Goal: Task Accomplishment & Management: Manage account settings

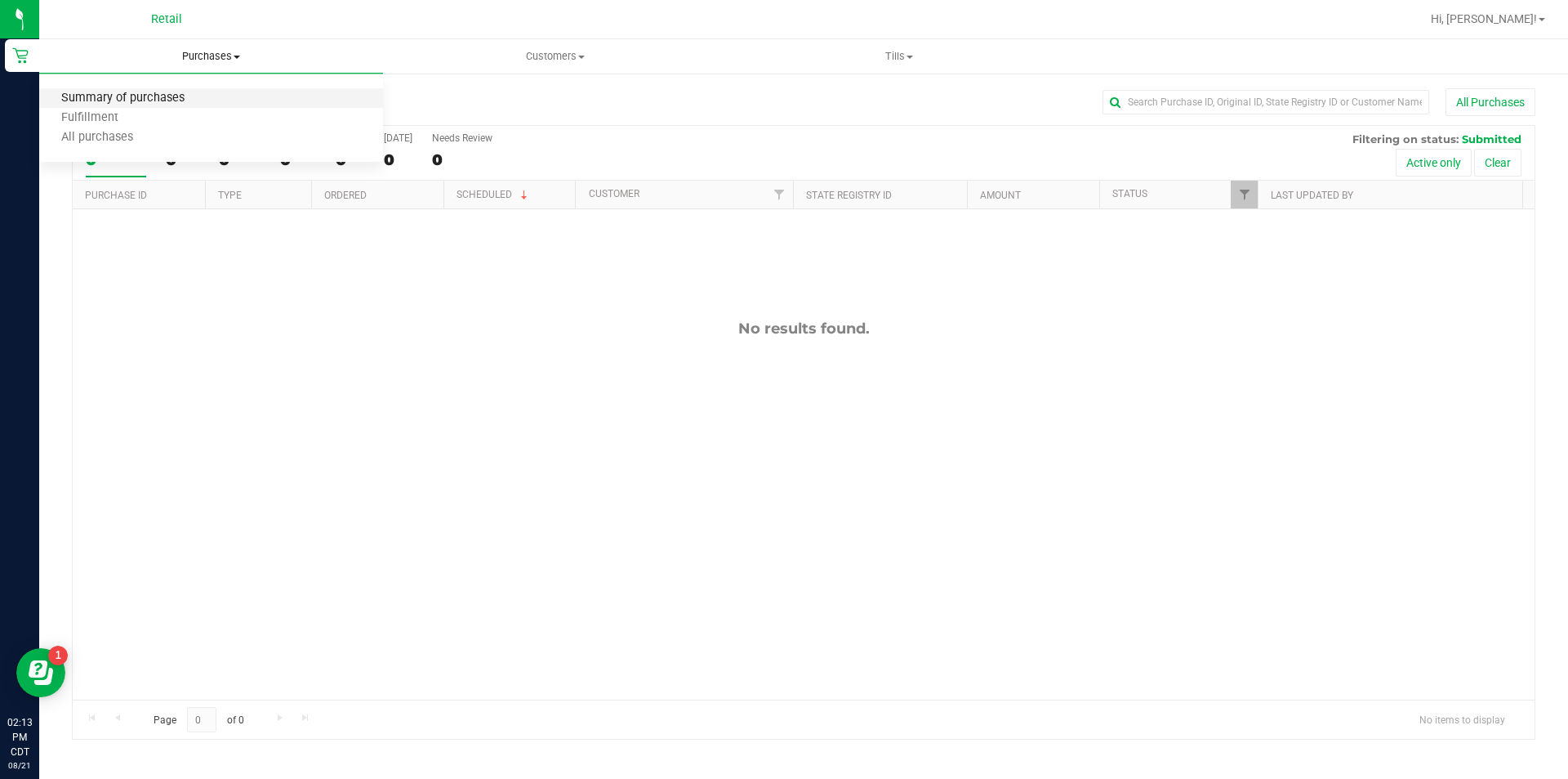
click at [138, 98] on span "Summary of purchases" at bounding box center [123, 98] width 167 height 14
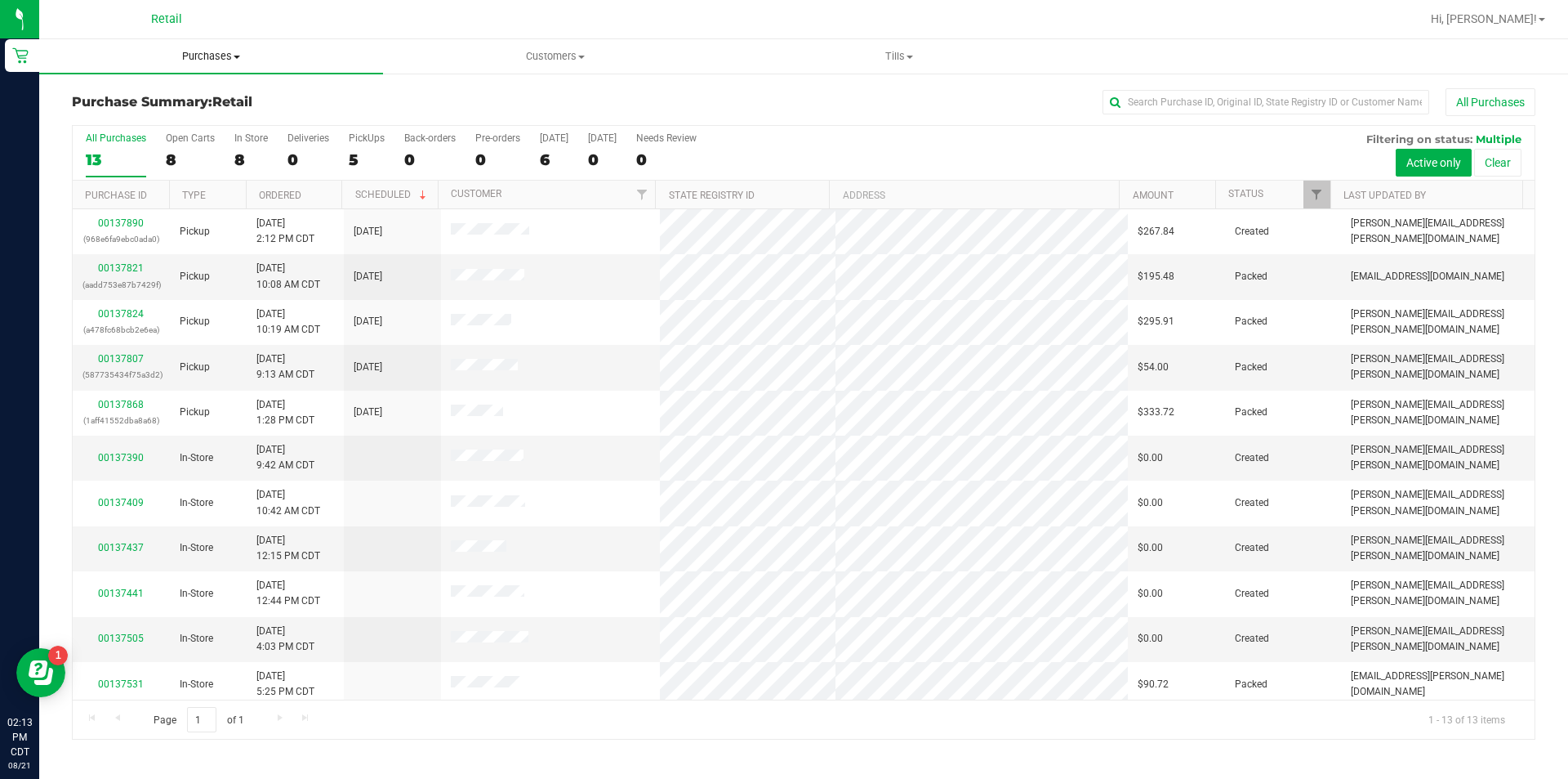
click at [210, 69] on uib-tab-heading "Purchases Summary of purchases Fulfillment All purchases" at bounding box center [210, 56] width 344 height 34
click at [143, 100] on span "Summary of purchases" at bounding box center [123, 98] width 167 height 14
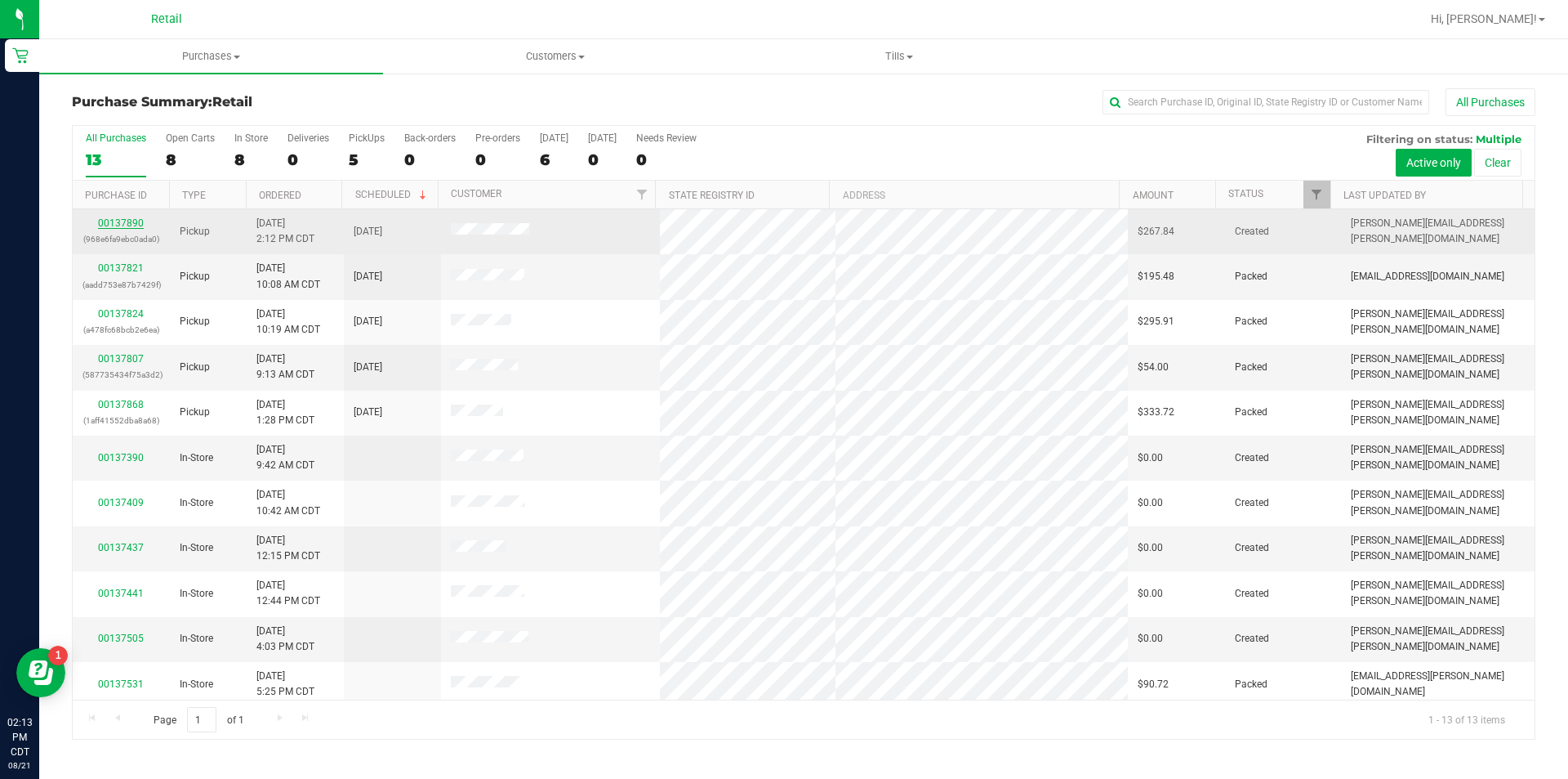
click at [114, 228] on link "00137890" at bounding box center [121, 223] width 46 height 12
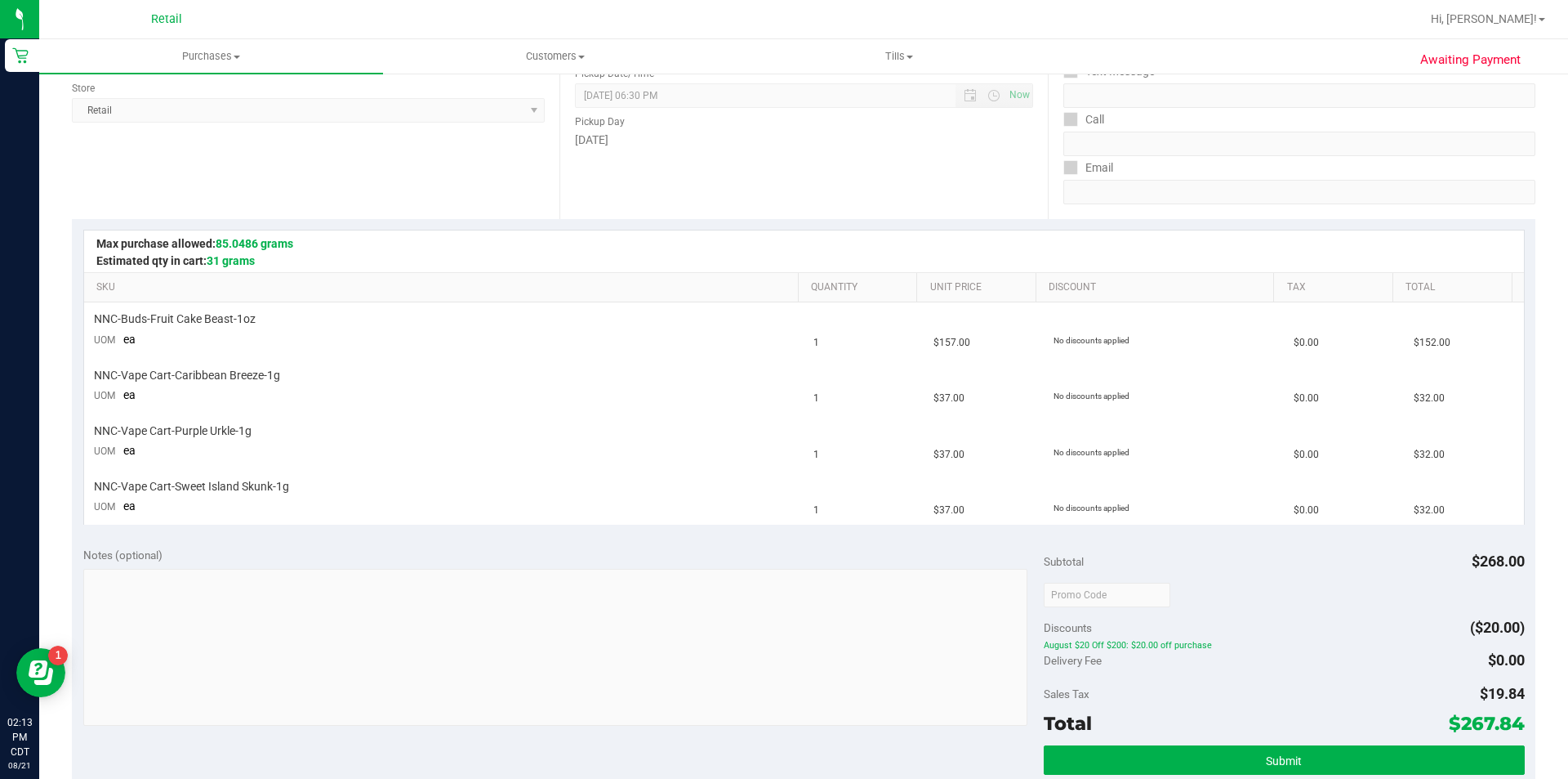
scroll to position [277, 0]
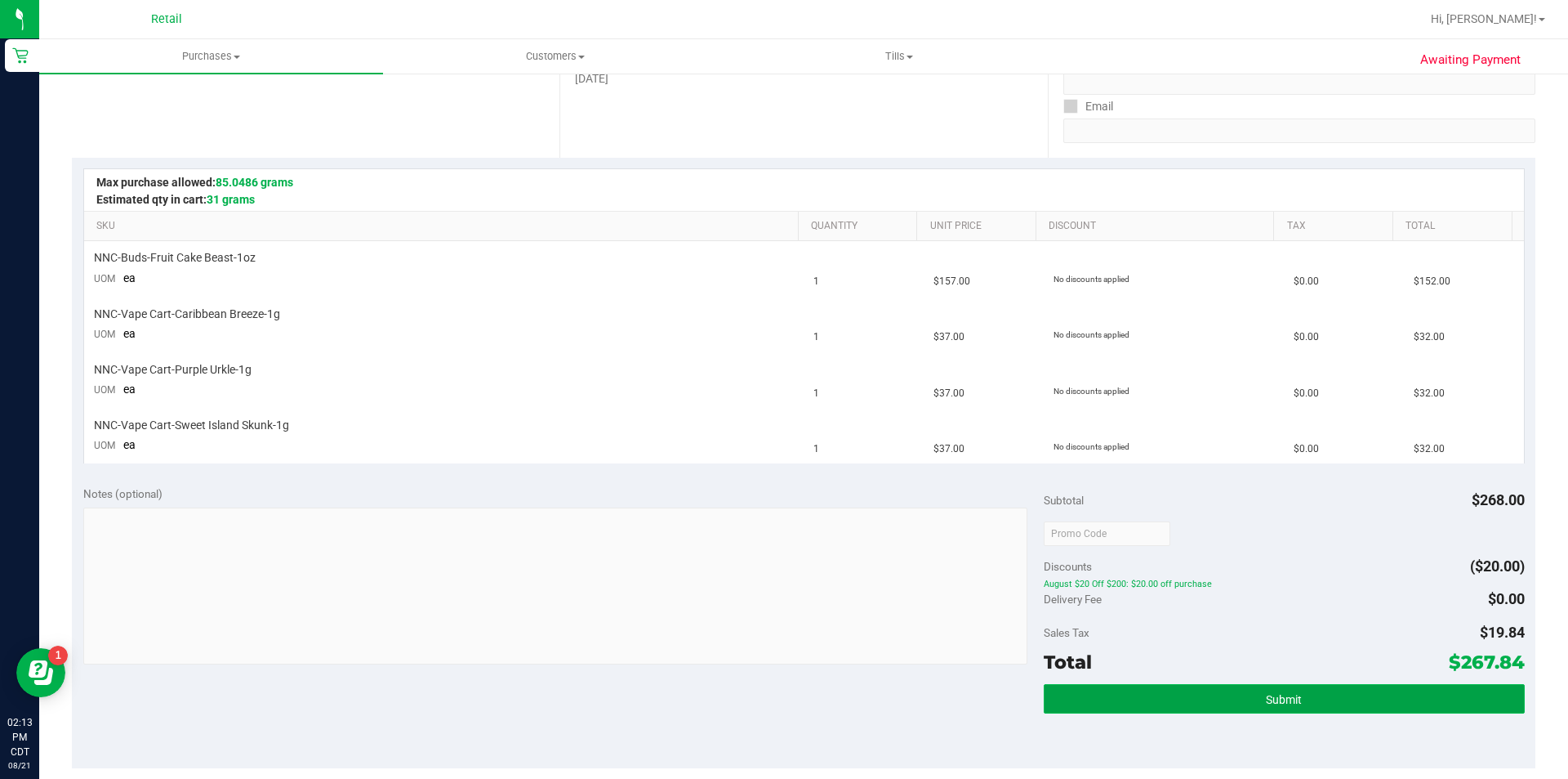
click at [1186, 706] on button "Submit" at bounding box center [1284, 698] width 480 height 29
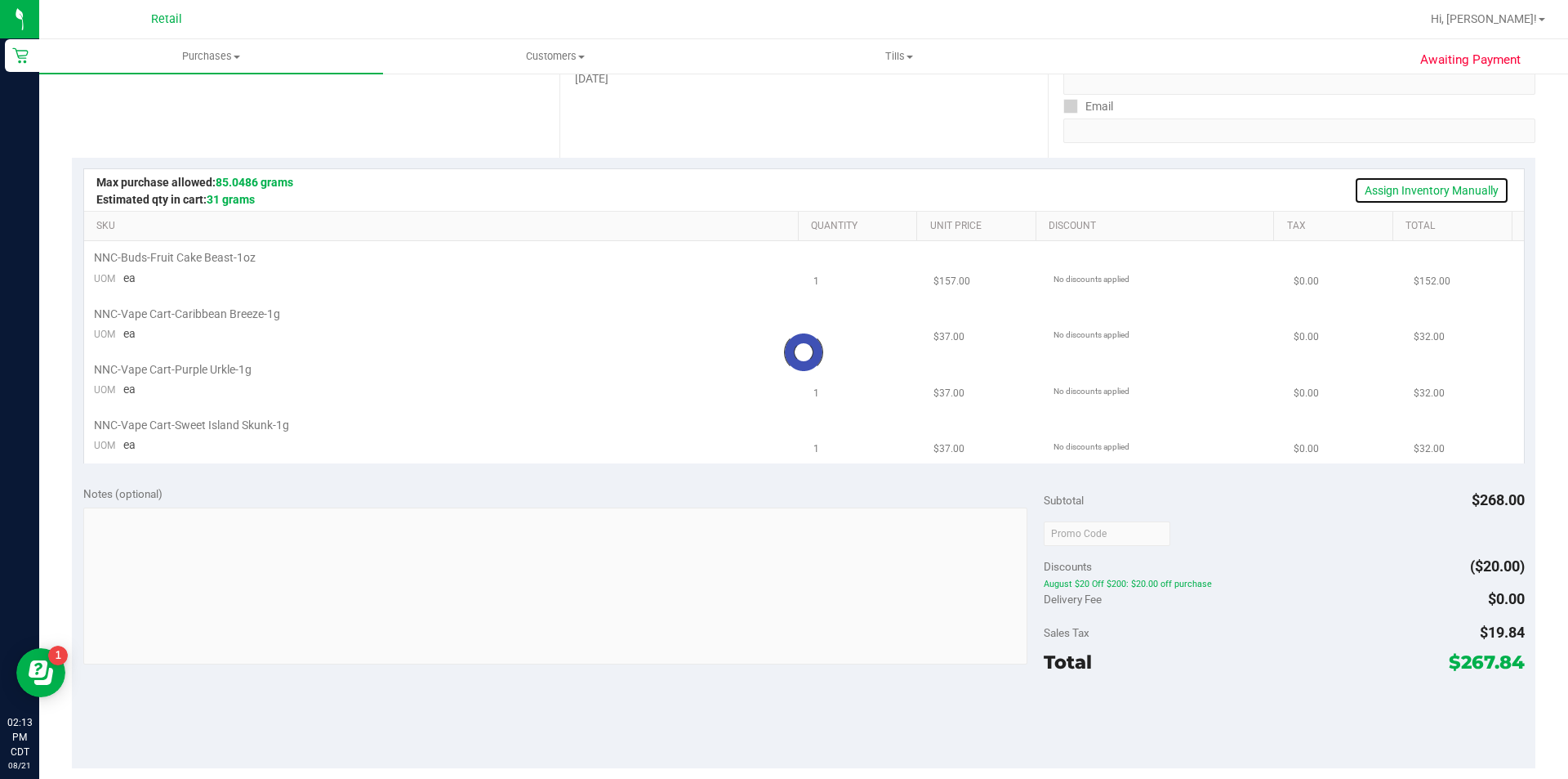
click at [1392, 185] on link "Assign Inventory Manually" at bounding box center [1431, 190] width 155 height 28
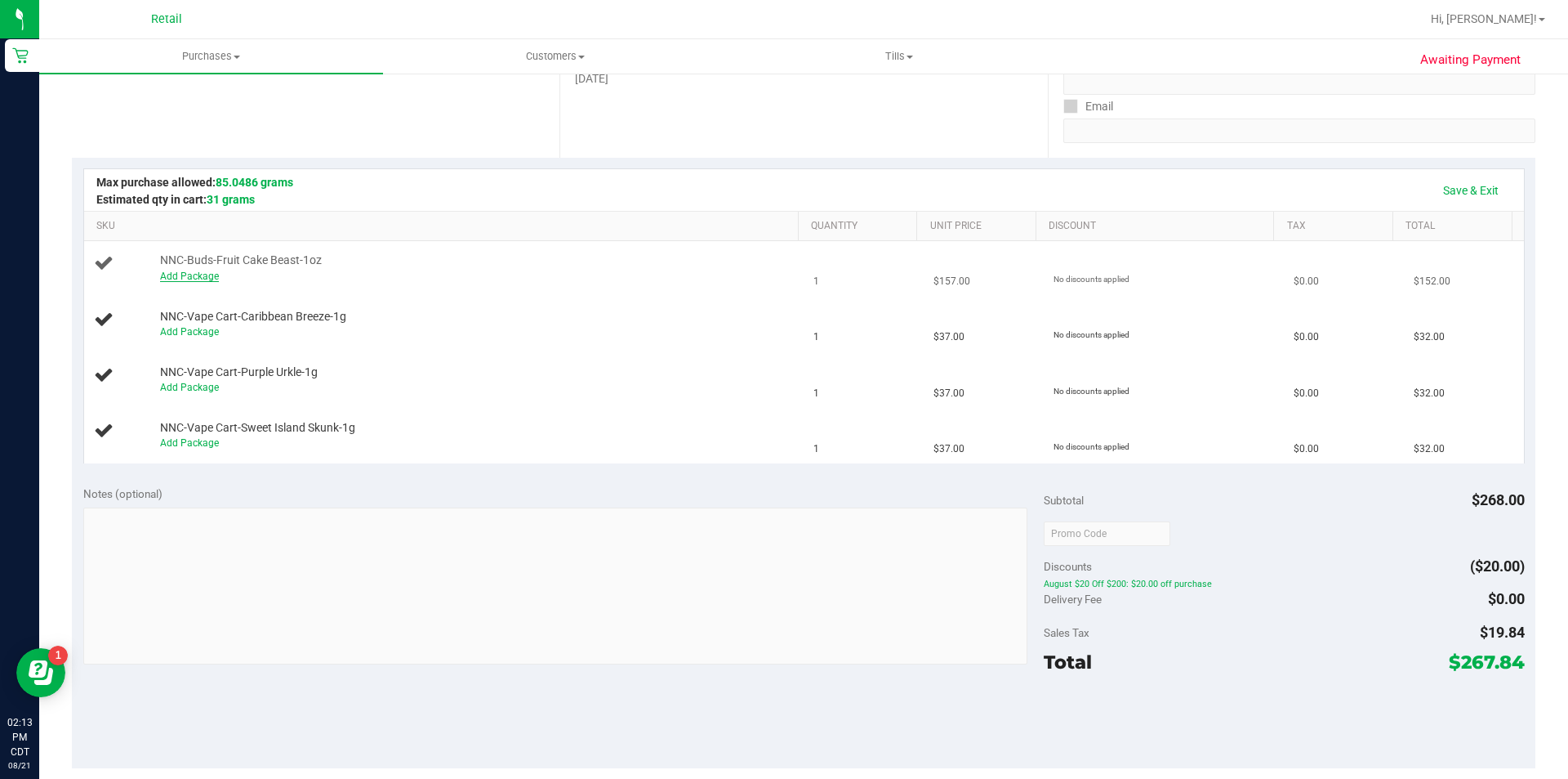
click at [186, 276] on link "Add Package" at bounding box center [189, 277] width 58 height 12
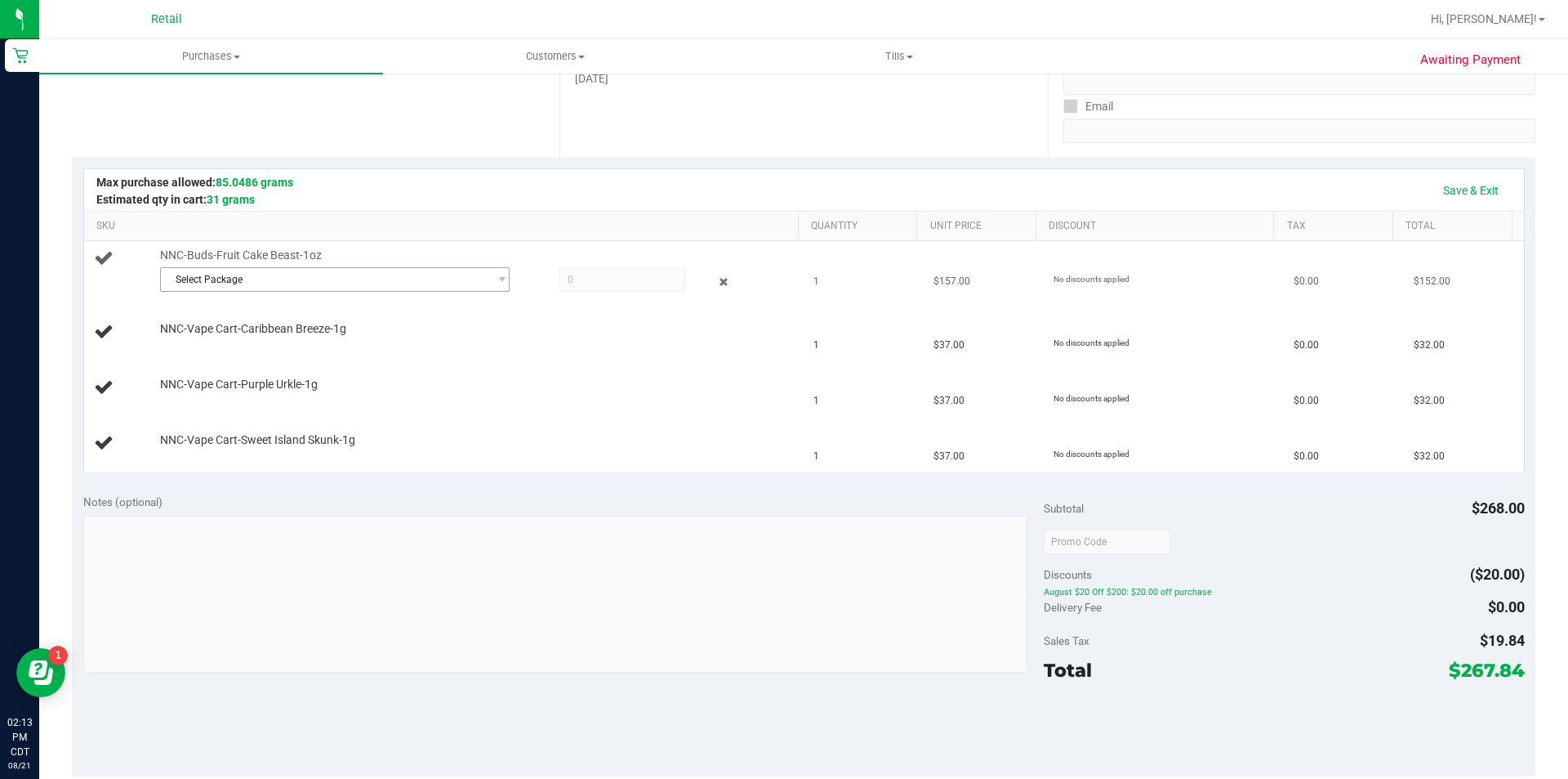
click at [318, 284] on span "Select Package" at bounding box center [324, 278] width 328 height 22
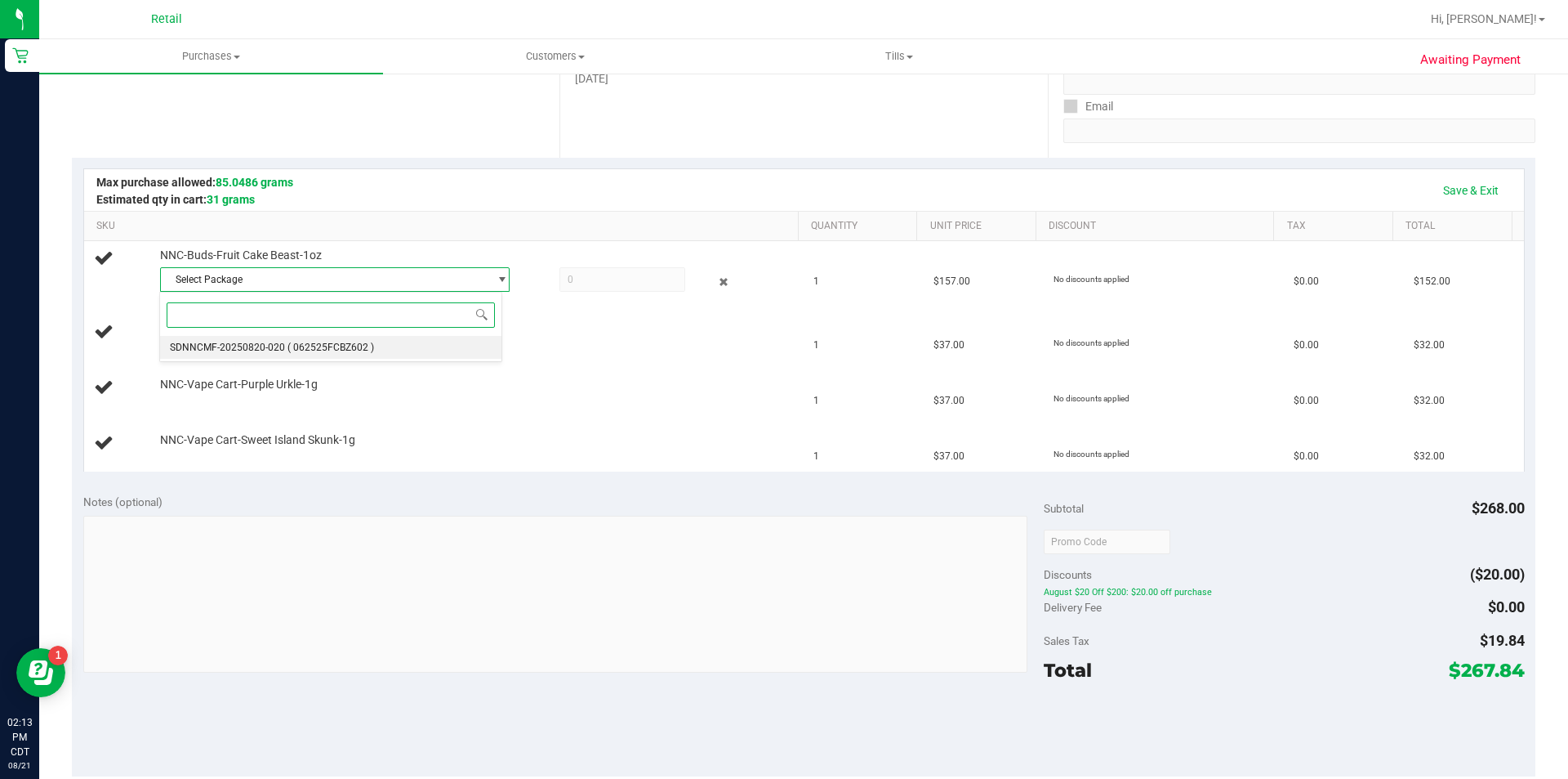
click at [352, 346] on span "( 062525FCBZ602 )" at bounding box center [330, 348] width 87 height 12
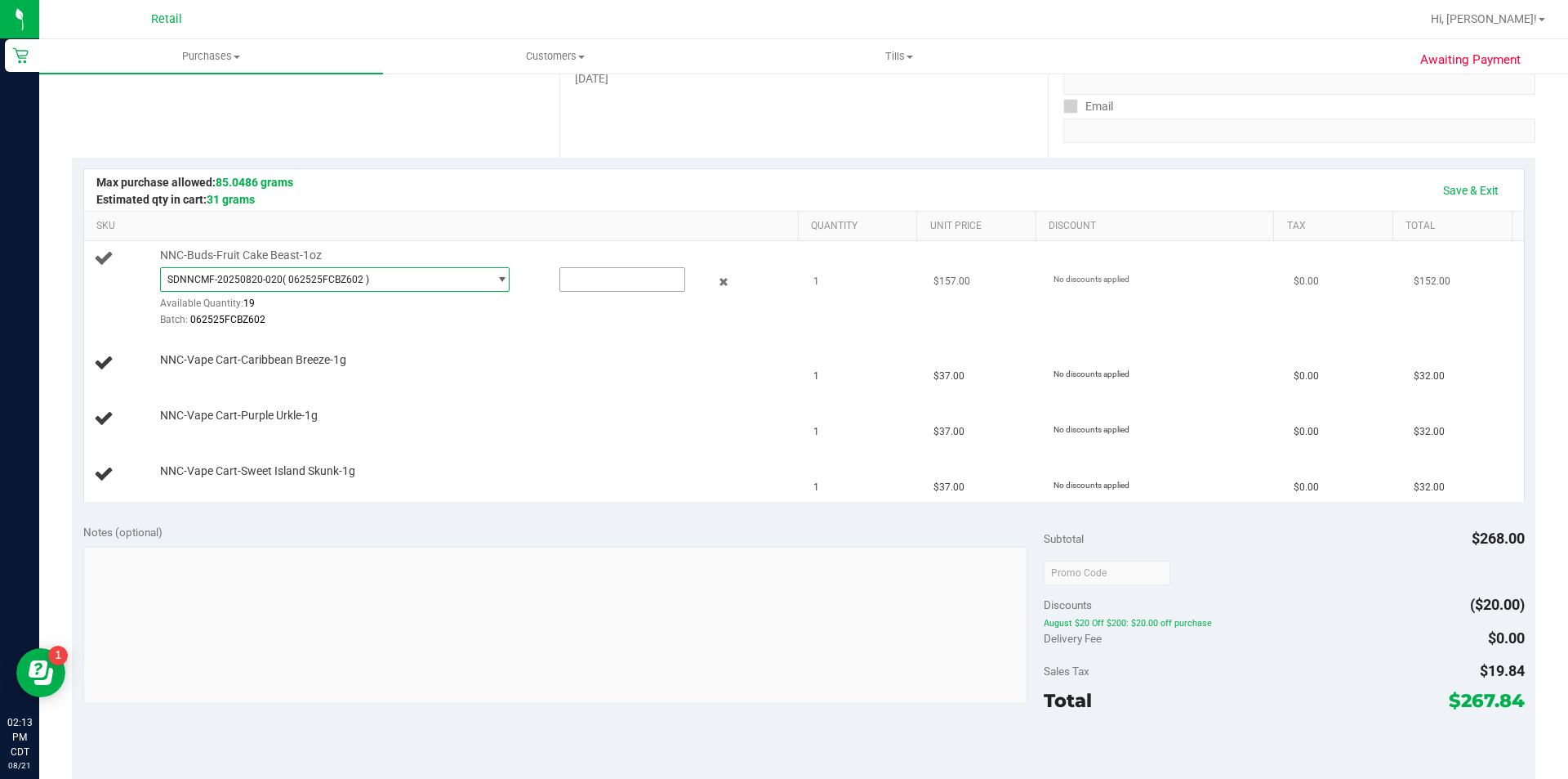
click at [591, 283] on input "text" at bounding box center [623, 278] width 125 height 22
type input "1"
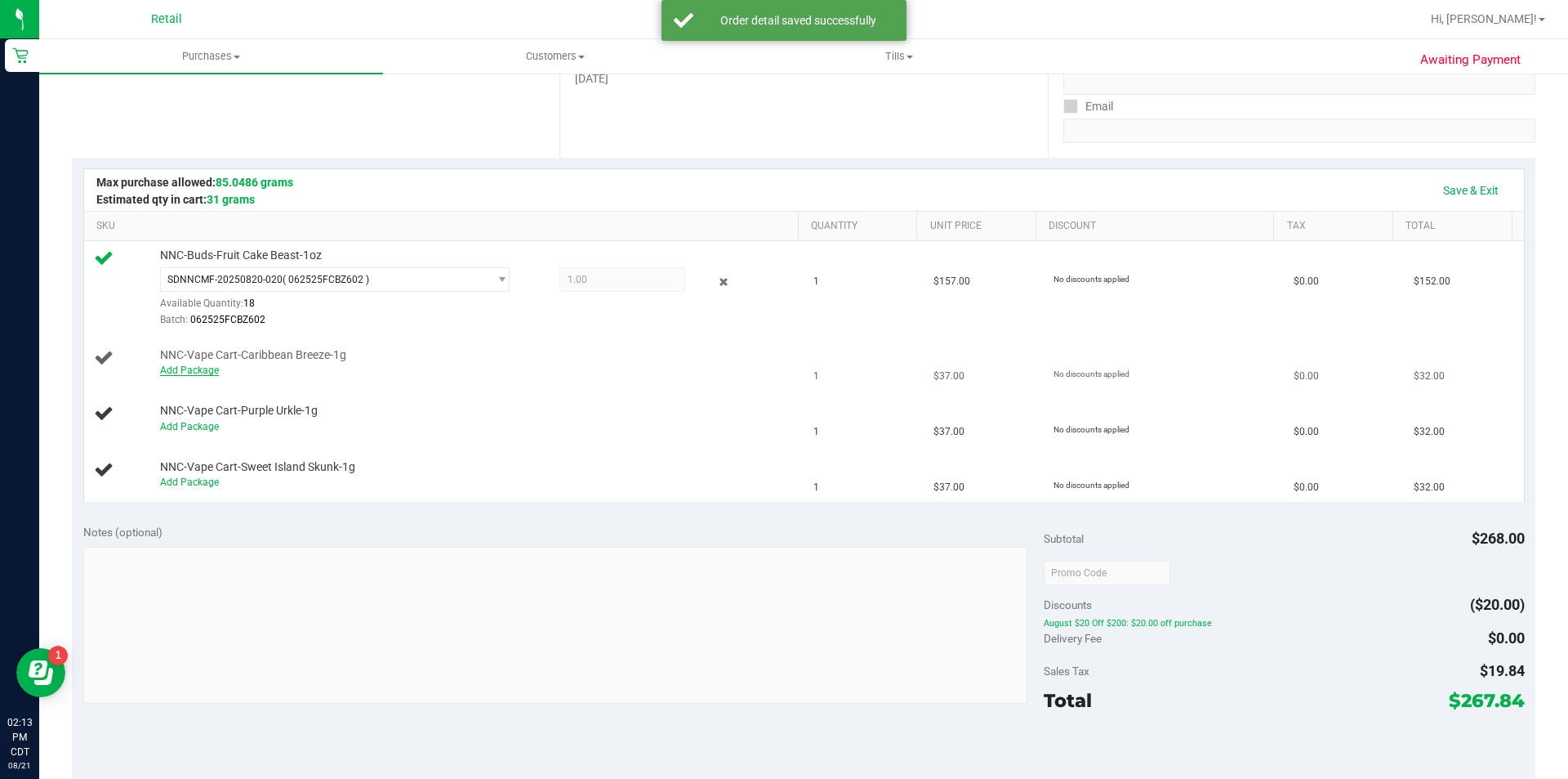
click at [207, 374] on link "Add Package" at bounding box center [189, 370] width 58 height 12
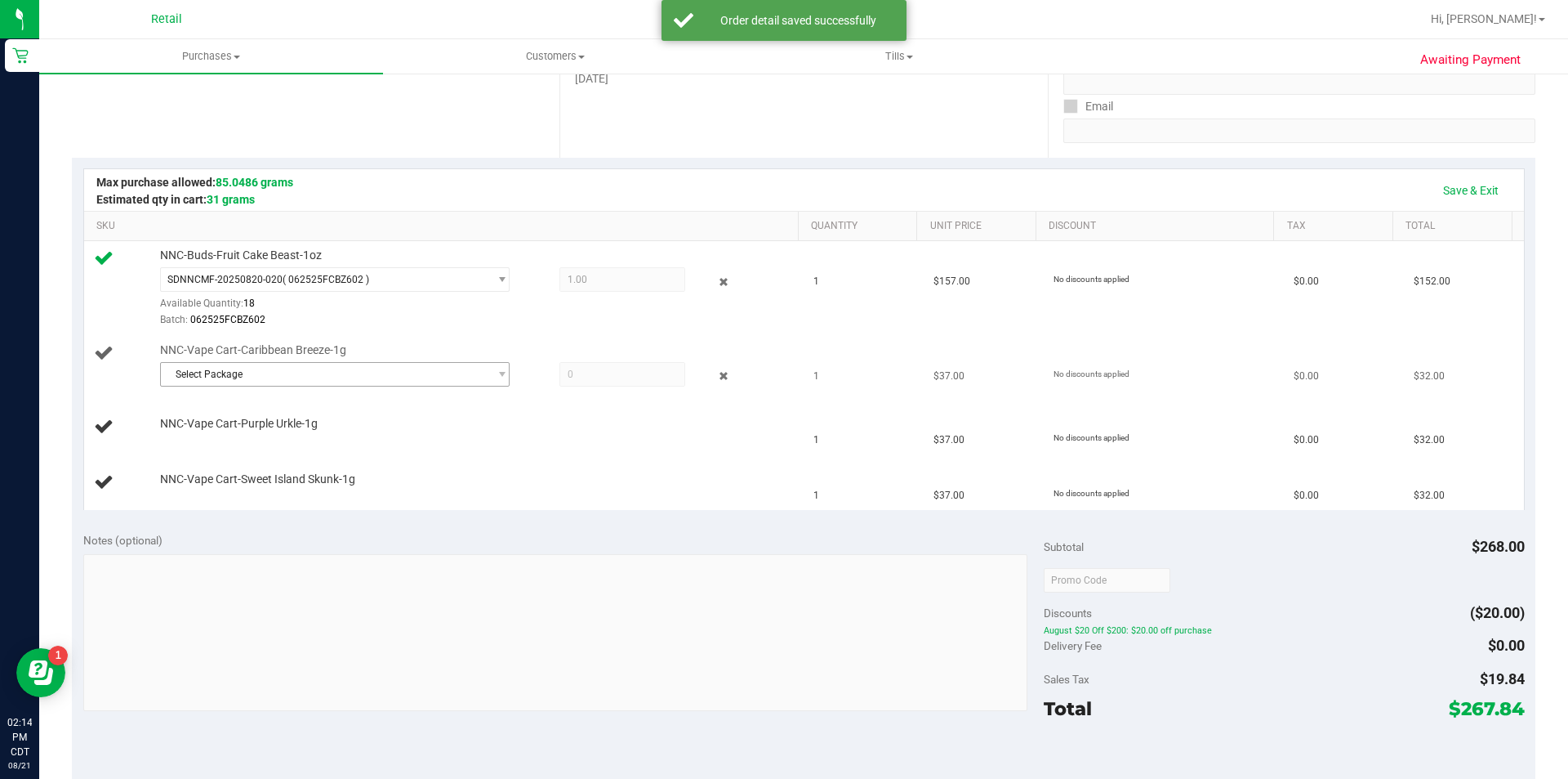
click at [333, 376] on span "Select Package" at bounding box center [324, 374] width 328 height 22
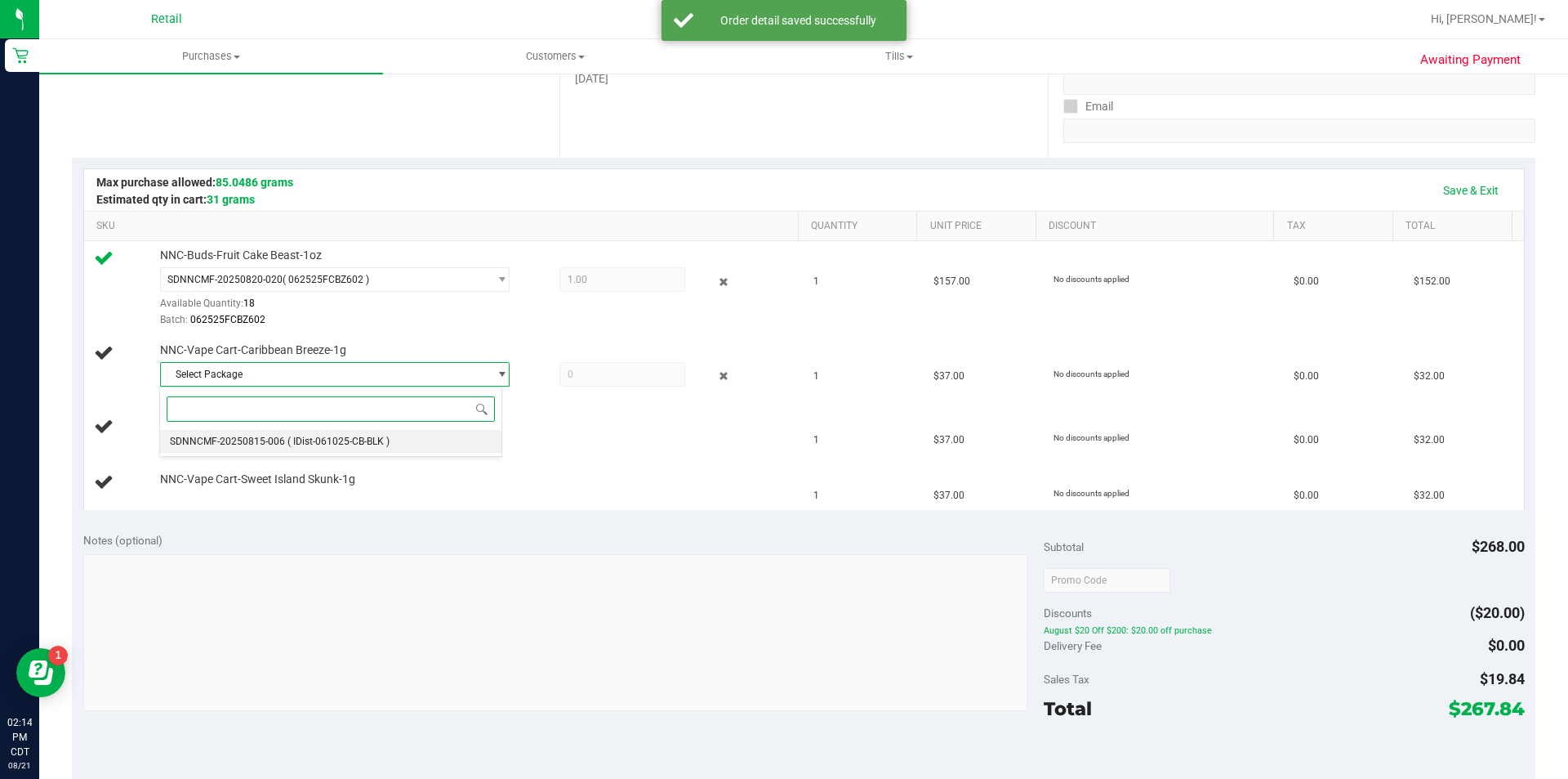
click at [350, 447] on span "( IDist-061025-CB-BLK )" at bounding box center [338, 441] width 102 height 12
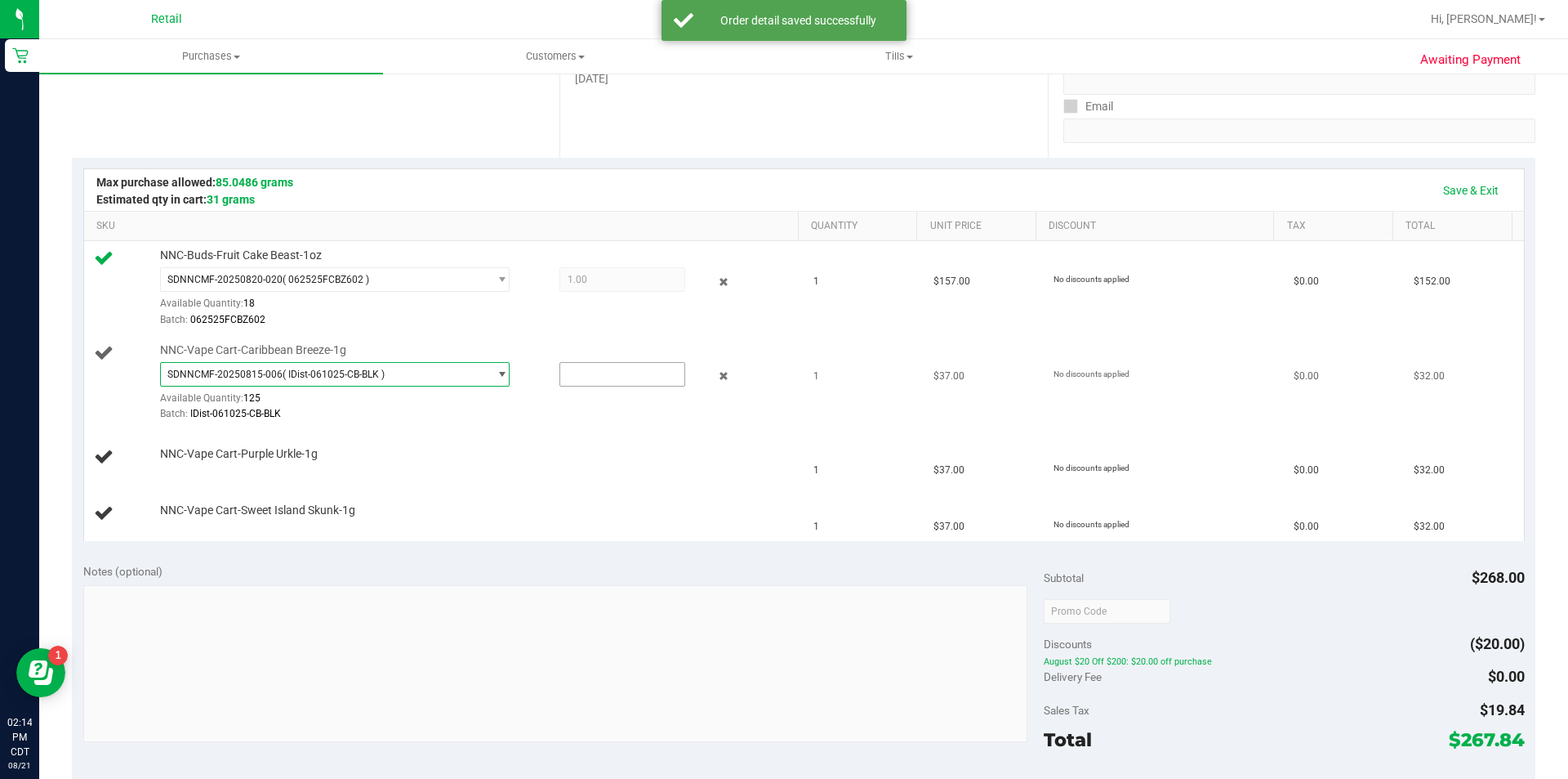
click at [569, 374] on input "text" at bounding box center [623, 374] width 125 height 22
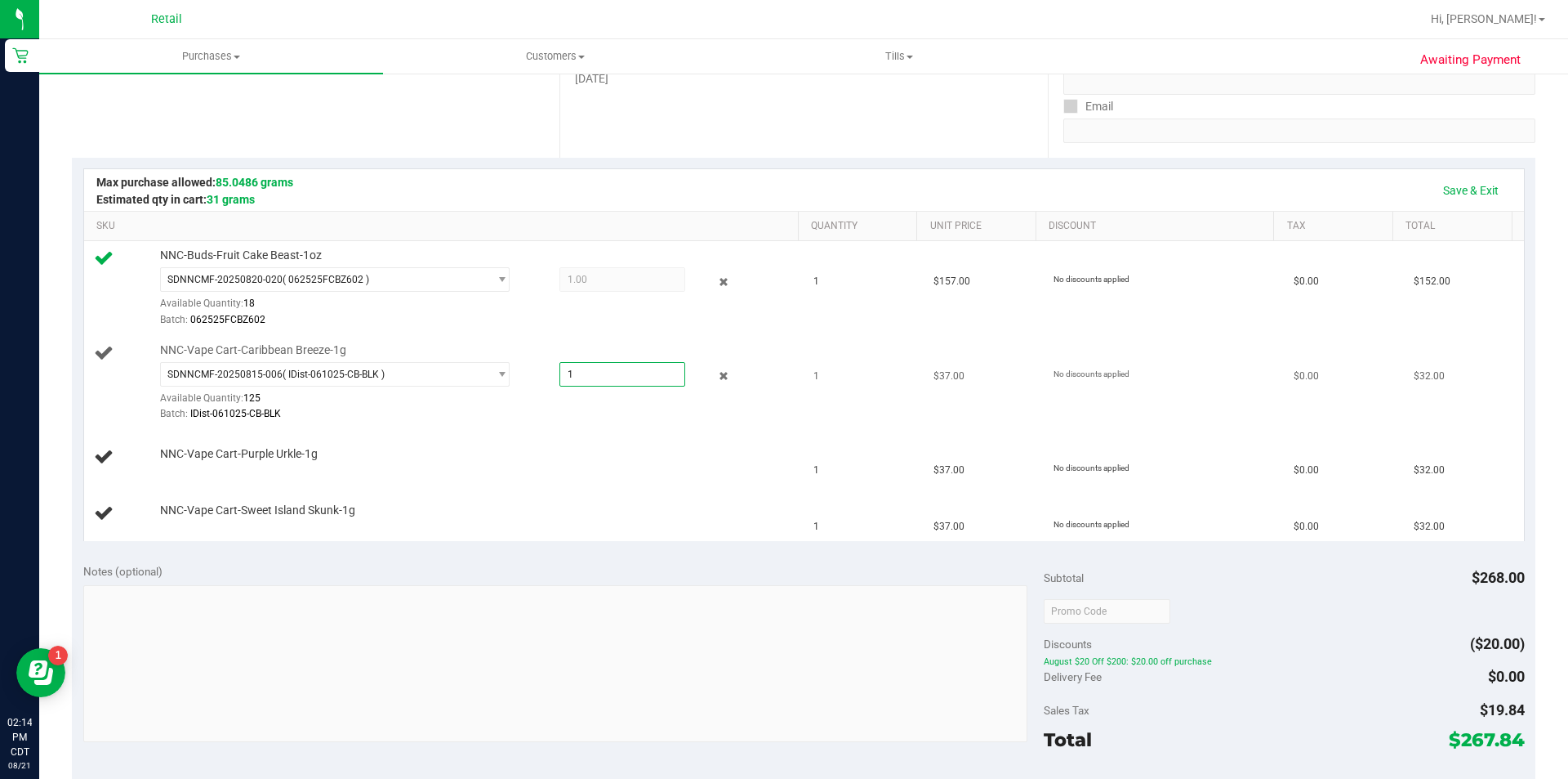
type input "1"
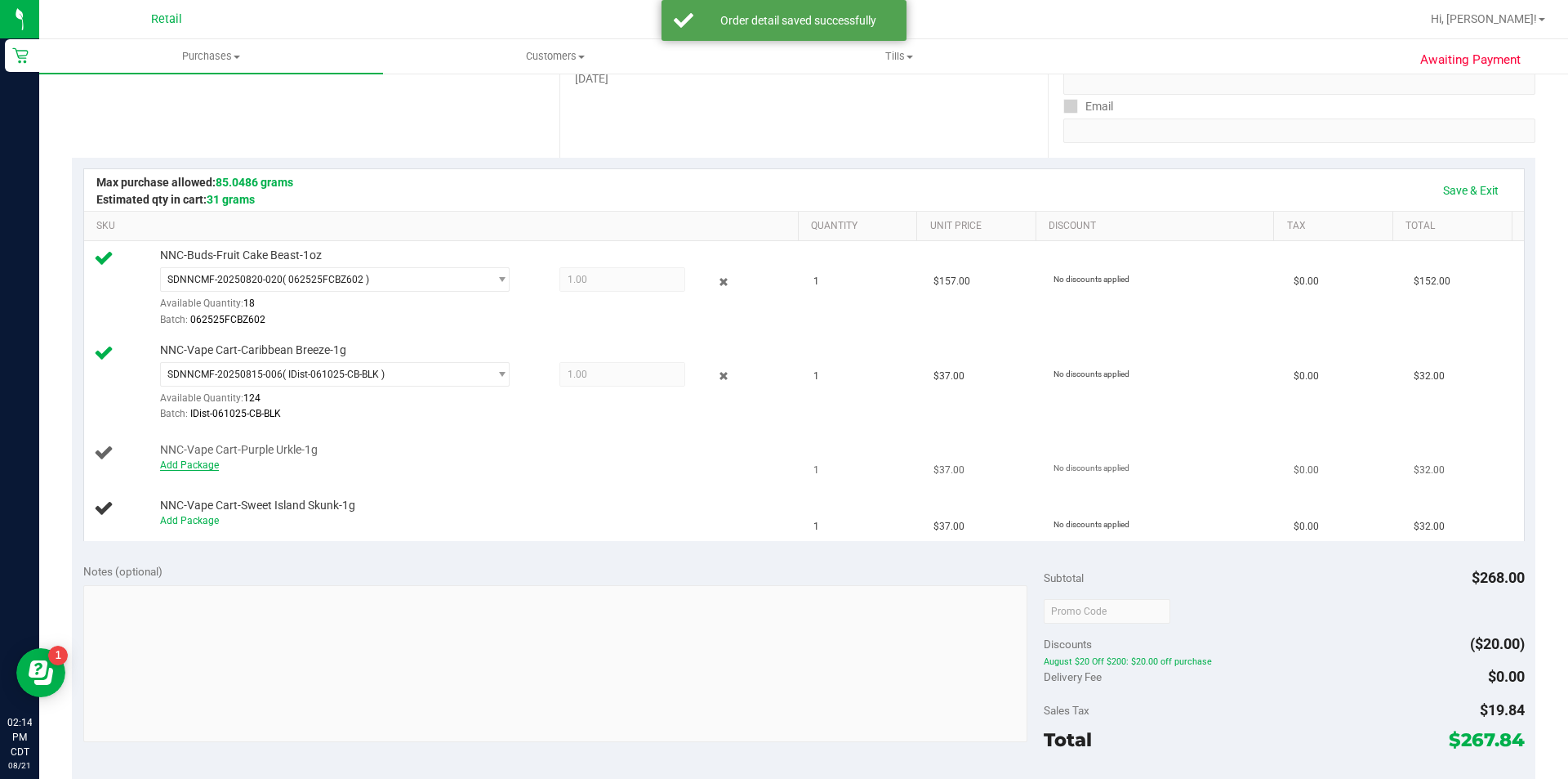
click at [190, 465] on link "Add Package" at bounding box center [189, 465] width 58 height 12
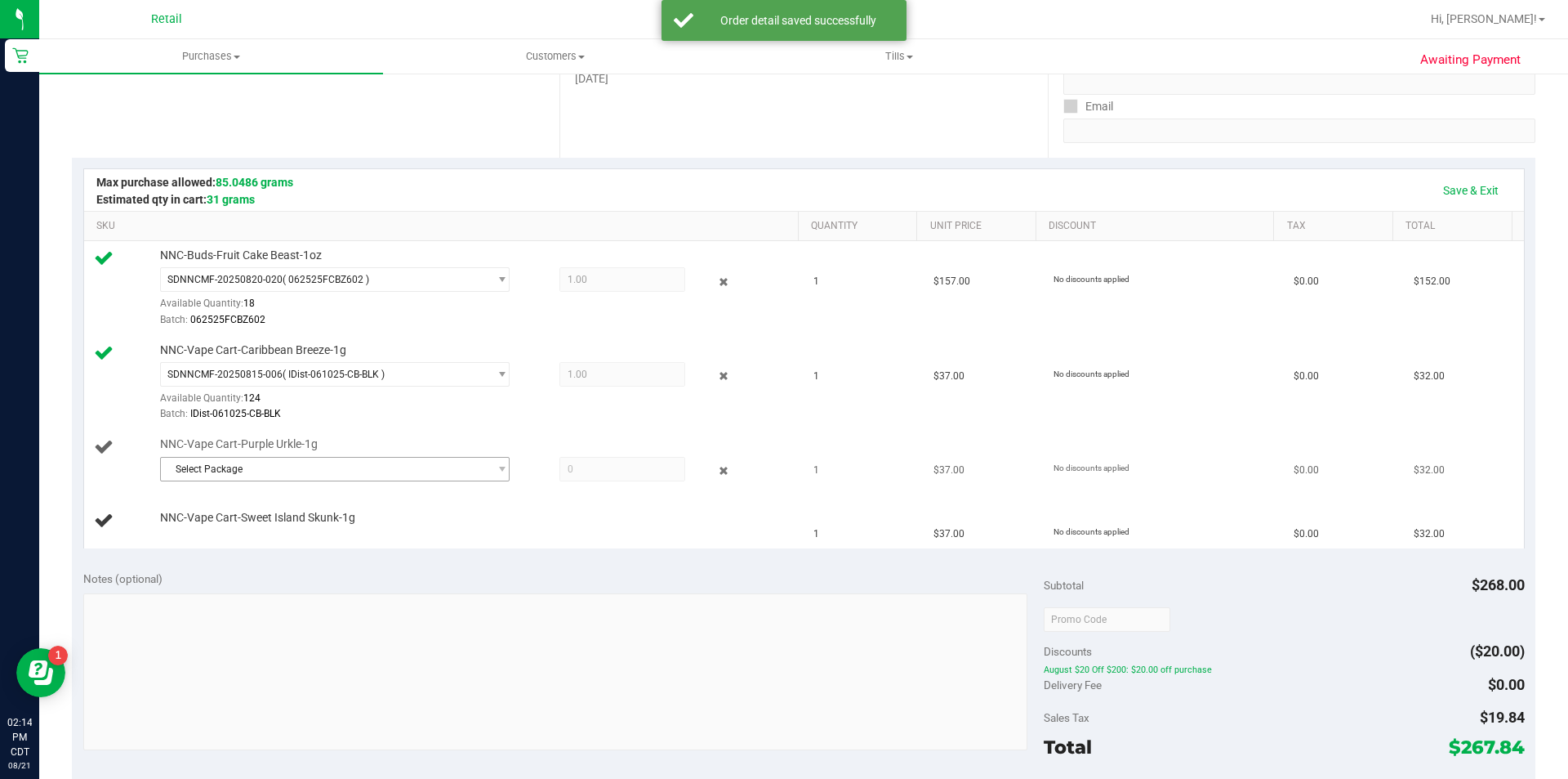
click at [276, 475] on span "Select Package" at bounding box center [324, 468] width 328 height 22
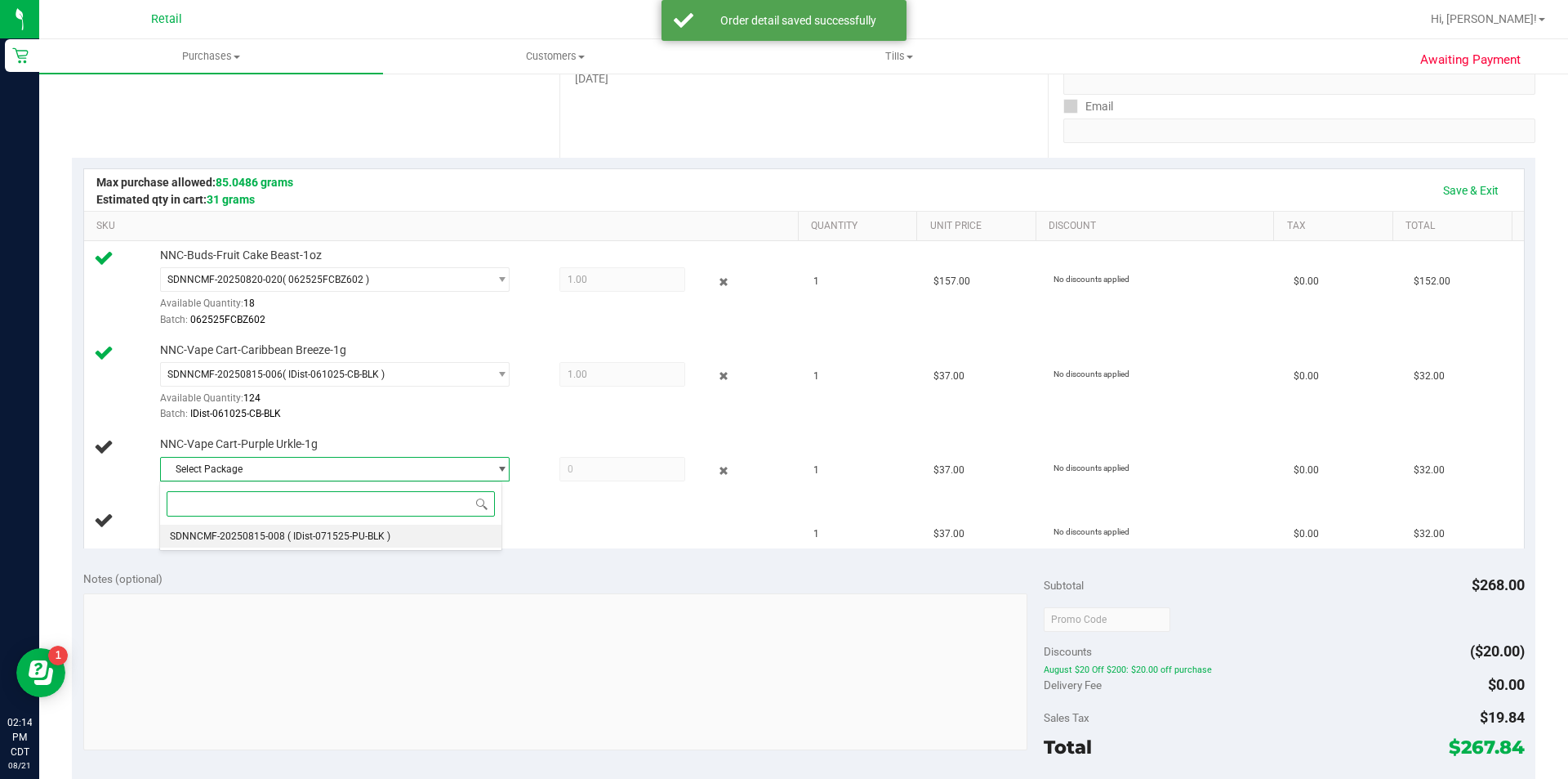
click at [301, 537] on span "( IDist-071525-PU-BLK )" at bounding box center [339, 537] width 103 height 12
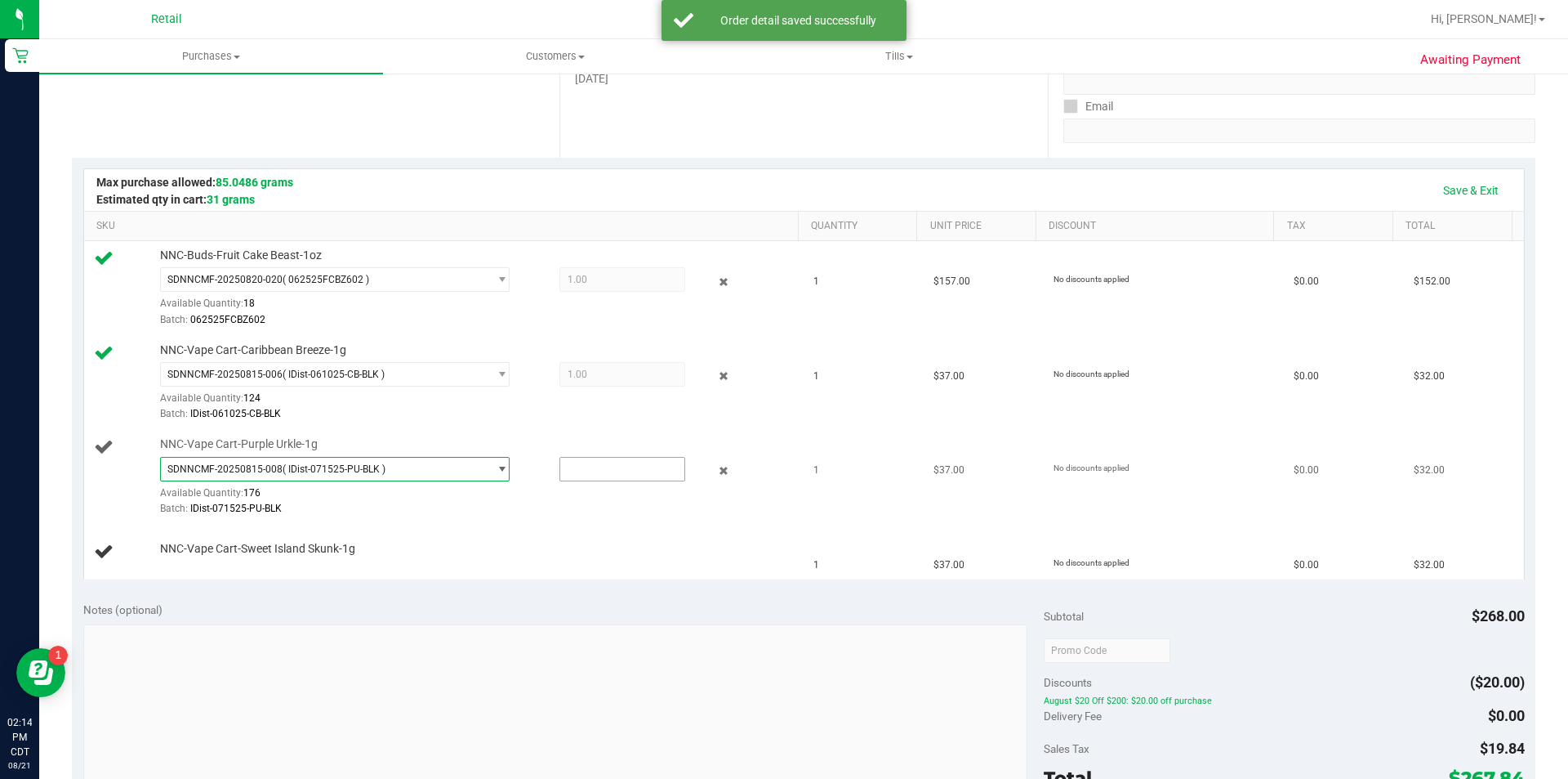
click at [588, 472] on input "text" at bounding box center [623, 468] width 125 height 22
type input "1"
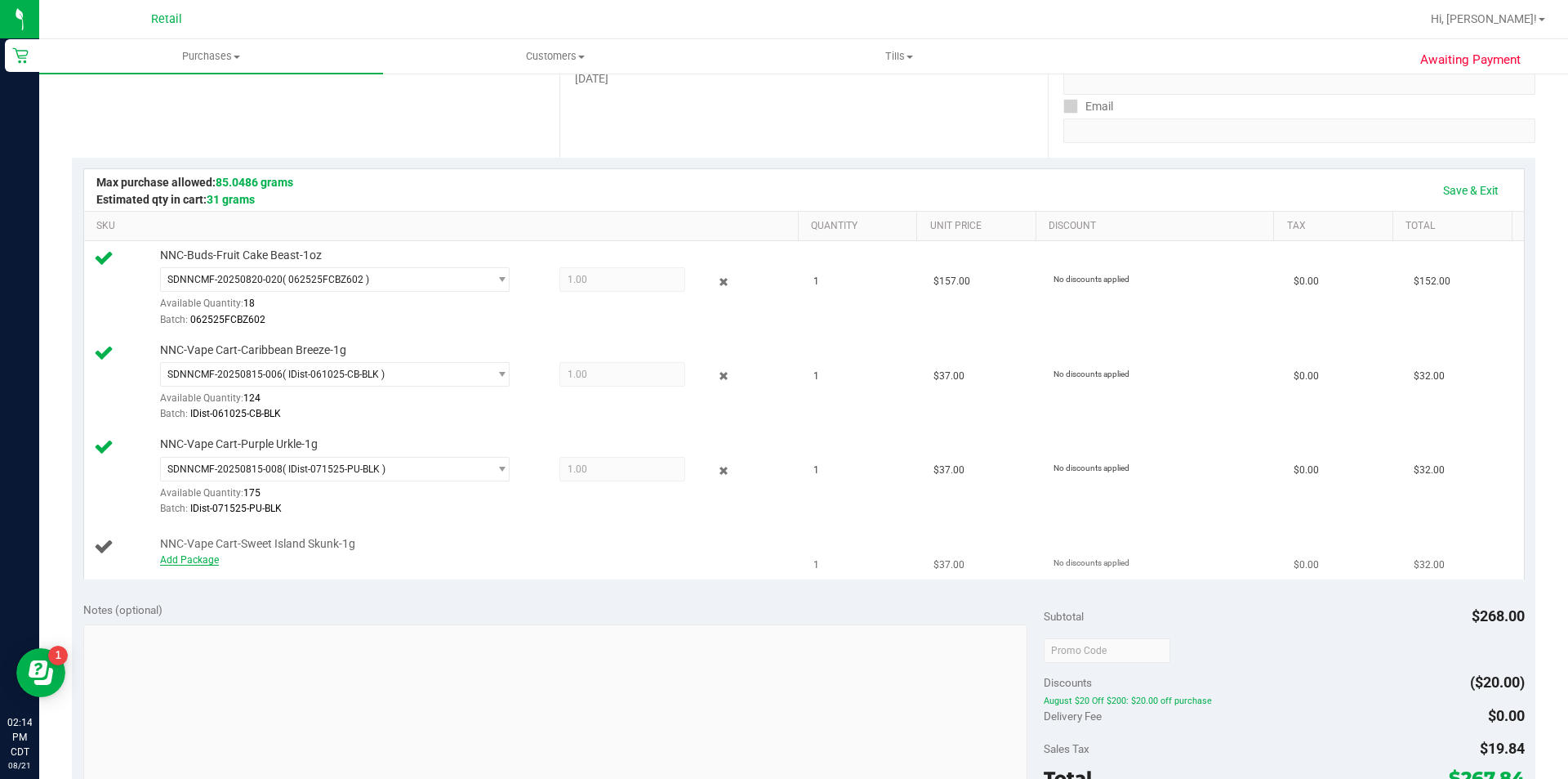
click at [204, 561] on link "Add Package" at bounding box center [189, 560] width 58 height 12
click at [333, 566] on span "Select Package" at bounding box center [324, 562] width 328 height 22
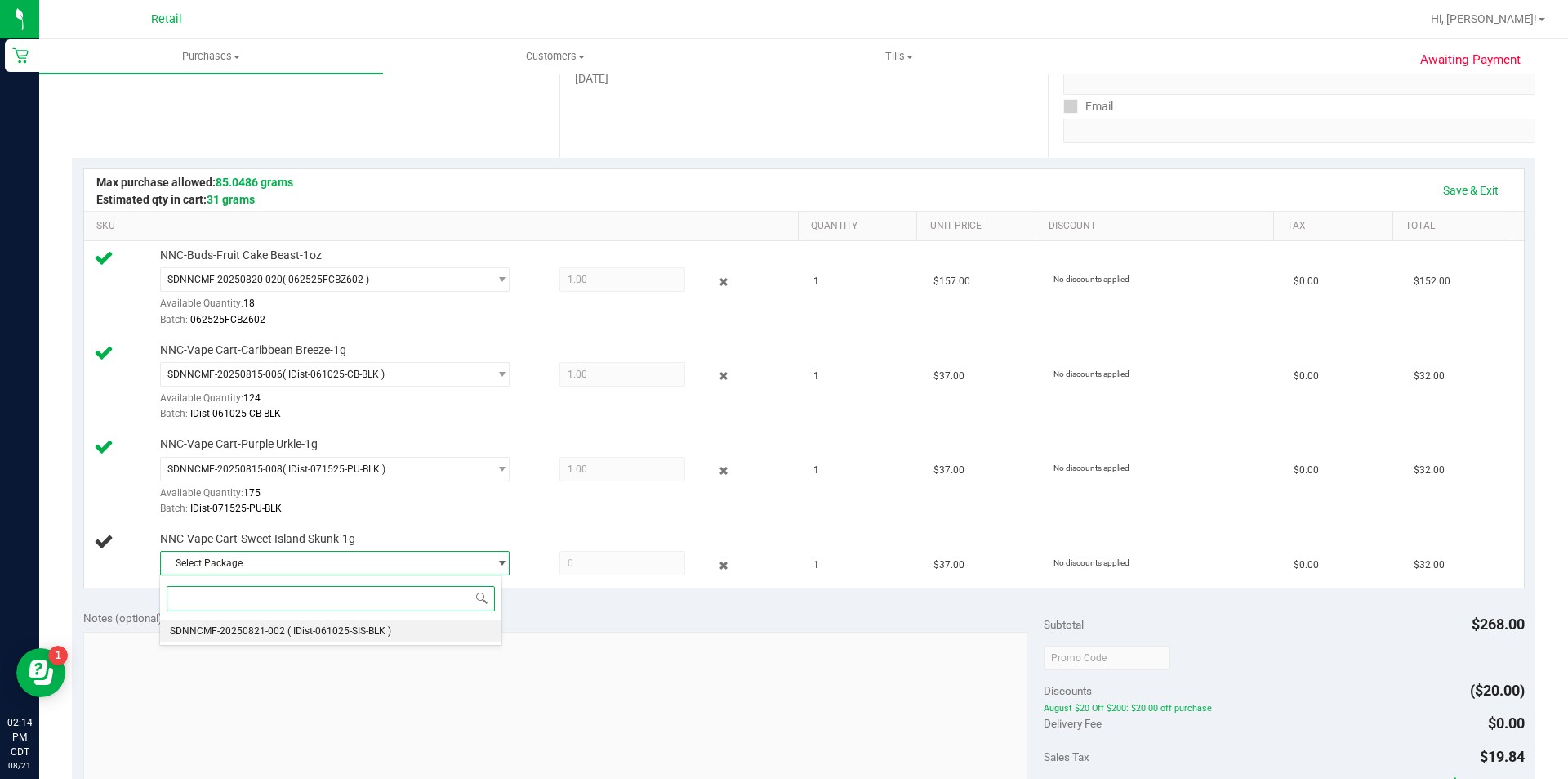
click at [365, 628] on span "( IDist-061025-SIS-BLK )" at bounding box center [339, 631] width 104 height 12
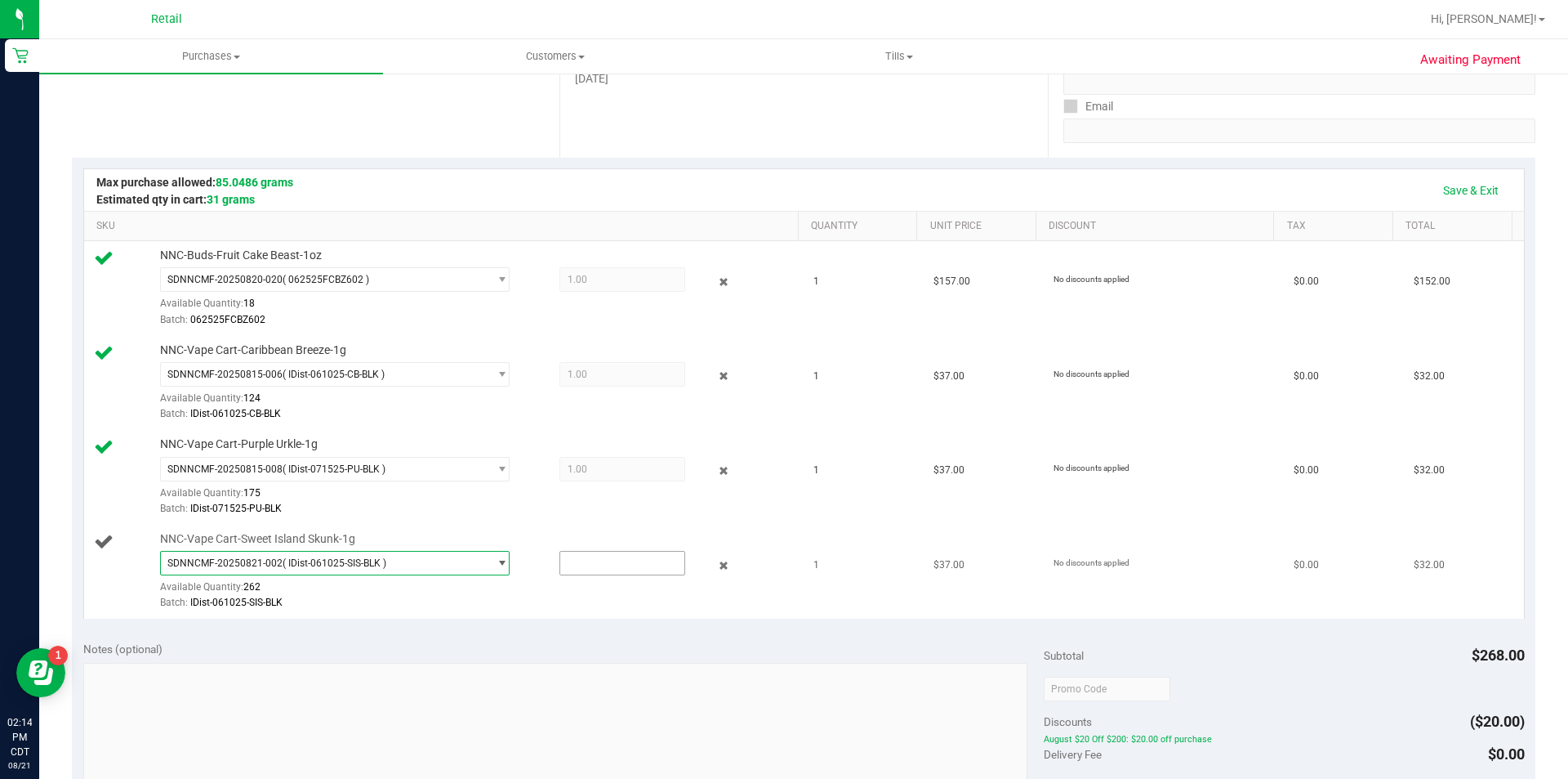
click at [566, 565] on input "text" at bounding box center [623, 562] width 125 height 22
type input "1"
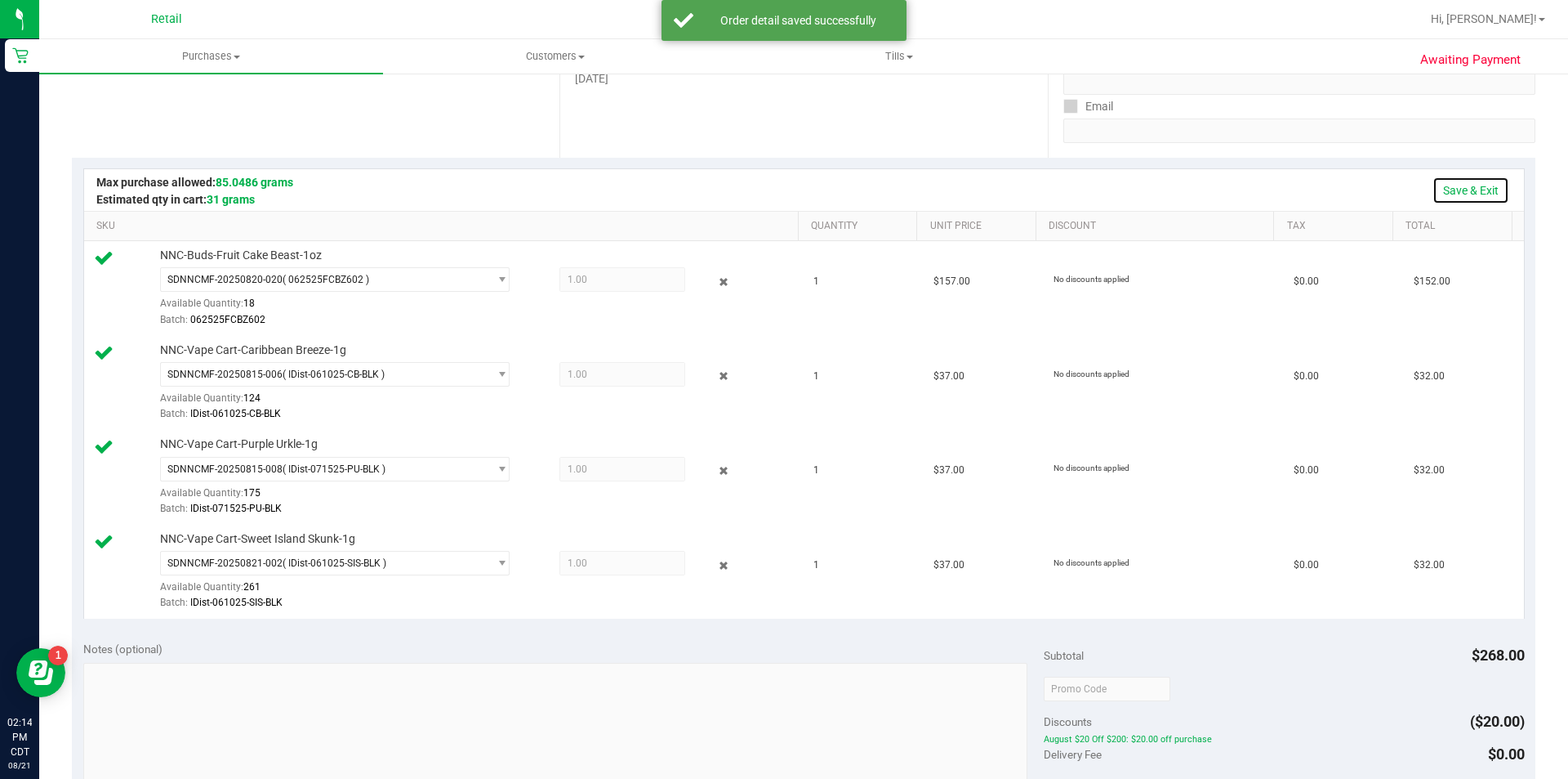
click at [1470, 202] on link "Save & Exit" at bounding box center [1471, 190] width 77 height 28
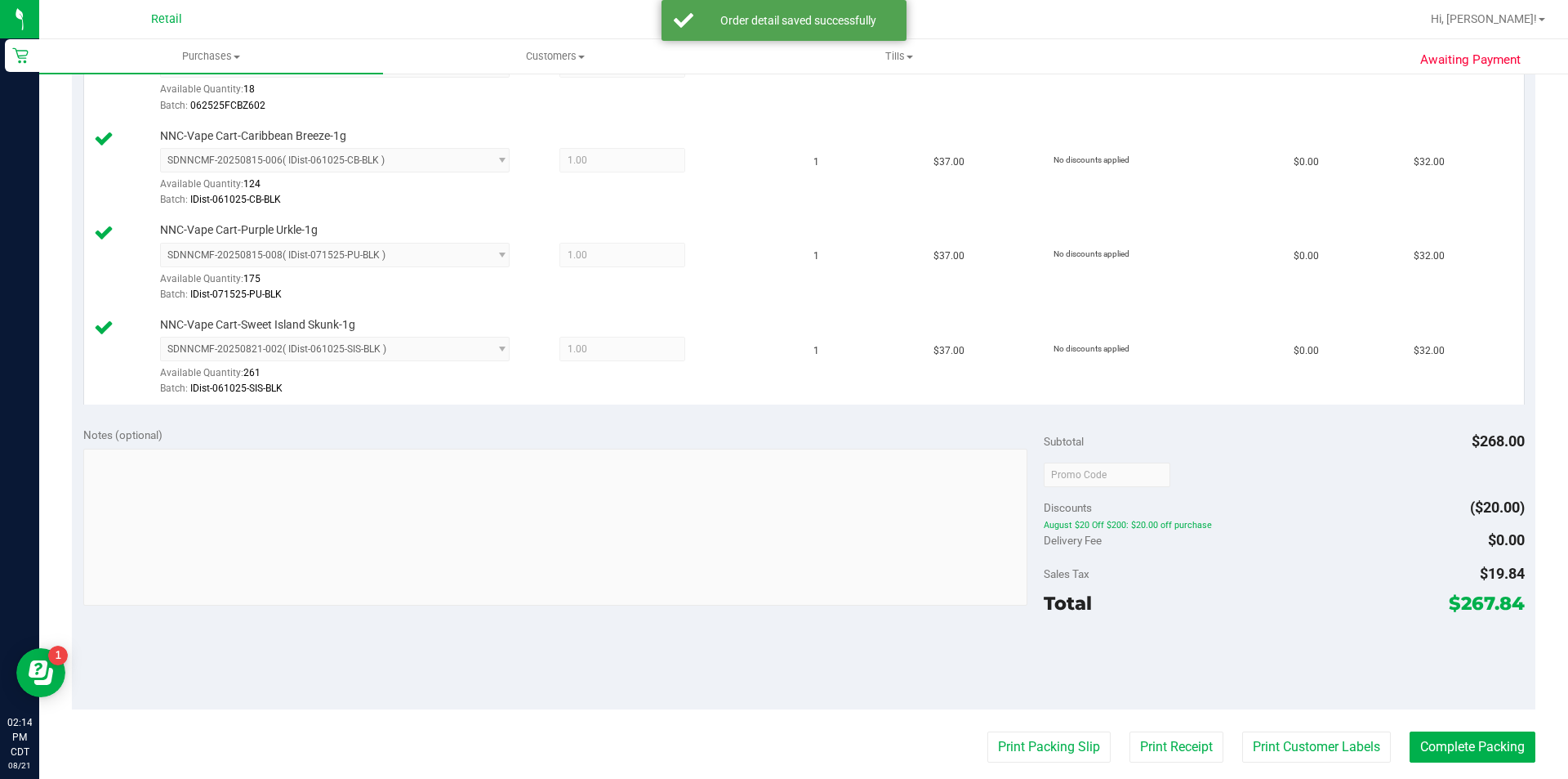
scroll to position [587, 0]
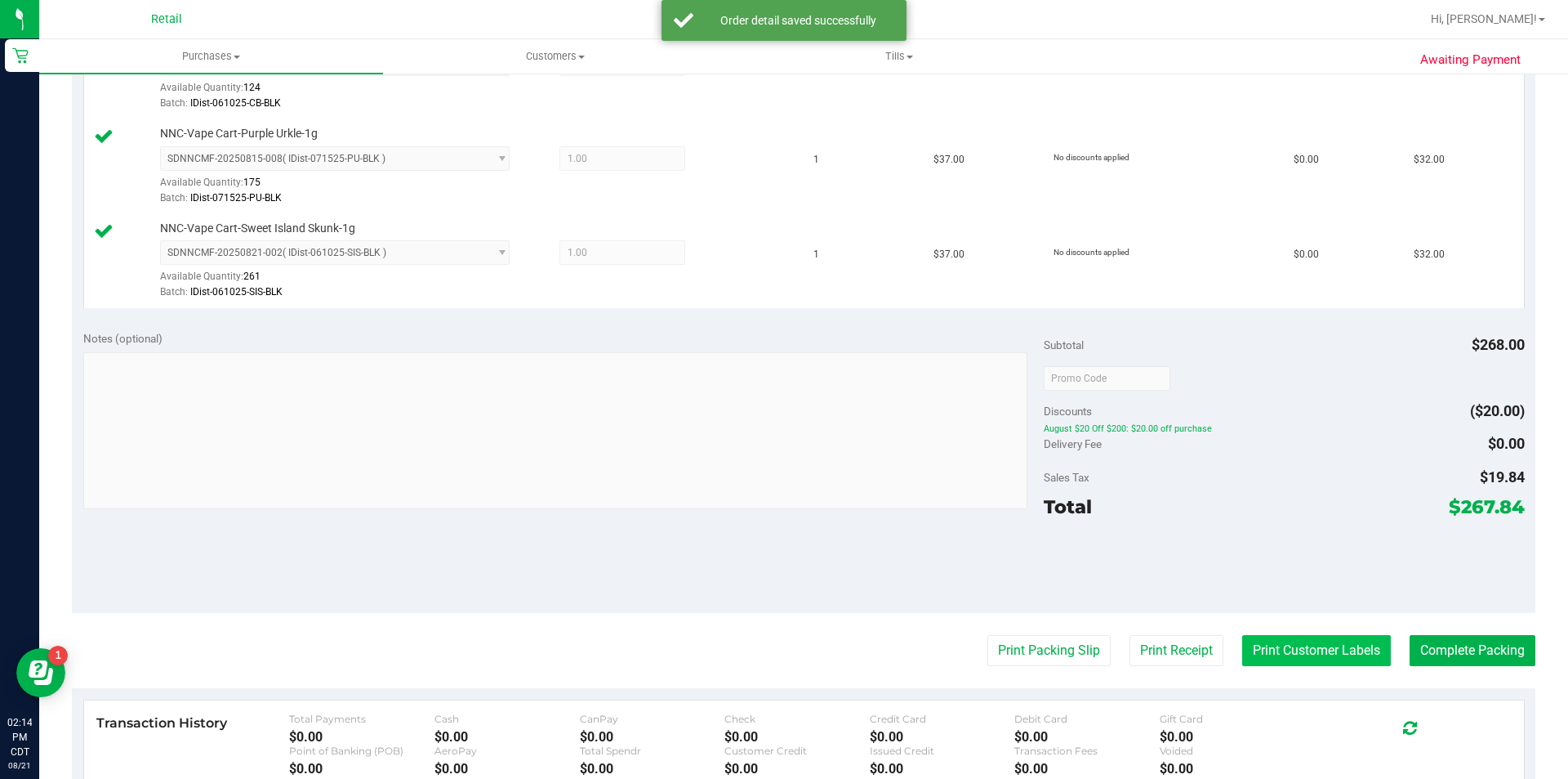
click at [1298, 657] on button "Print Customer Labels" at bounding box center [1316, 650] width 149 height 31
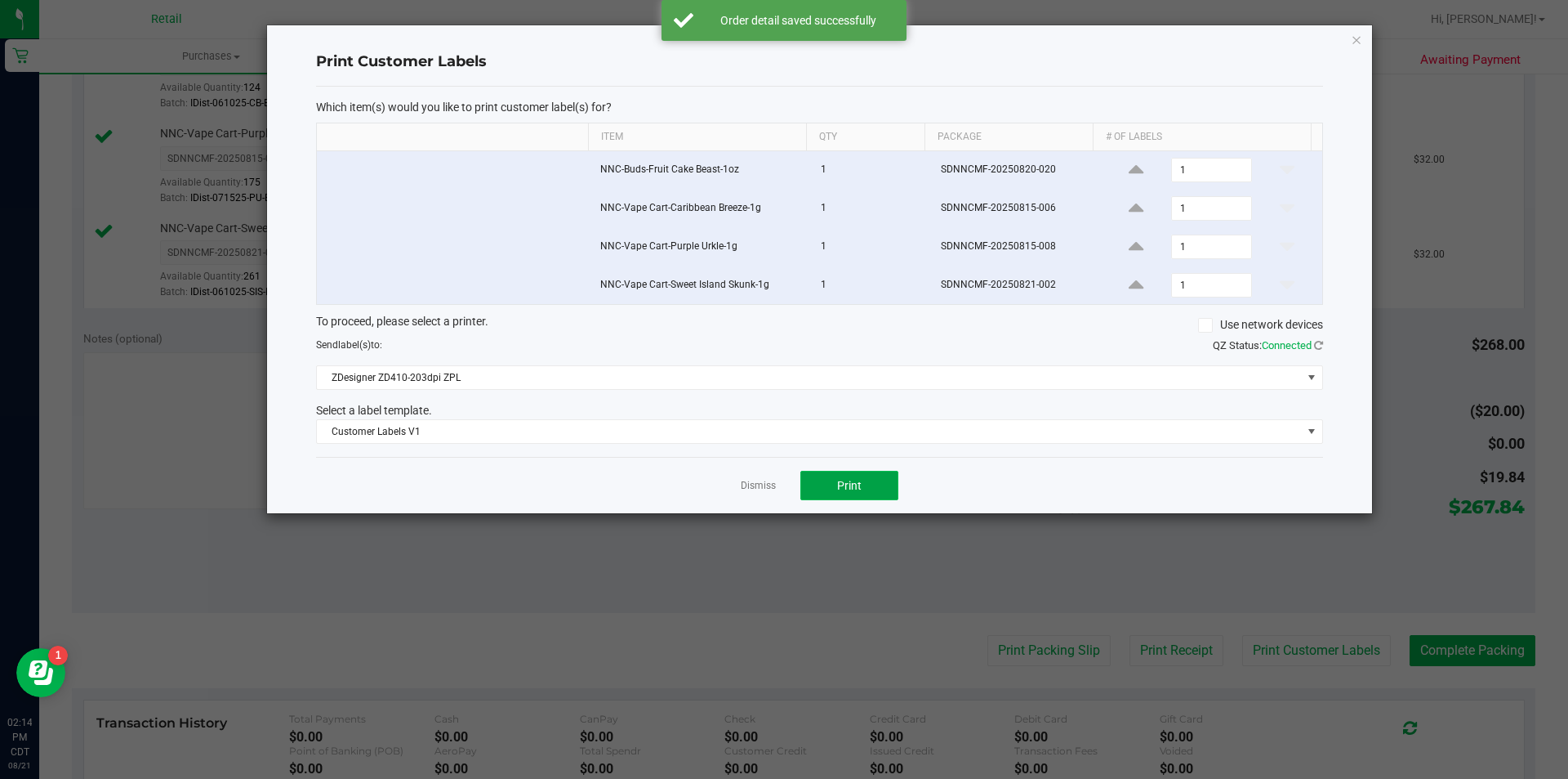
click at [875, 498] on button "Print" at bounding box center [849, 485] width 98 height 29
click at [749, 489] on link "Dismiss" at bounding box center [758, 486] width 35 height 14
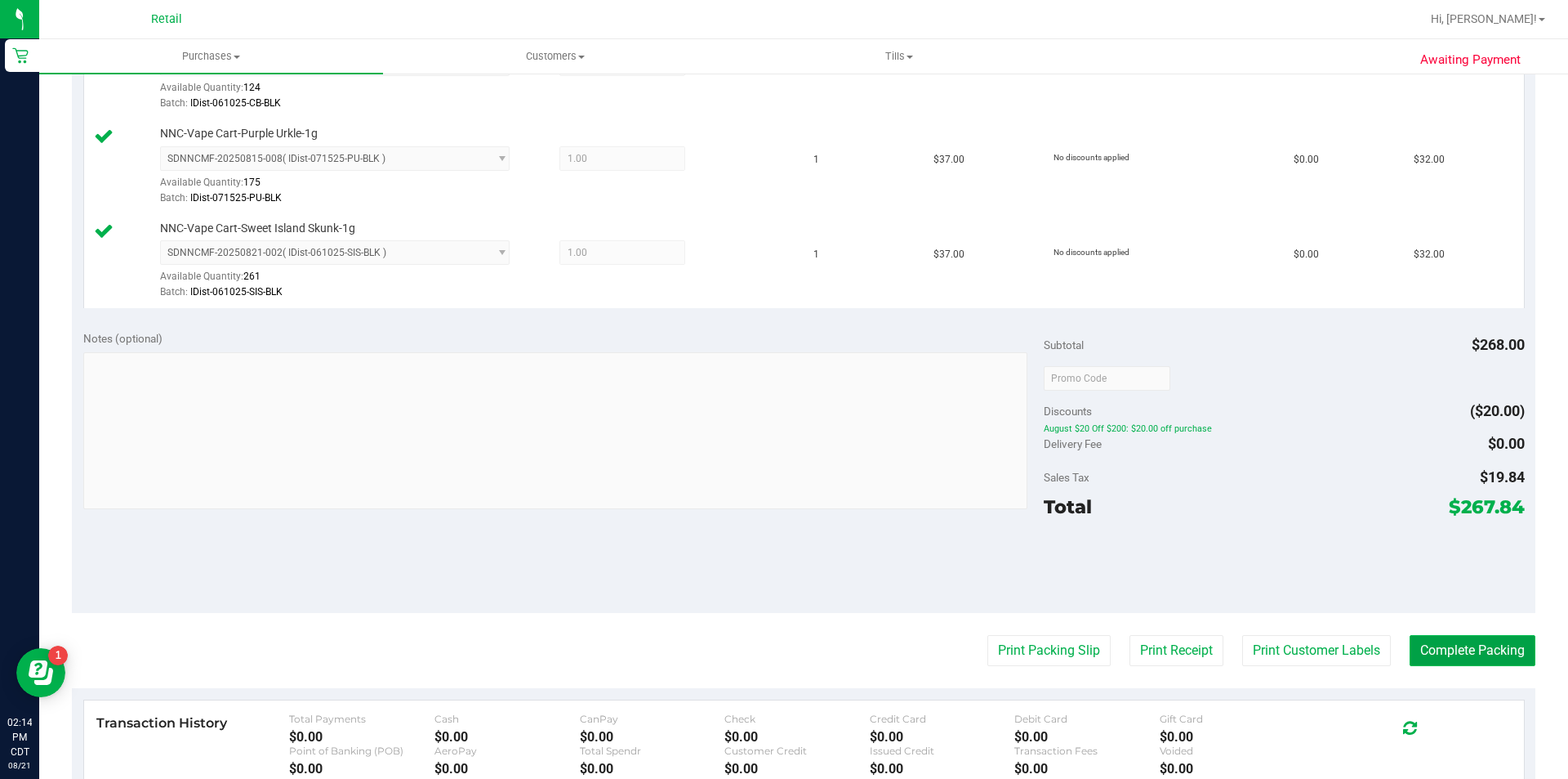
click at [1462, 663] on button "Complete Packing" at bounding box center [1473, 650] width 126 height 31
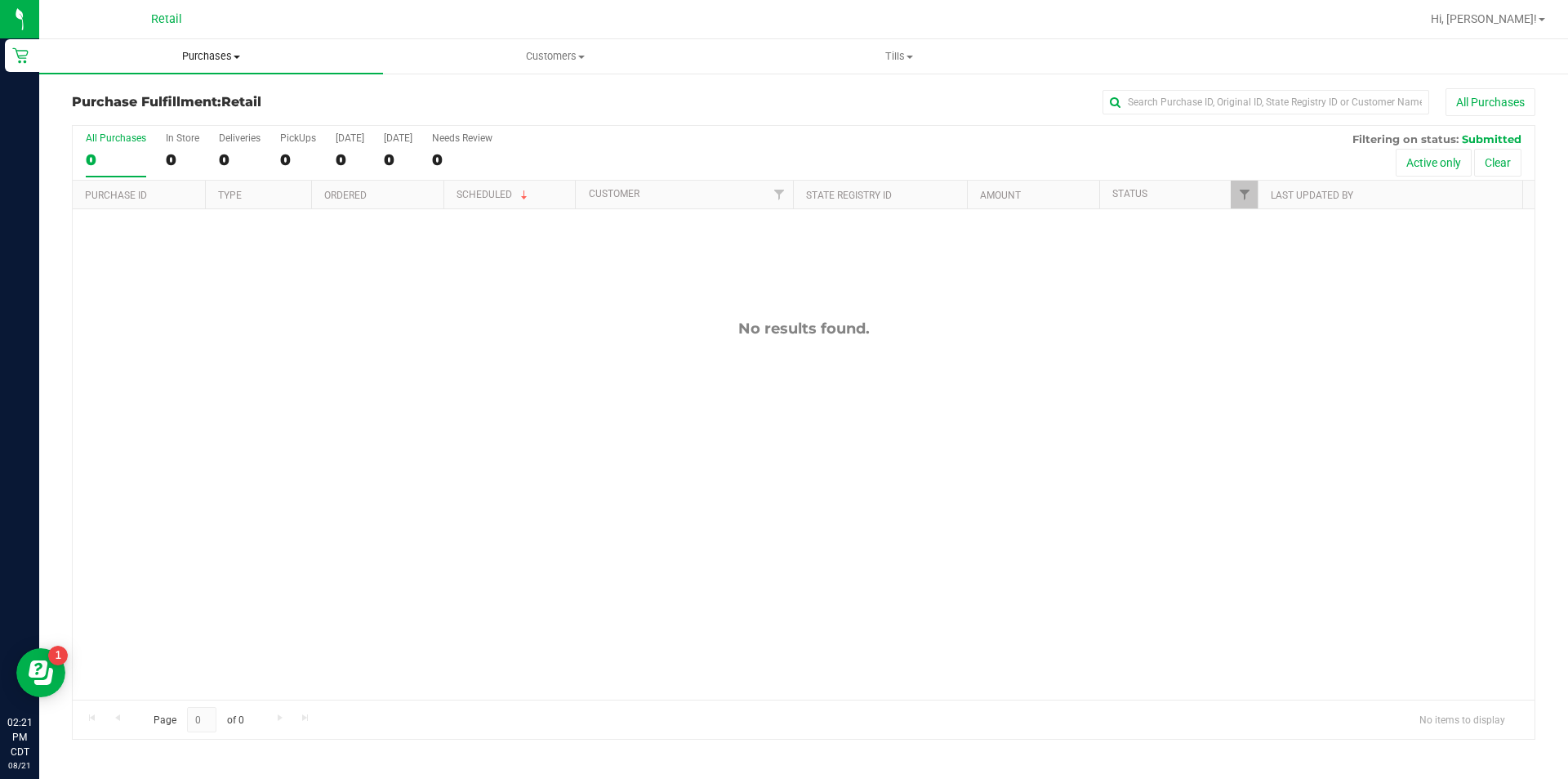
click at [214, 68] on uib-tab-heading "Purchases Summary of purchases Fulfillment All purchases" at bounding box center [210, 56] width 344 height 34
click at [145, 103] on span "Summary of purchases" at bounding box center [123, 98] width 167 height 14
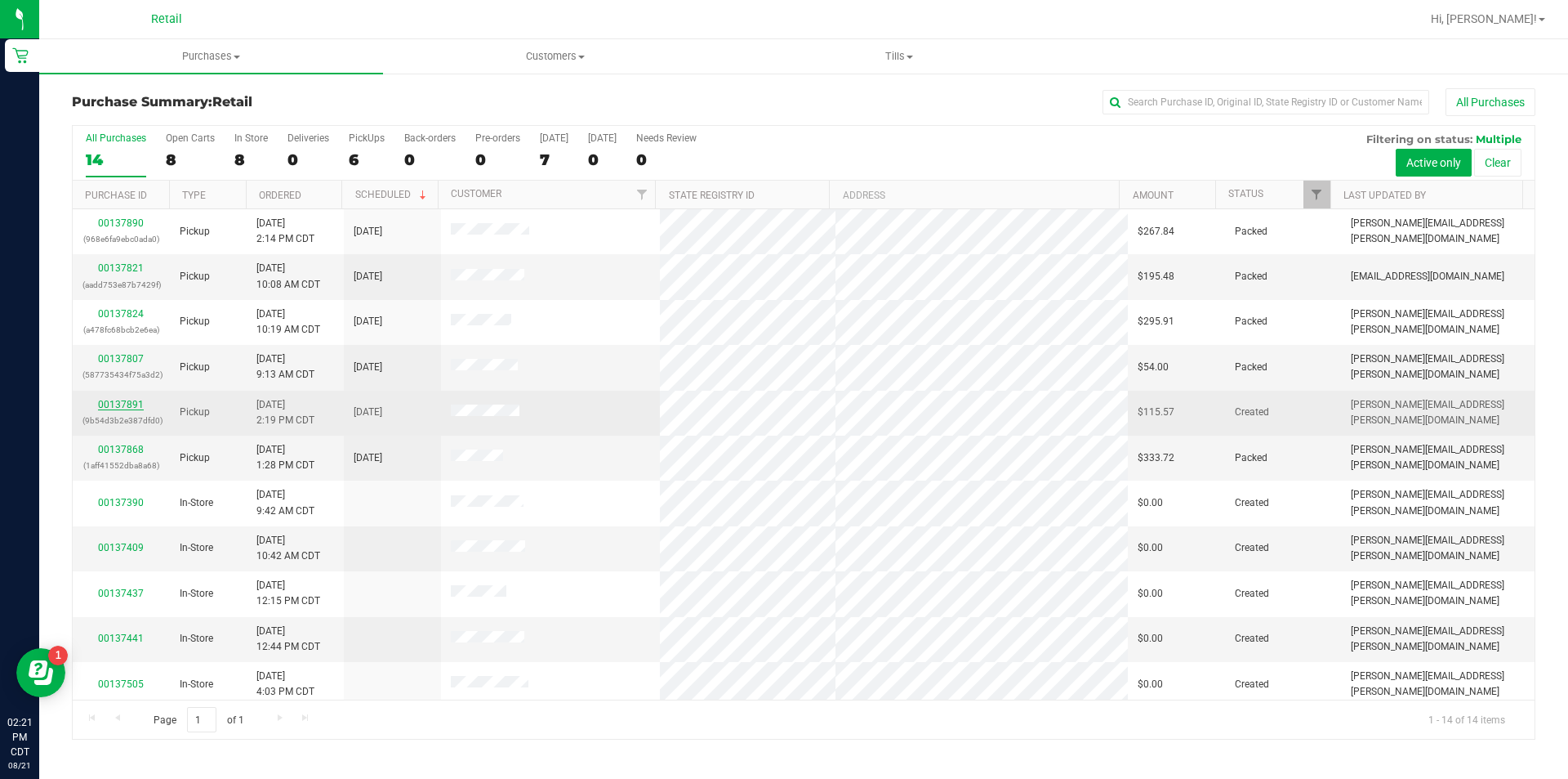
click at [114, 404] on link "00137891" at bounding box center [121, 405] width 46 height 12
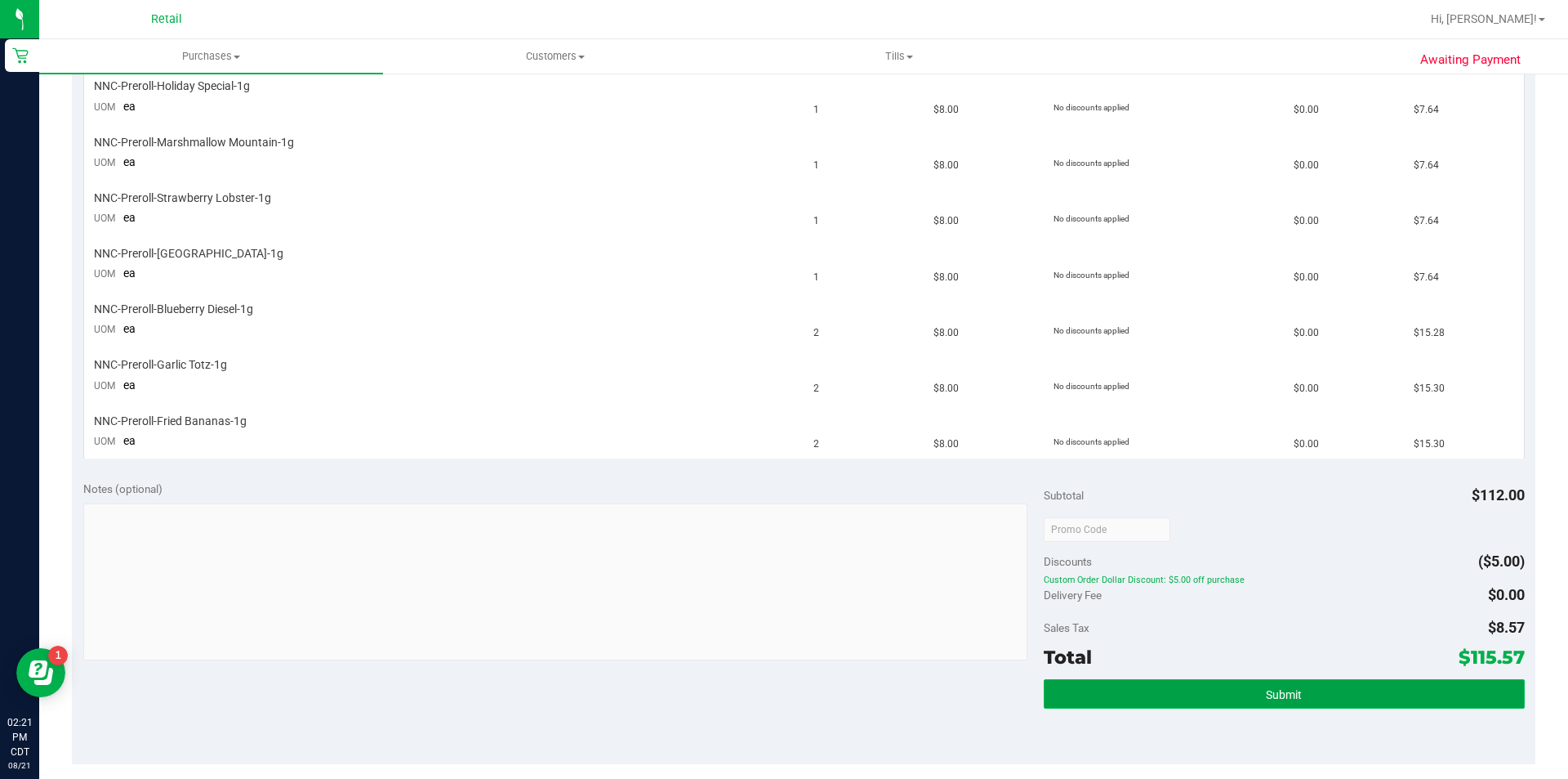
click at [1266, 692] on span "Submit" at bounding box center [1284, 694] width 36 height 13
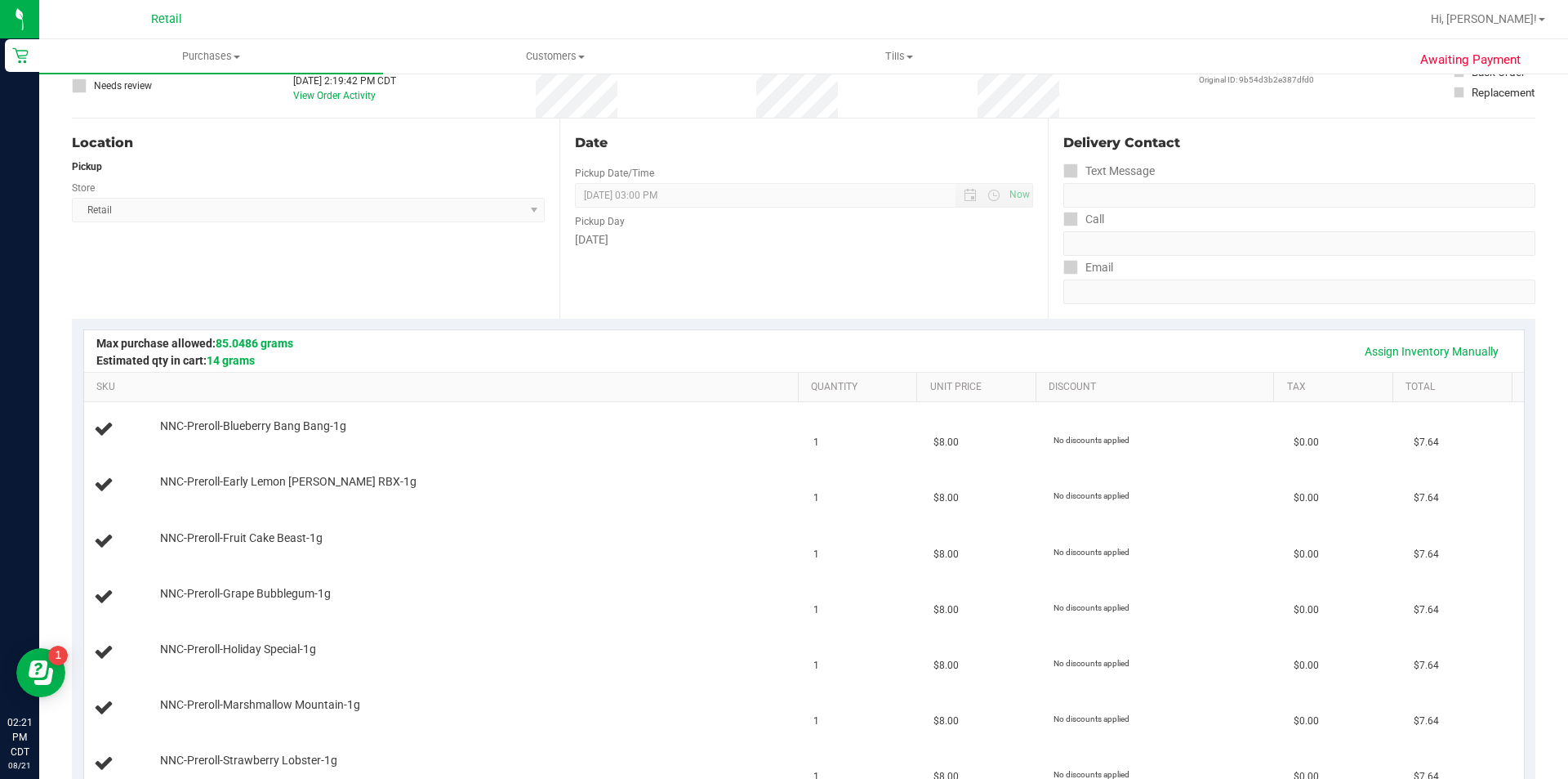
scroll to position [106, 0]
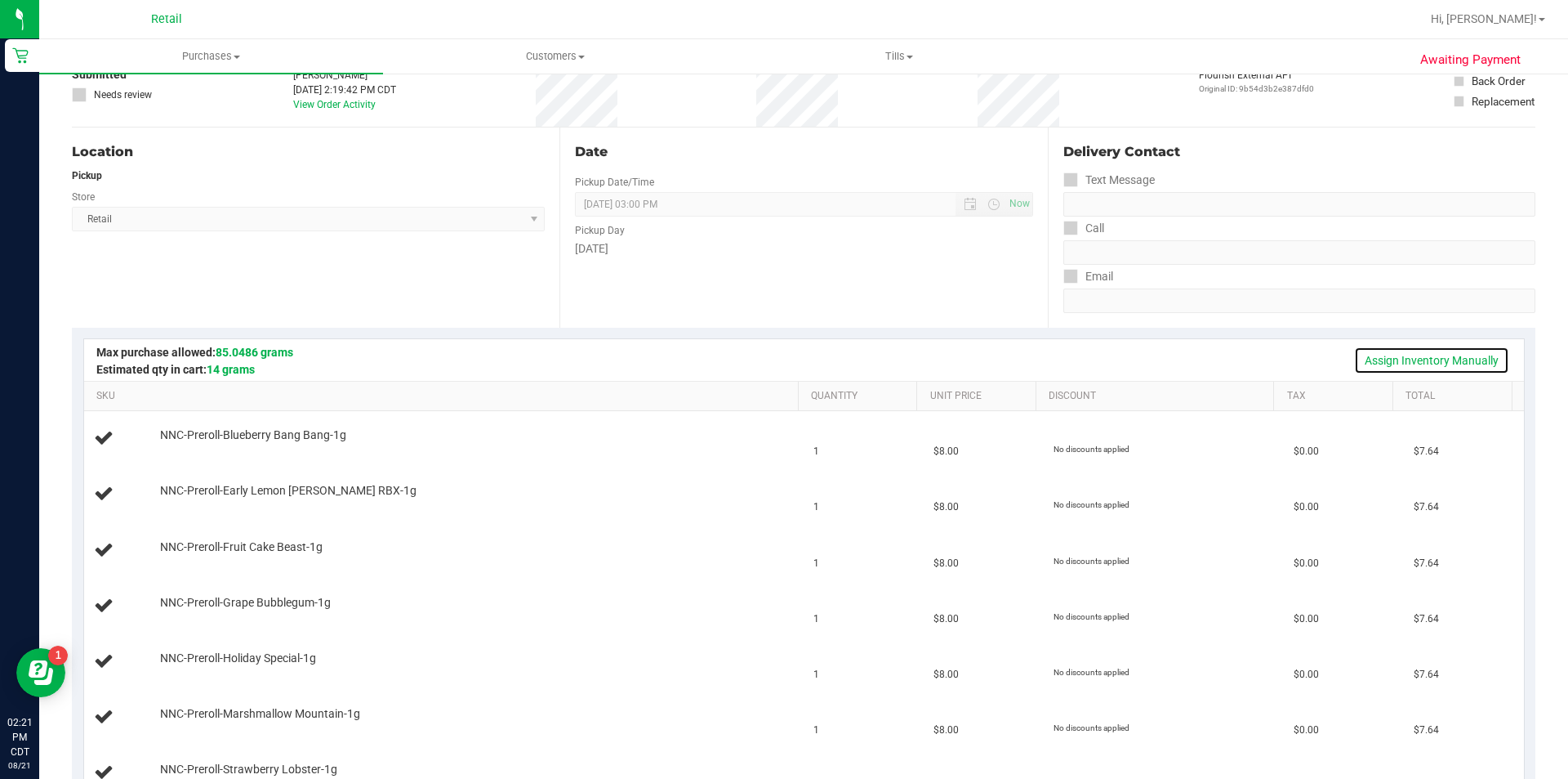
click at [1398, 359] on link "Assign Inventory Manually" at bounding box center [1431, 360] width 155 height 28
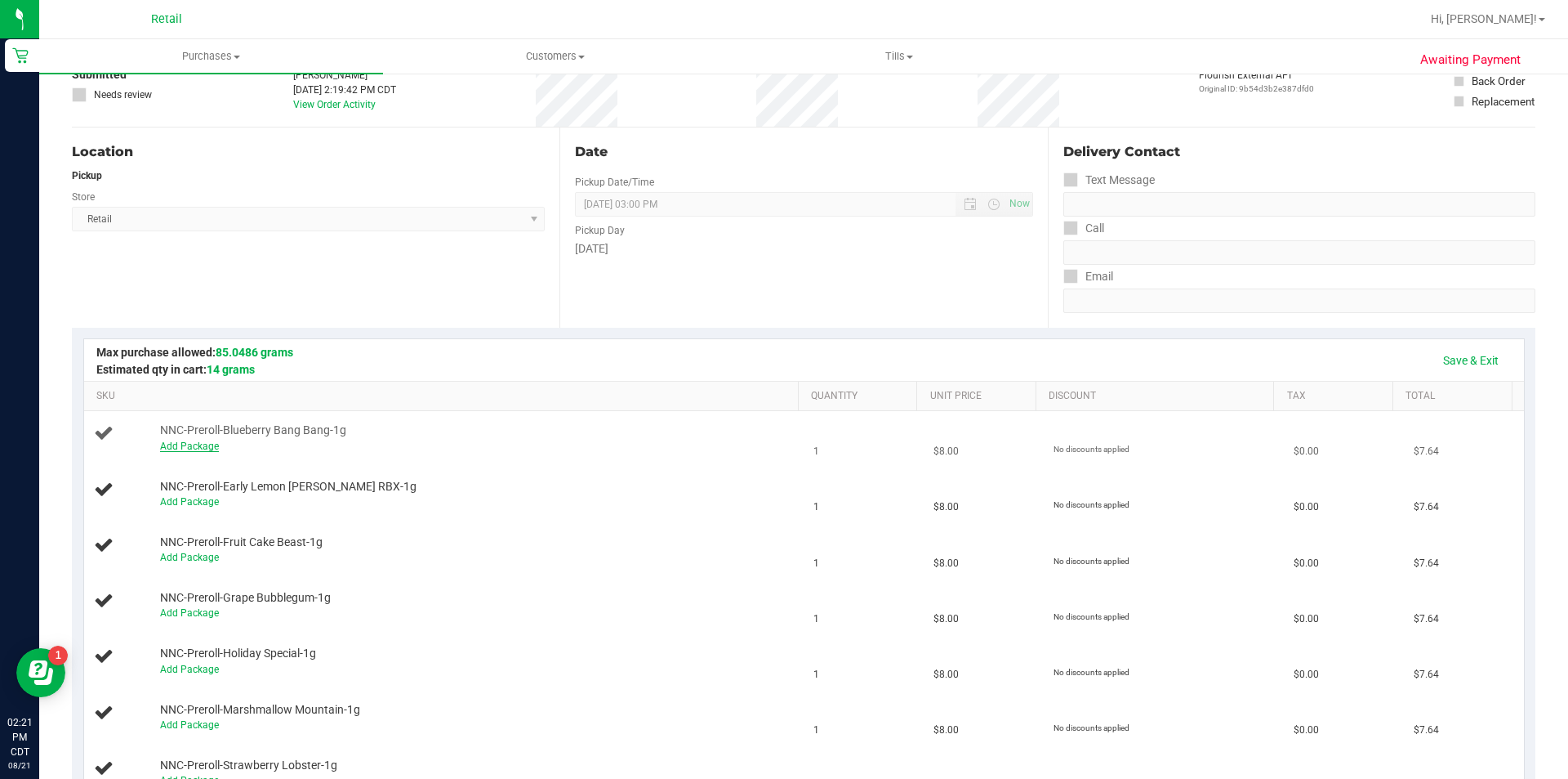
click at [199, 448] on link "Add Package" at bounding box center [189, 446] width 58 height 12
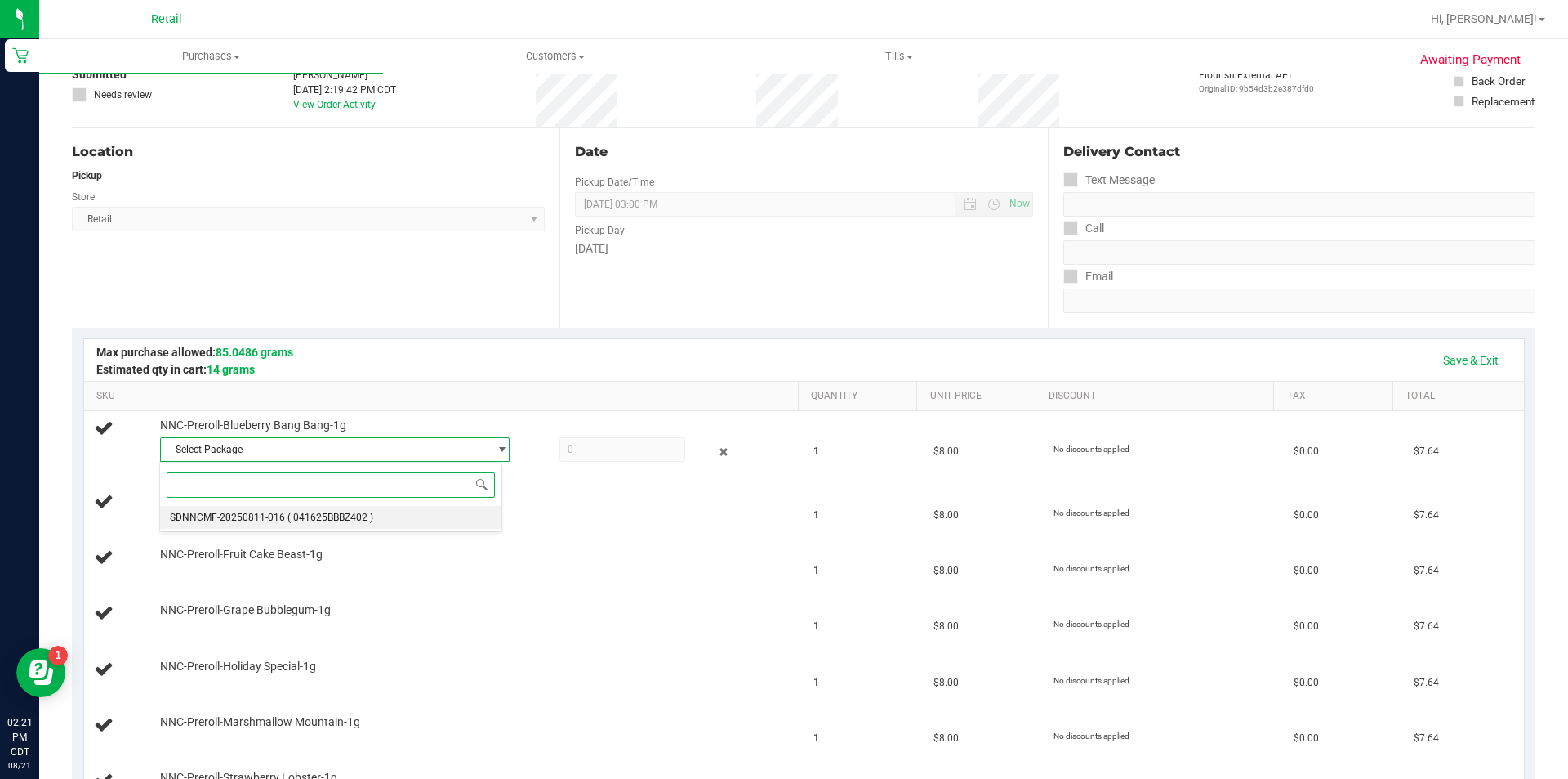
click at [268, 520] on span "SDNNCMF-20250811-016" at bounding box center [228, 517] width 115 height 12
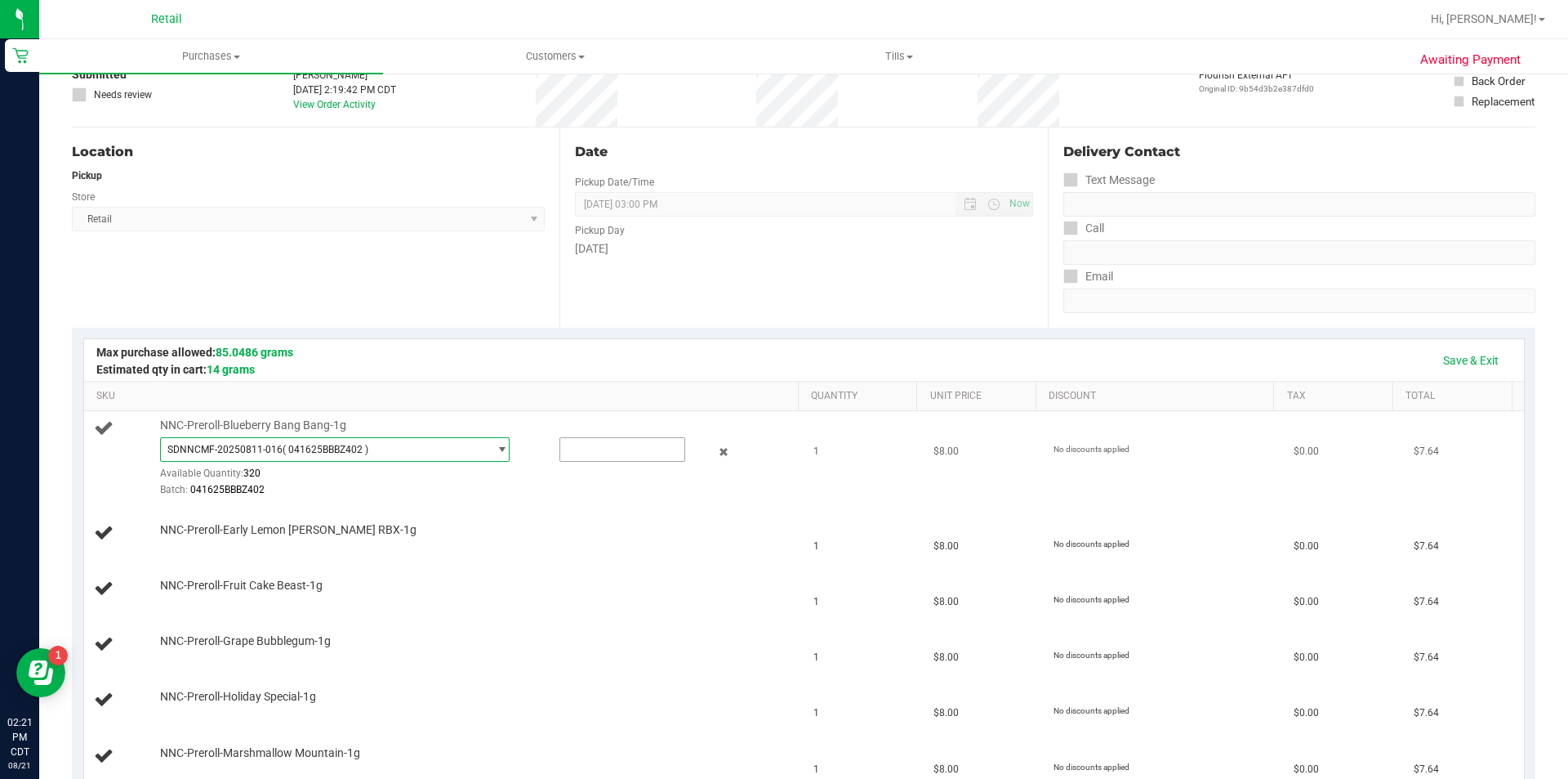
click at [582, 450] on input "text" at bounding box center [623, 449] width 125 height 22
type input "1"
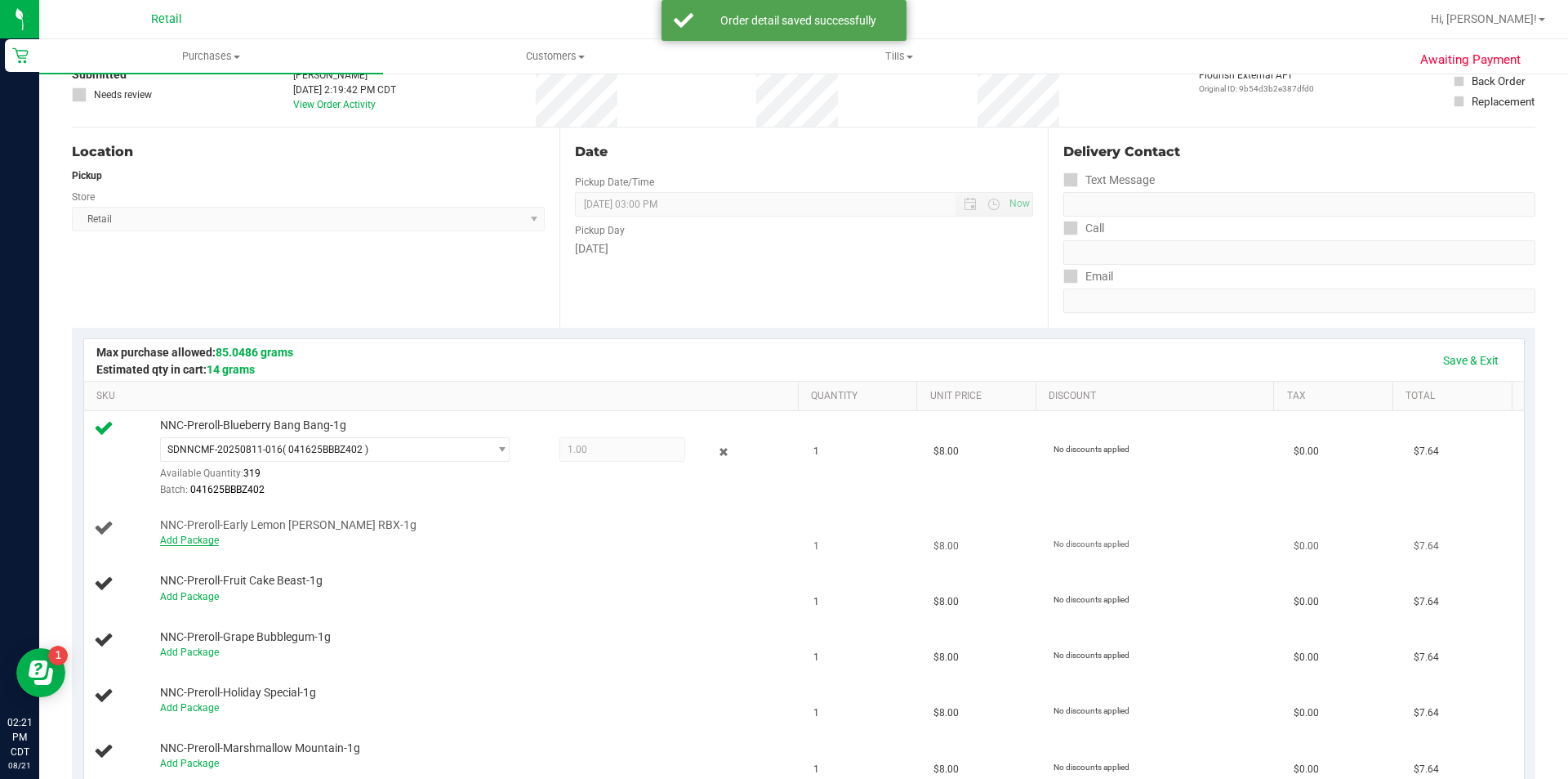
click at [170, 540] on link "Add Package" at bounding box center [189, 540] width 58 height 12
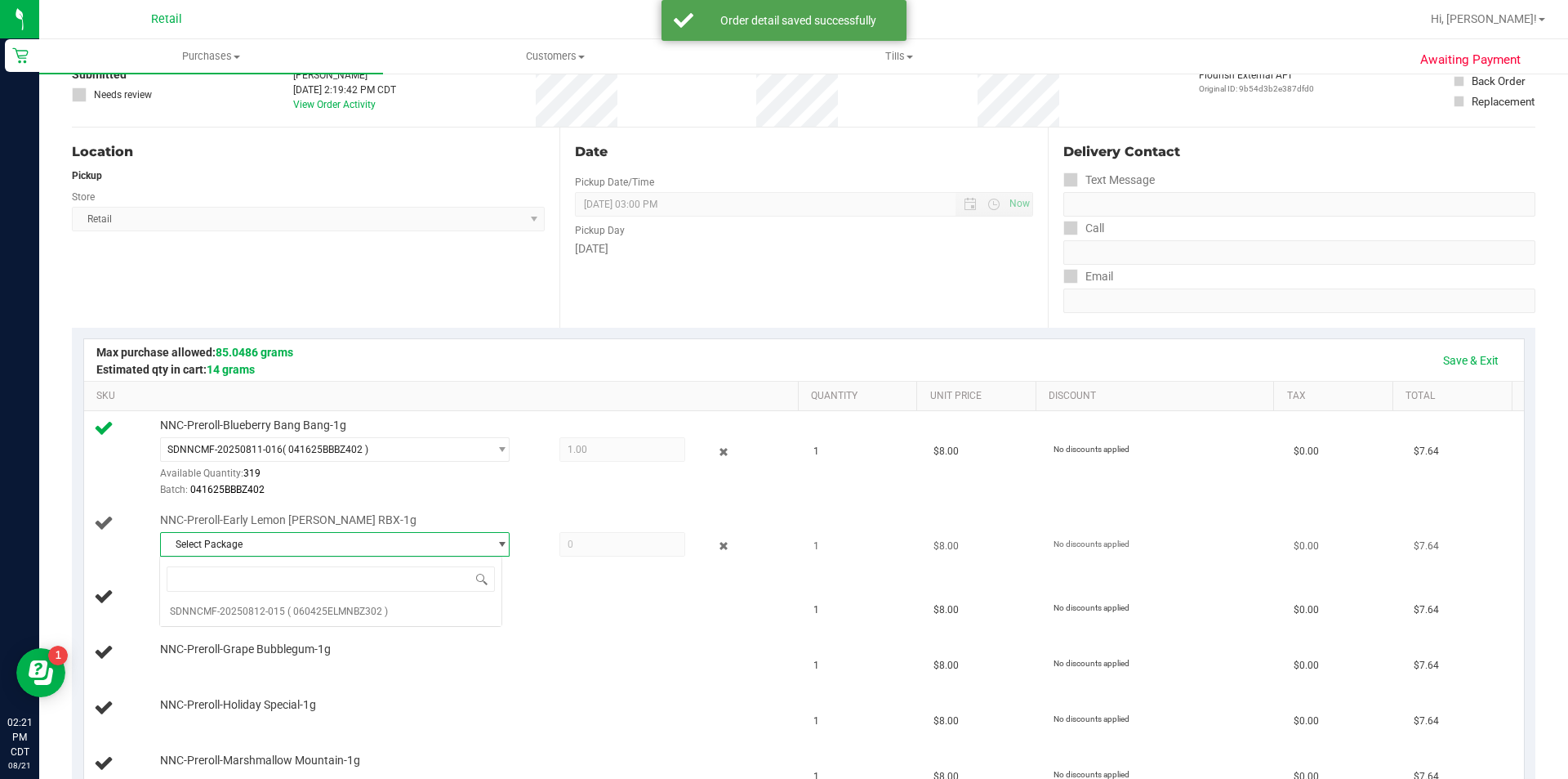
click at [342, 542] on span "Select Package" at bounding box center [324, 543] width 328 height 22
click at [374, 551] on span "Select Package" at bounding box center [324, 543] width 328 height 22
click at [343, 608] on span "( 060425ELMNBZ302 )" at bounding box center [337, 612] width 100 height 12
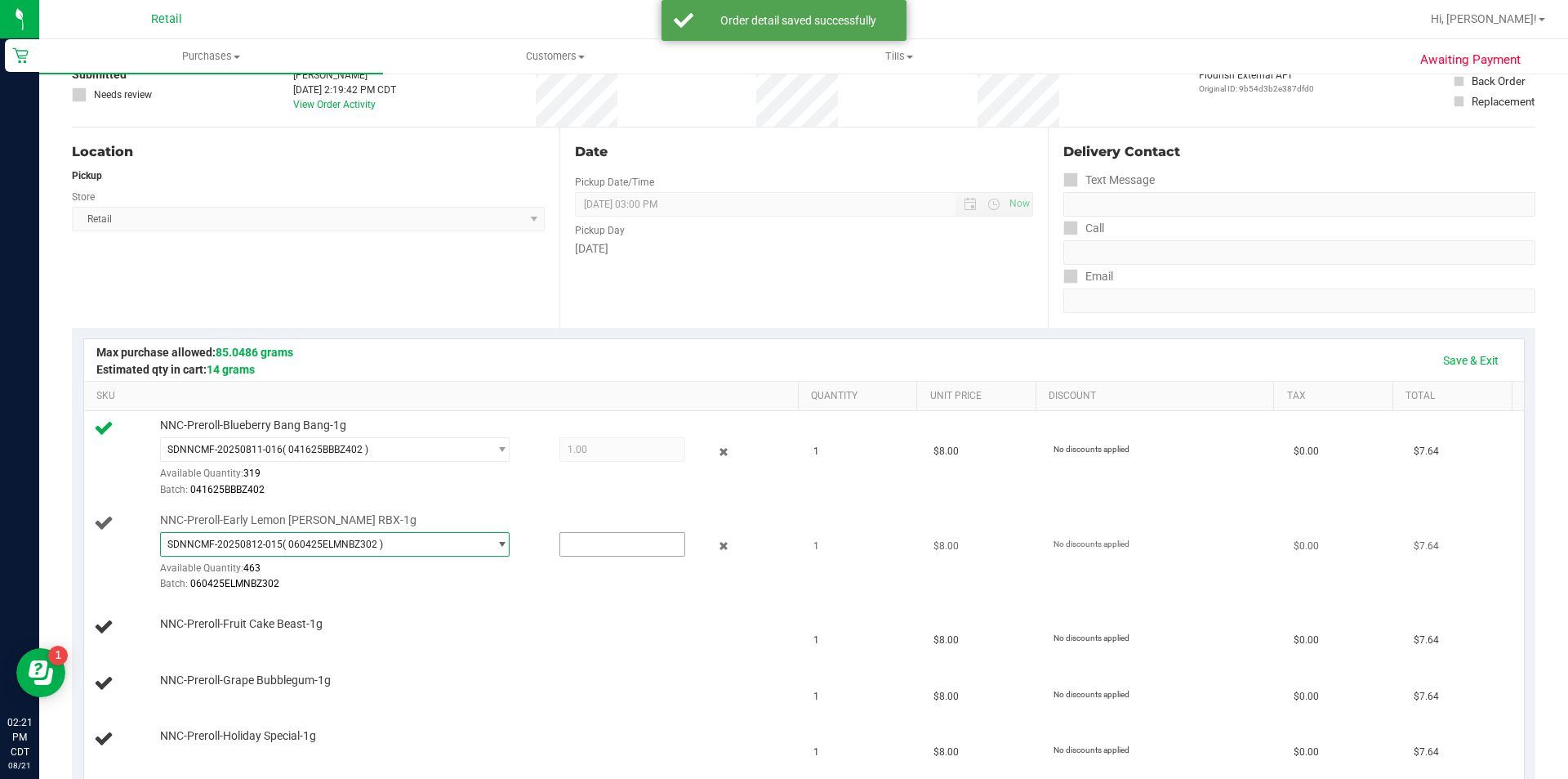
click at [584, 540] on input "text" at bounding box center [623, 543] width 125 height 22
type input "1"
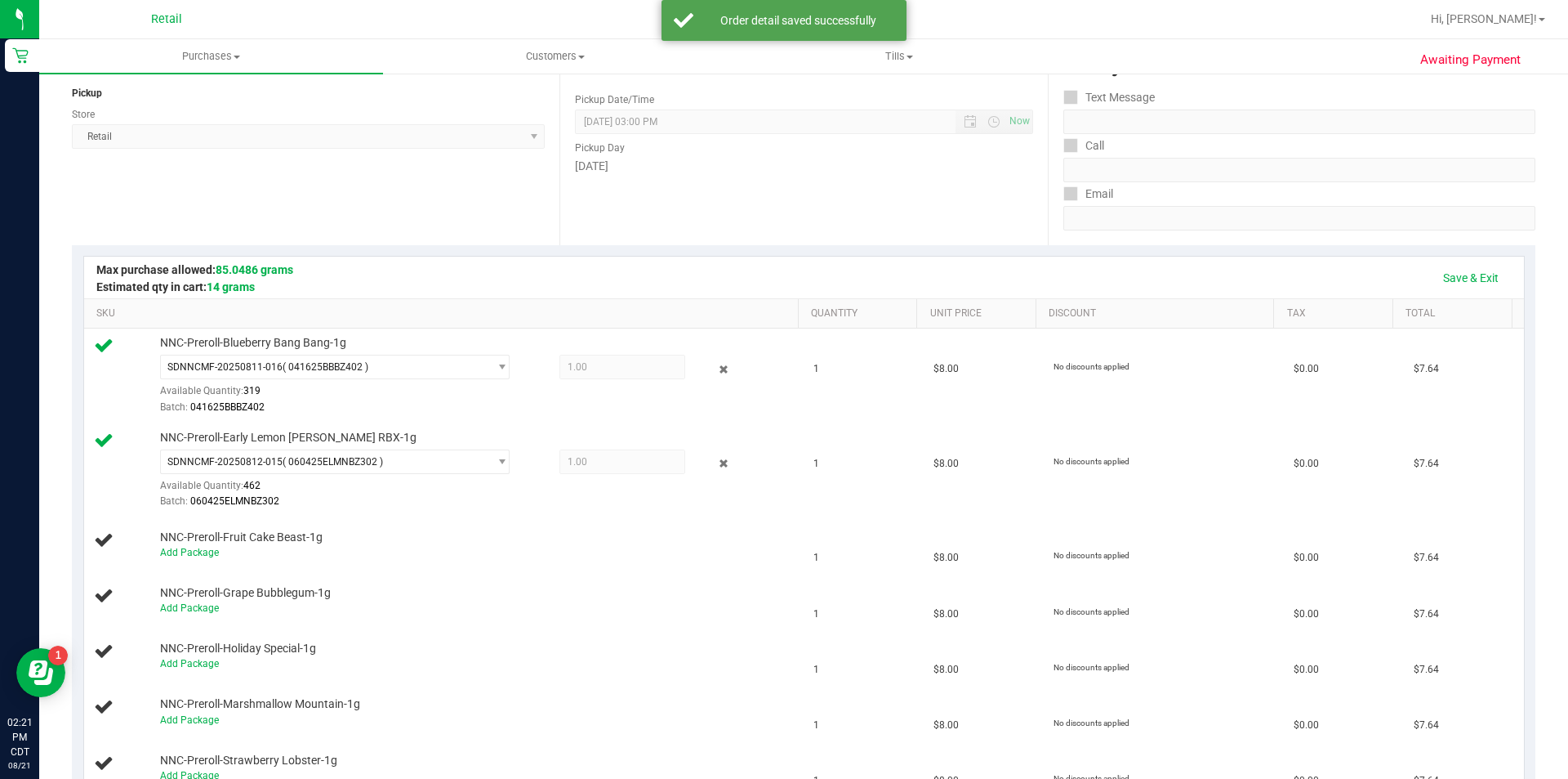
scroll to position [227, 0]
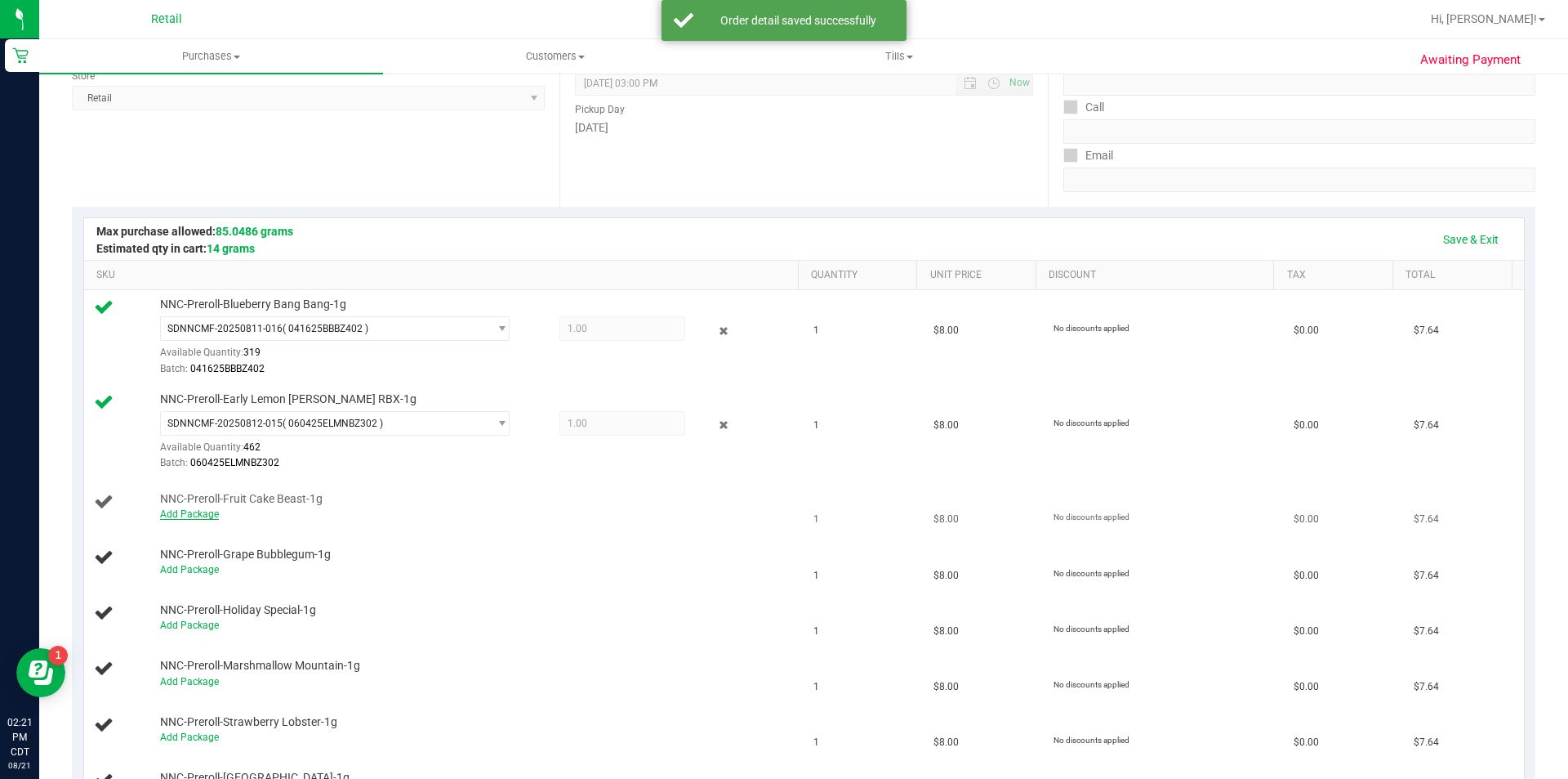
click at [201, 516] on link "Add Package" at bounding box center [189, 514] width 58 height 12
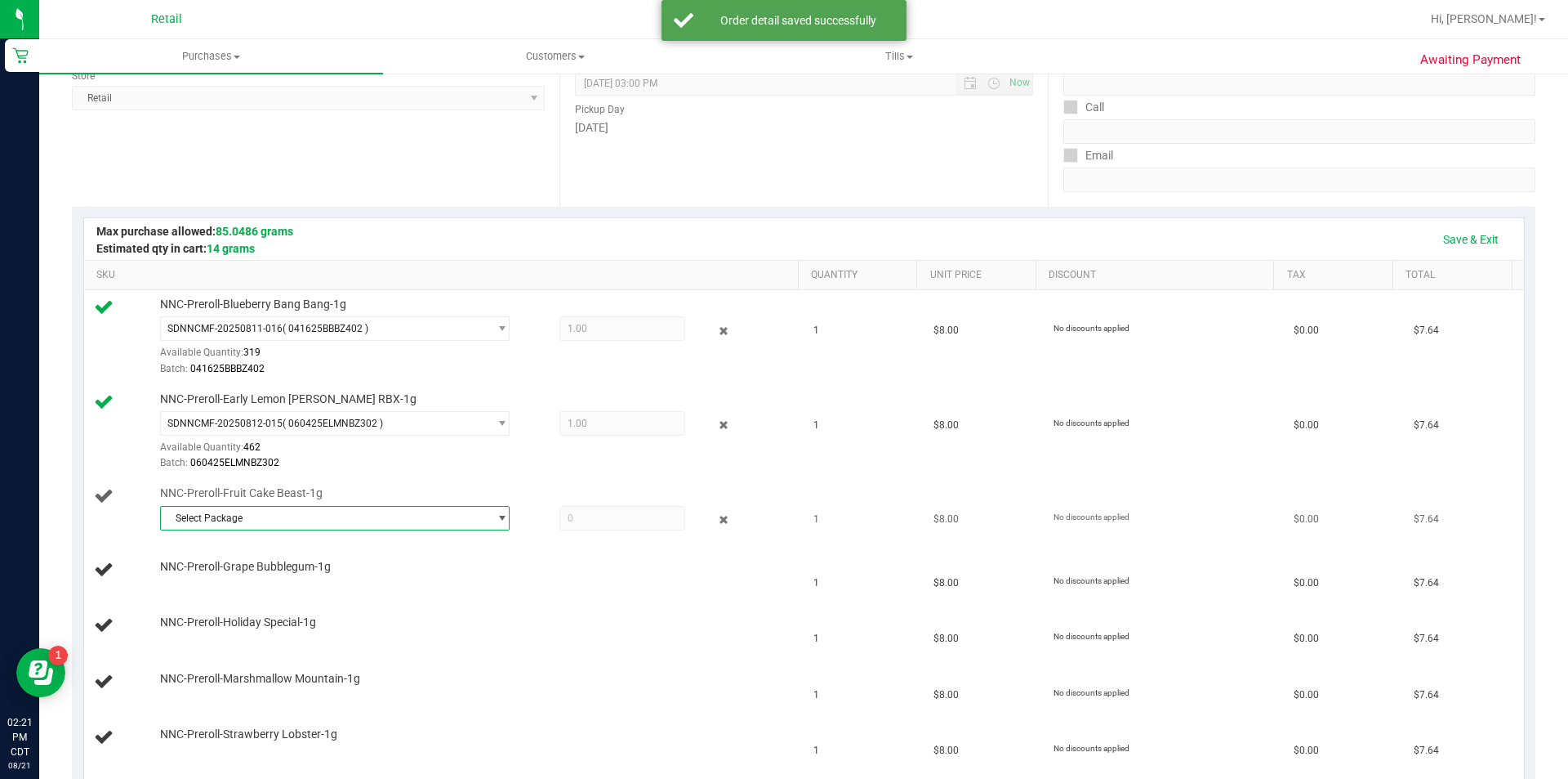
click at [352, 526] on span "Select Package" at bounding box center [324, 517] width 328 height 22
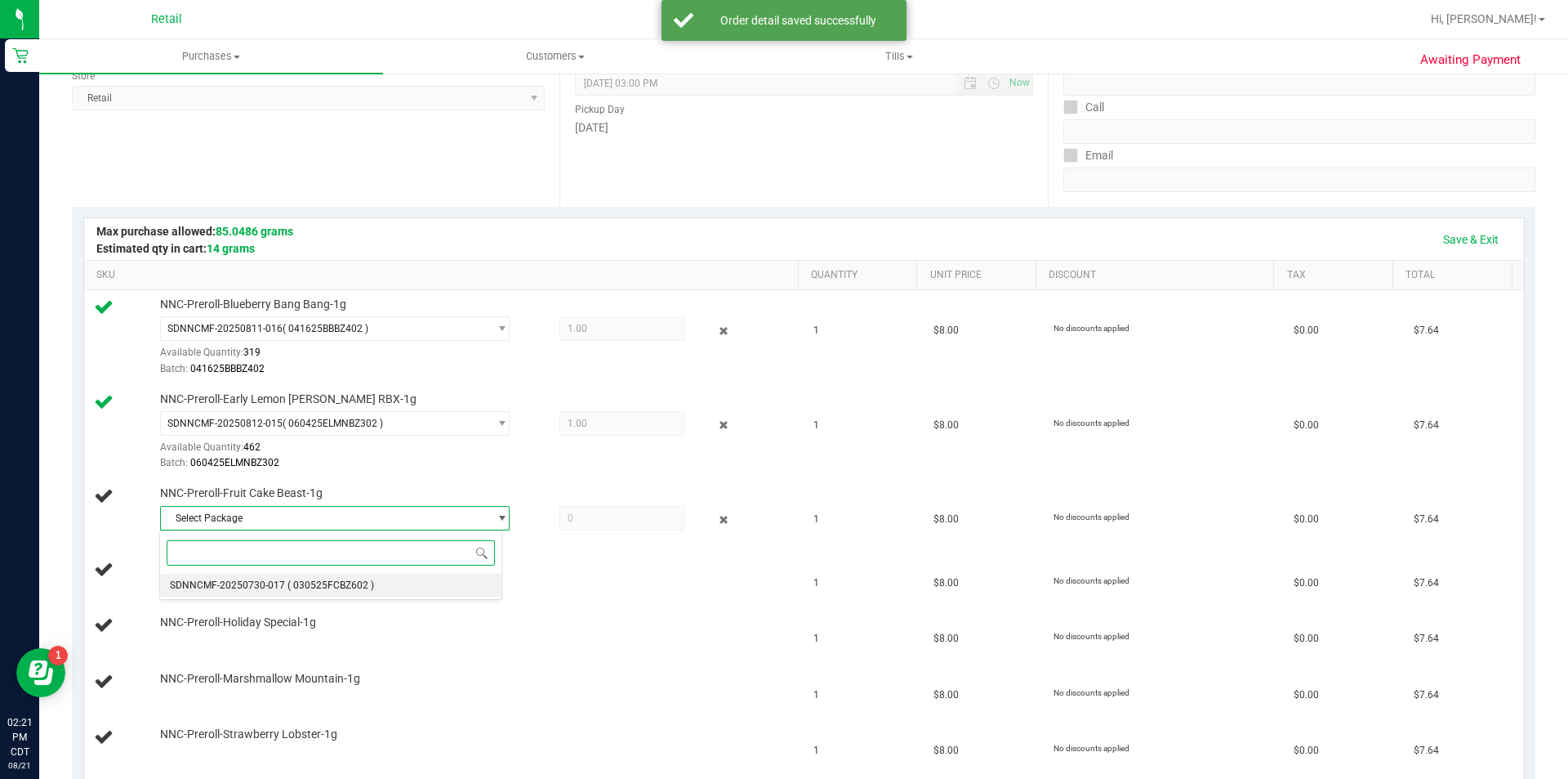
click at [320, 585] on span "( 030525FCBZ602 )" at bounding box center [330, 585] width 87 height 12
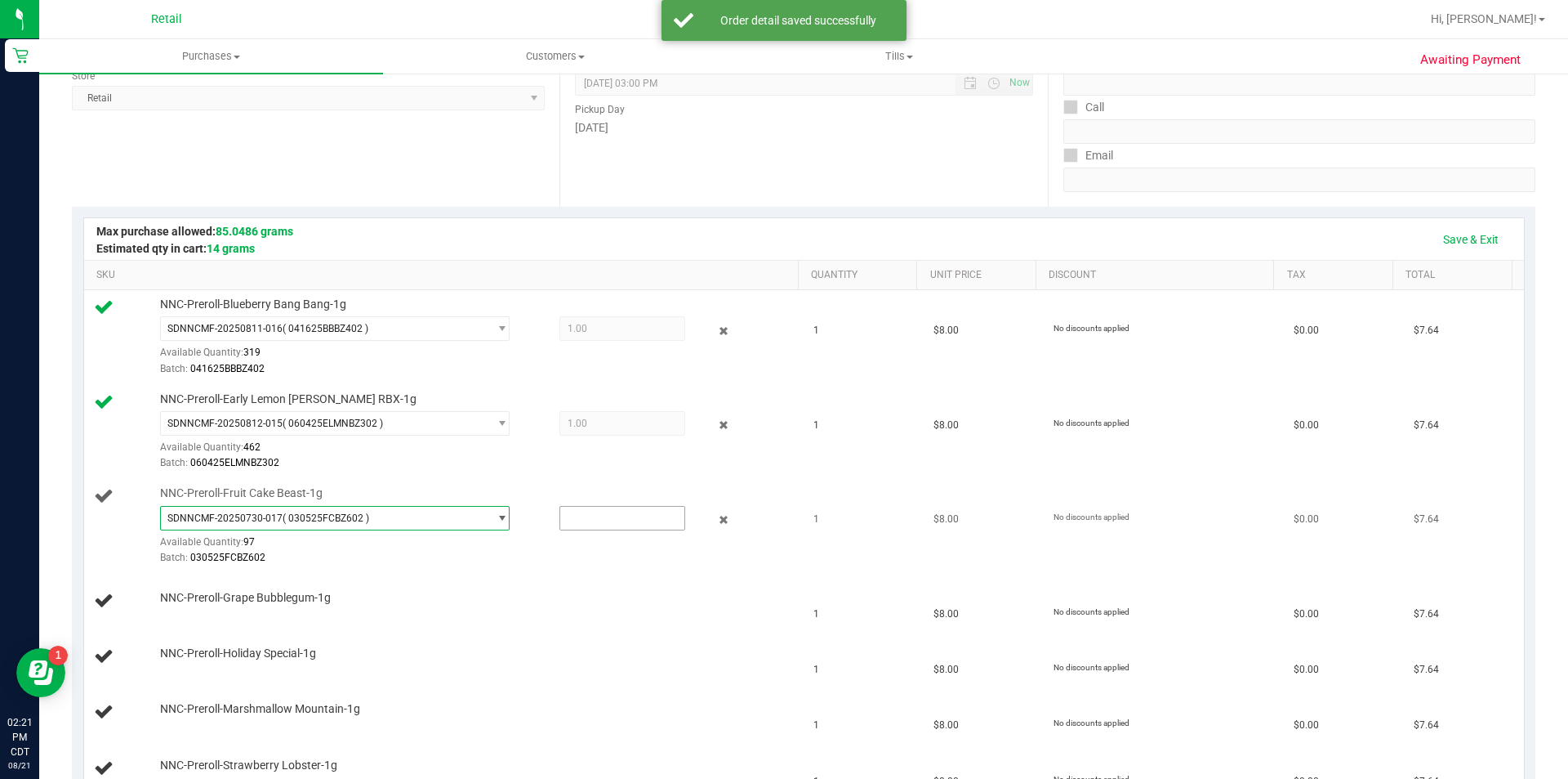
click at [587, 520] on input "text" at bounding box center [623, 517] width 125 height 22
type input "1"
click at [195, 612] on link "Add Package" at bounding box center [189, 609] width 58 height 12
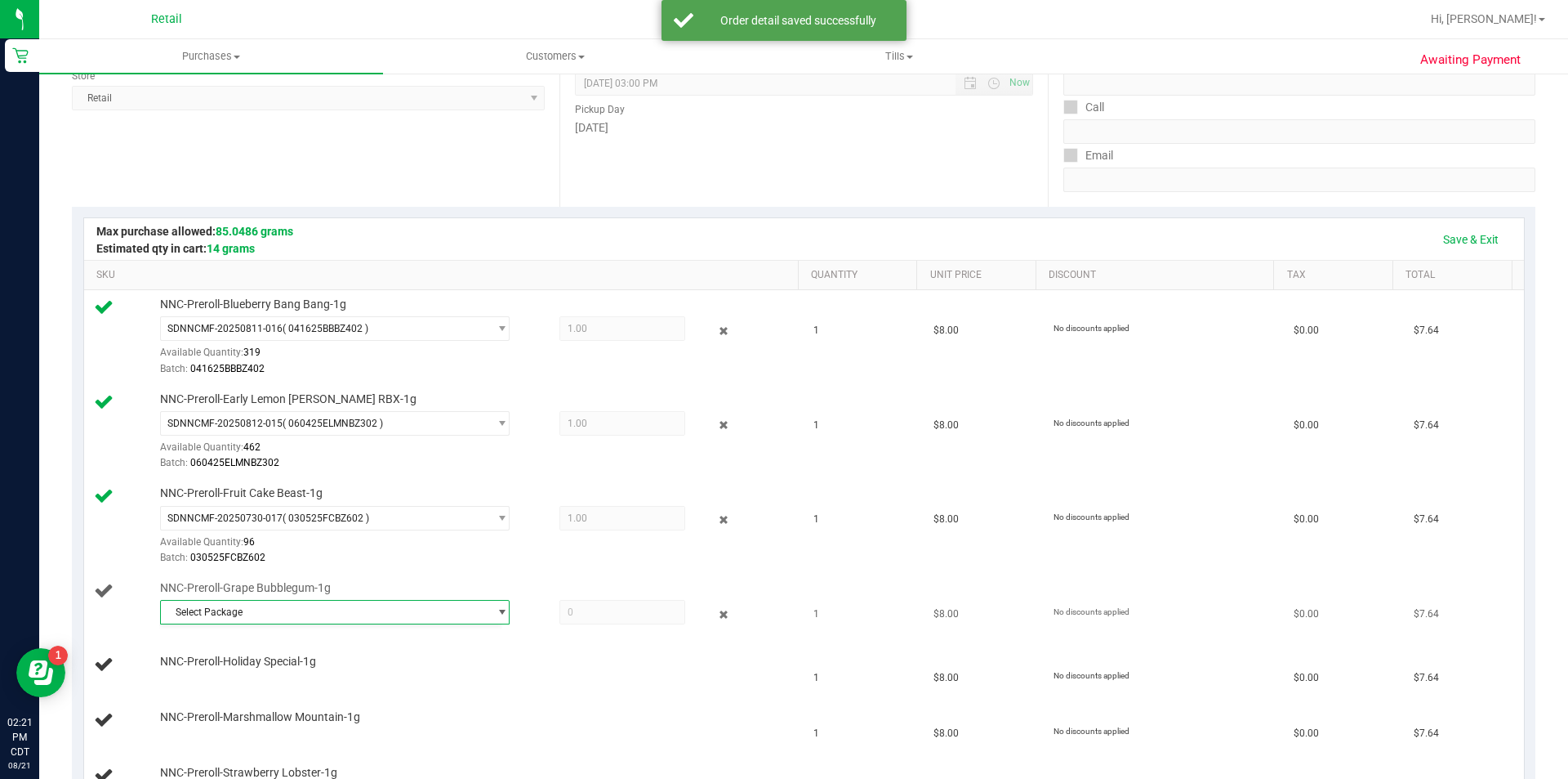
click at [297, 612] on span "Select Package" at bounding box center [324, 612] width 328 height 22
click at [303, 614] on span "Select Package" at bounding box center [324, 612] width 328 height 22
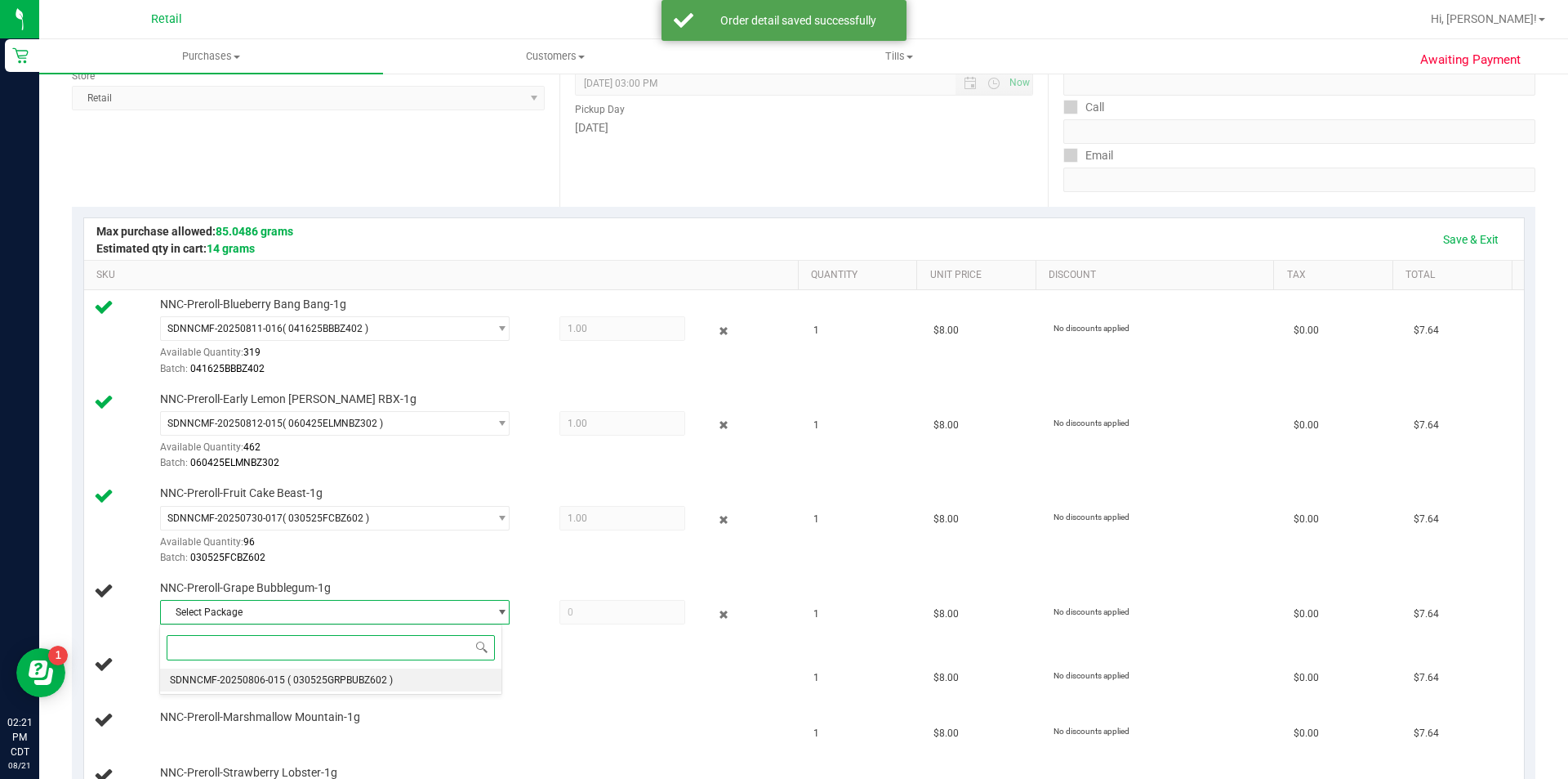
click at [275, 680] on span "SDNNCMF-20250806-015" at bounding box center [228, 680] width 115 height 12
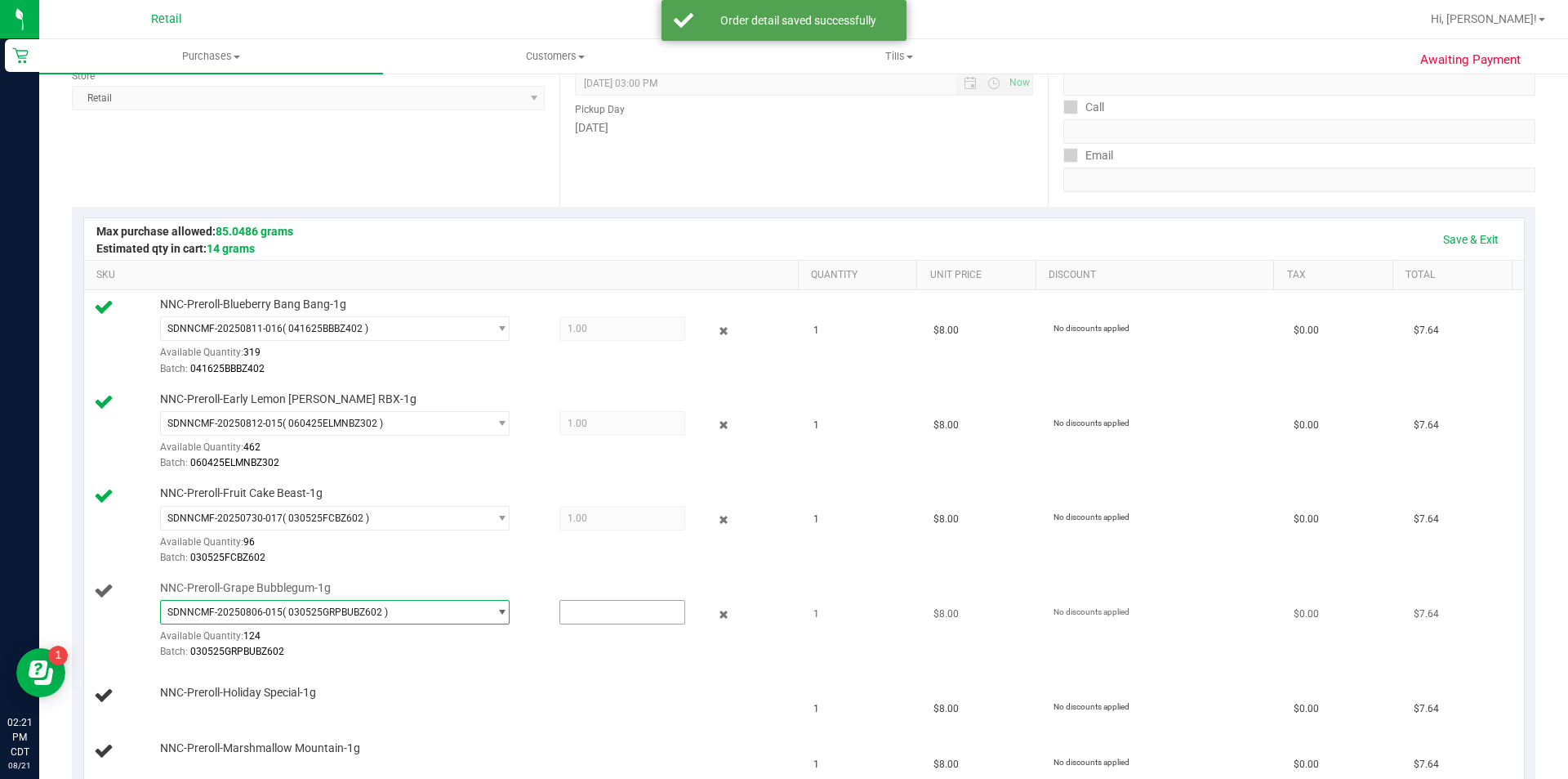
click at [576, 612] on input "text" at bounding box center [623, 612] width 125 height 22
type input "1"
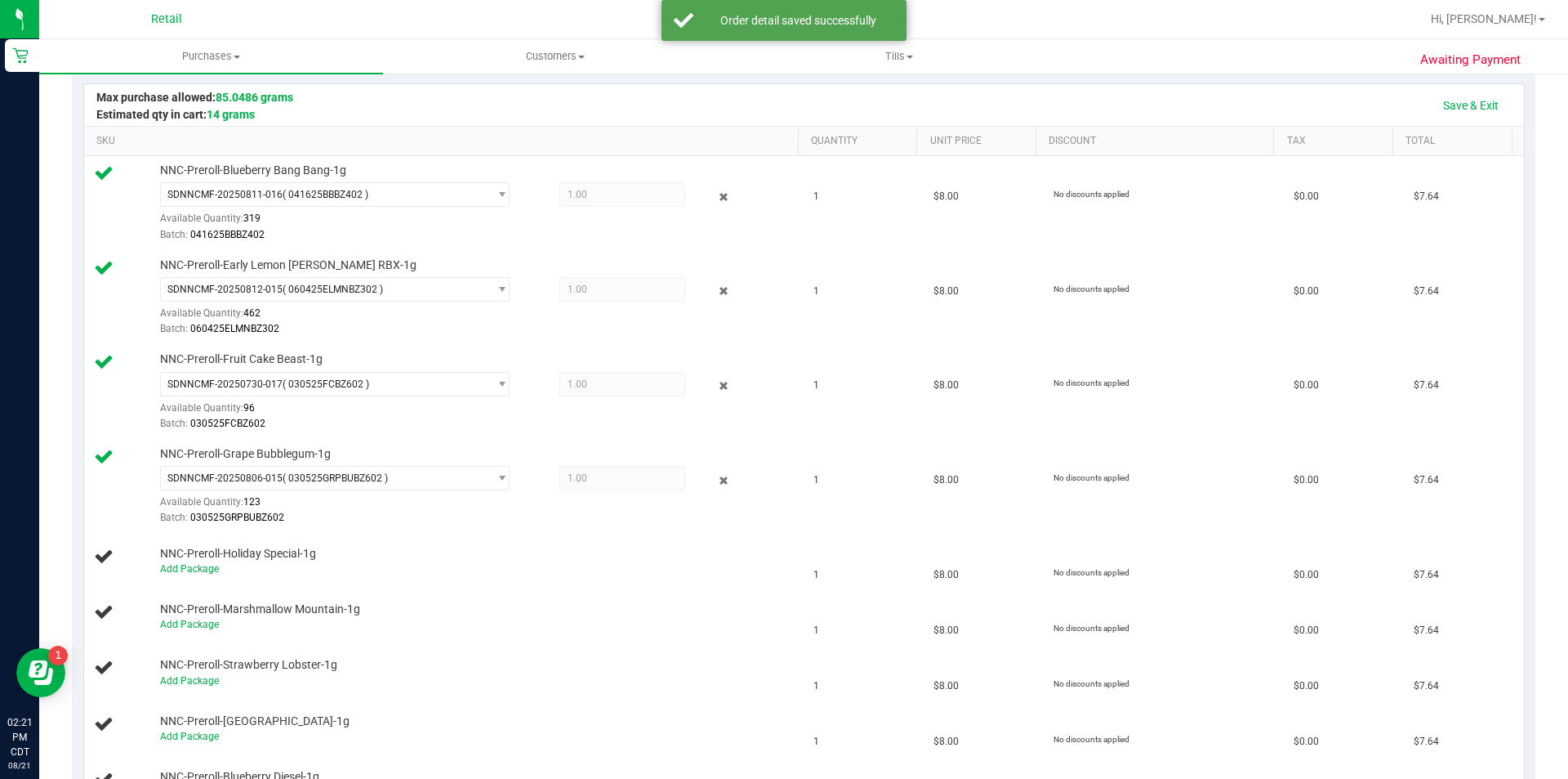
scroll to position [420, 0]
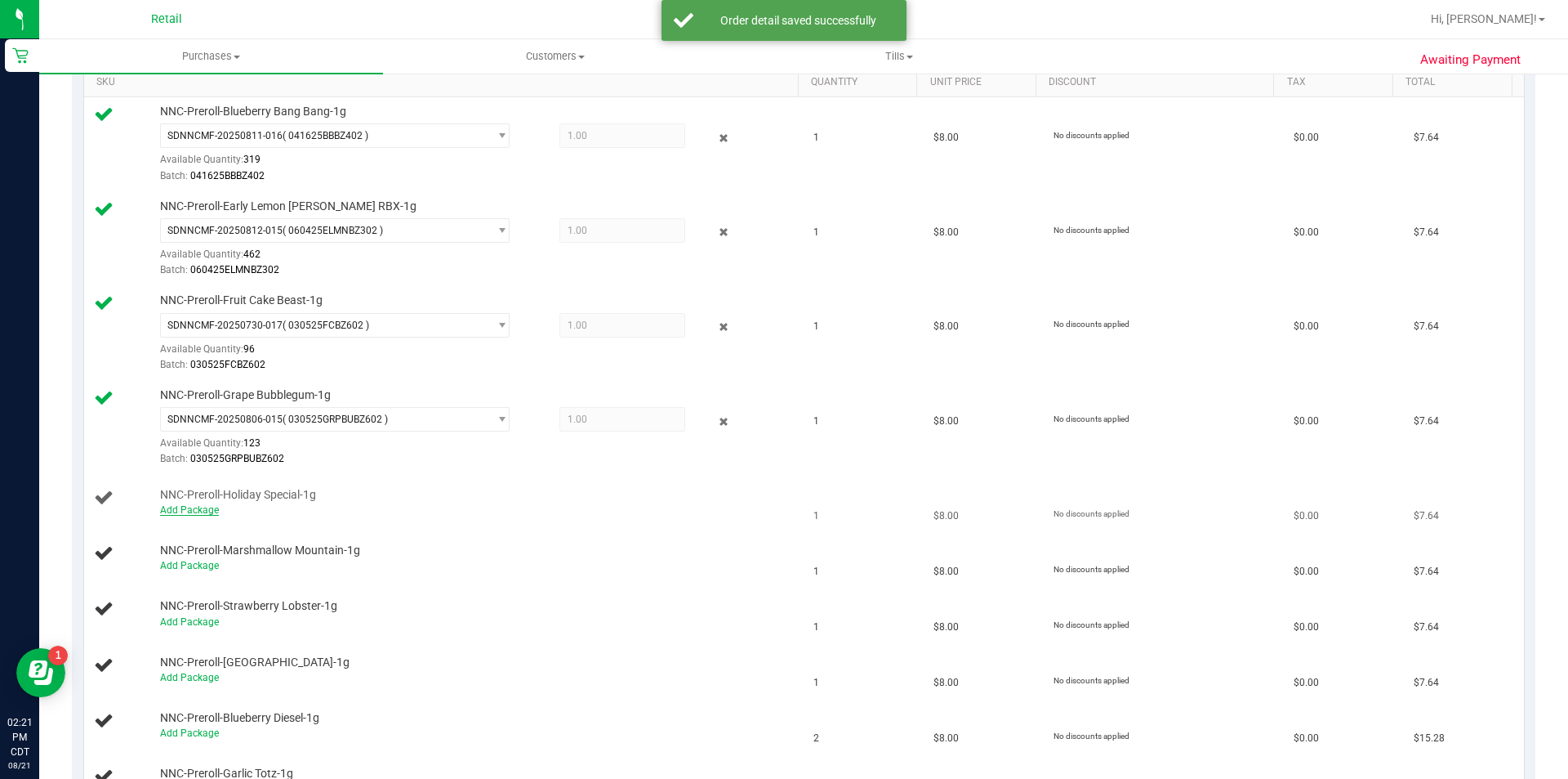
click at [186, 514] on link "Add Package" at bounding box center [189, 510] width 58 height 12
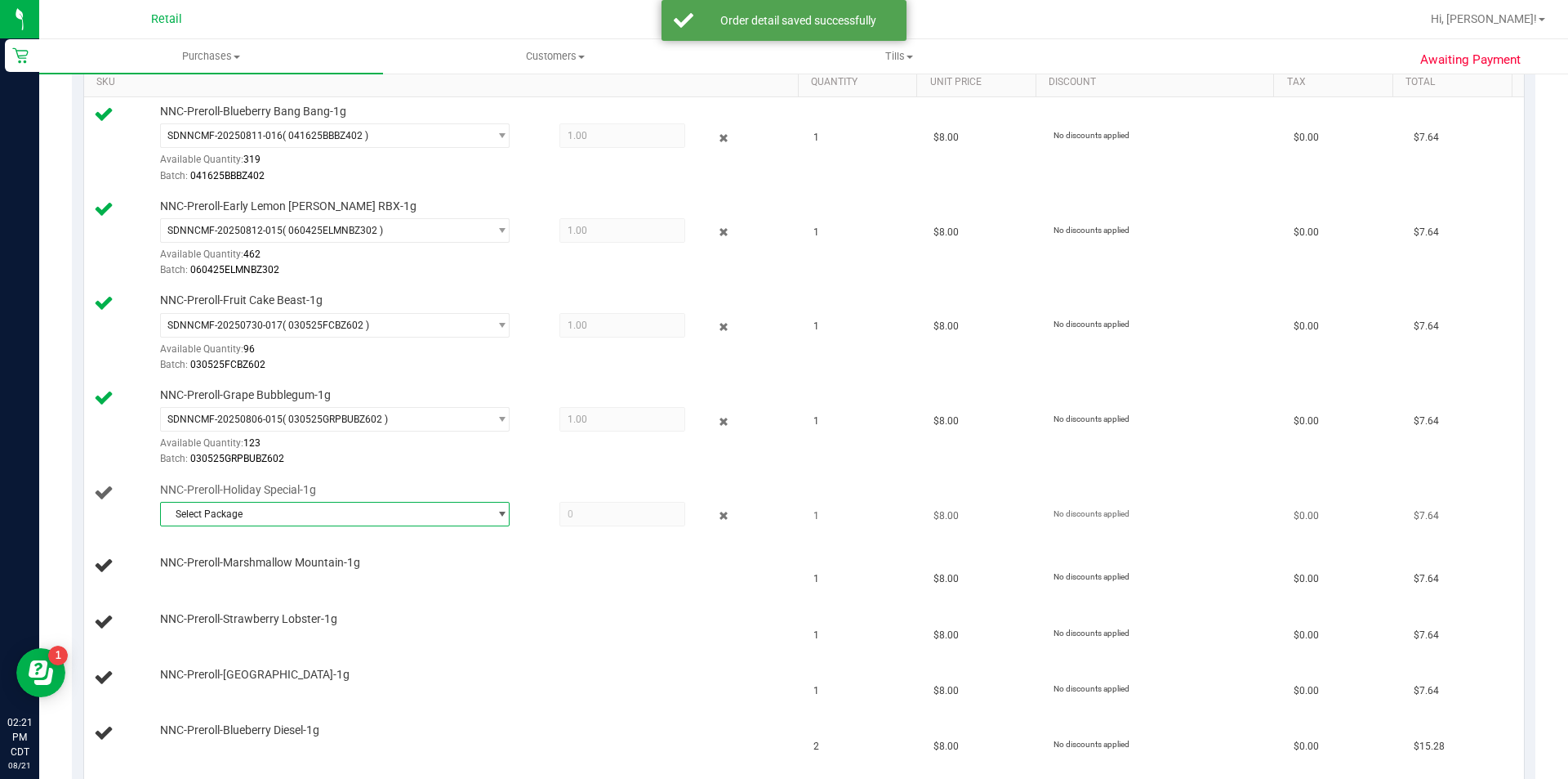
click at [404, 524] on span "Select Package" at bounding box center [324, 513] width 328 height 22
click at [384, 595] on div "Select Package SDNNCMF-20250806-017 ( 040925HOLSPECZ302 ) No data found." at bounding box center [331, 561] width 343 height 70
click at [619, 519] on span at bounding box center [622, 513] width 126 height 24
click at [414, 513] on span "Select Package" at bounding box center [324, 513] width 328 height 22
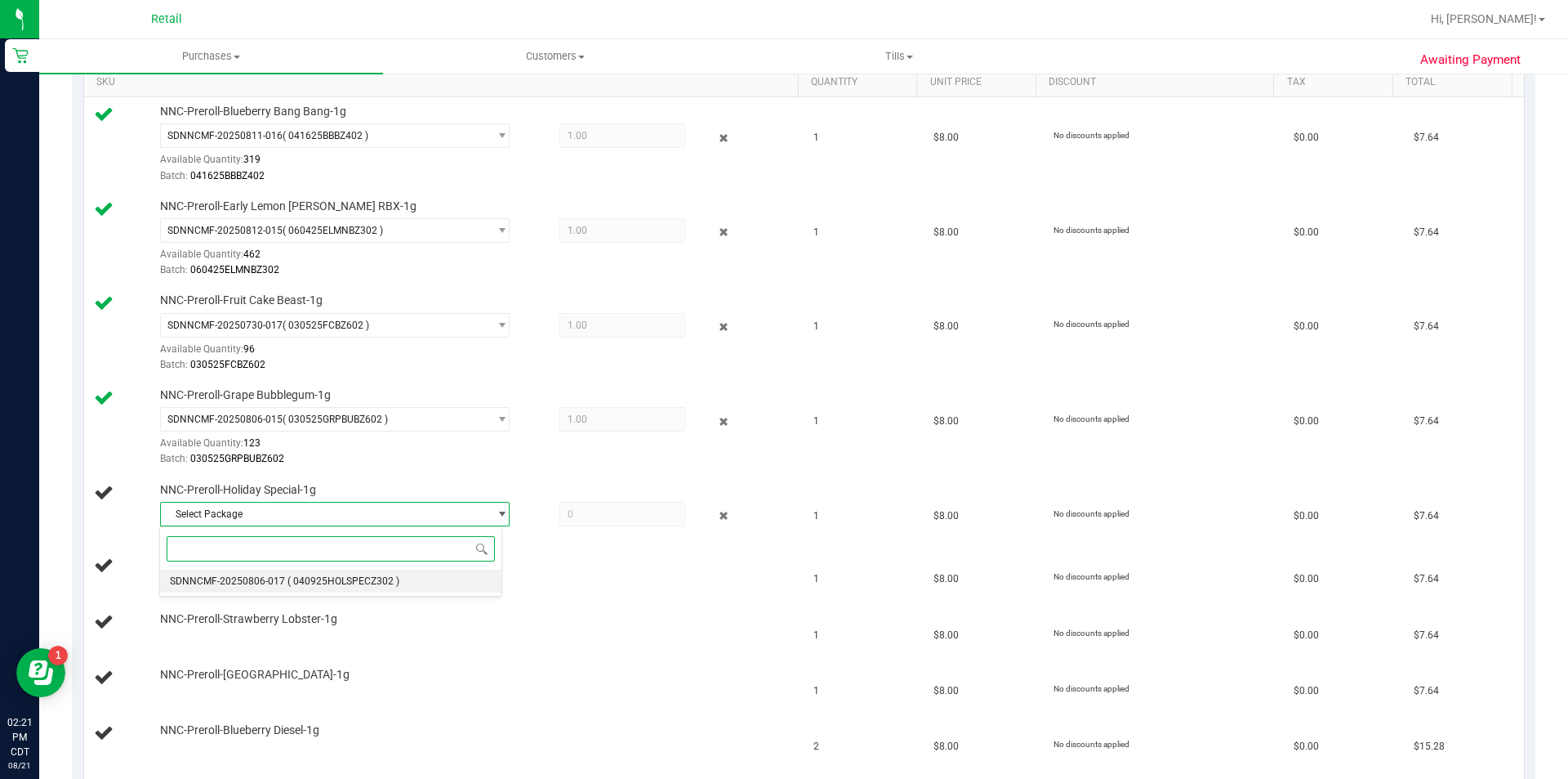
click at [392, 588] on li "SDNNCMF-20250806-017 ( 040925HOLSPECZ302 )" at bounding box center [330, 580] width 342 height 22
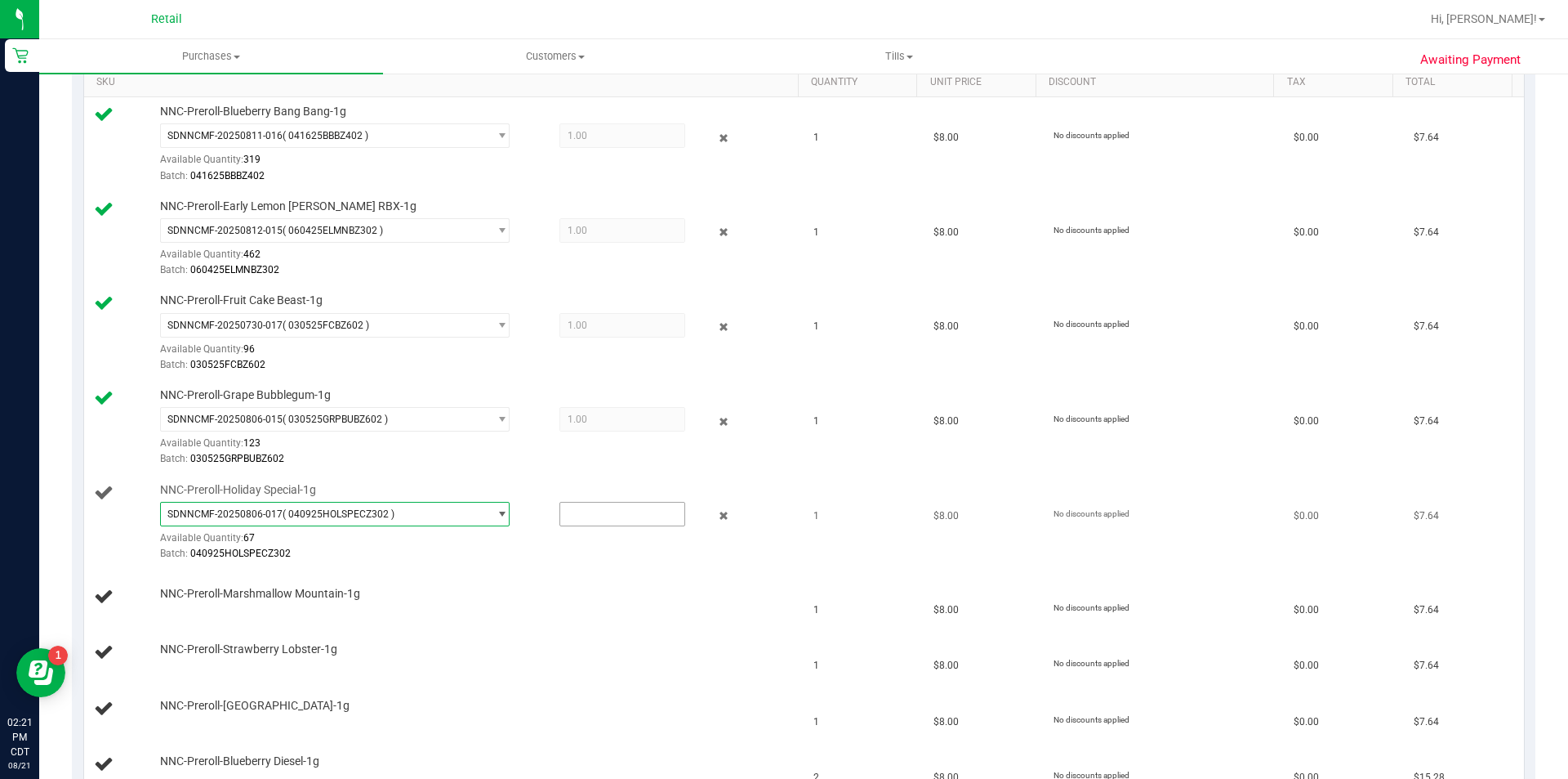
click at [609, 513] on input "text" at bounding box center [623, 513] width 125 height 22
type input "1"
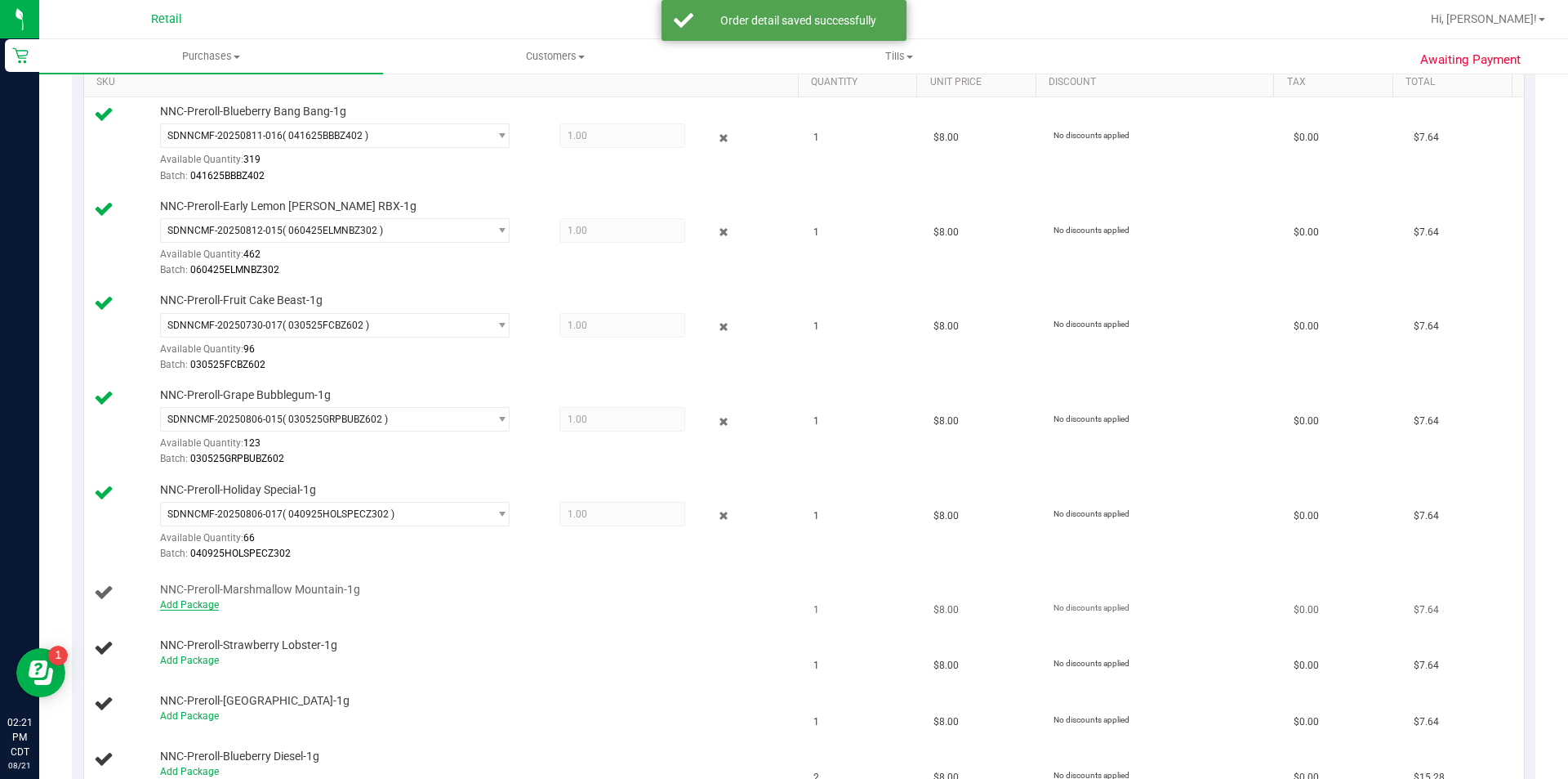
click at [188, 608] on link "Add Package" at bounding box center [189, 605] width 58 height 12
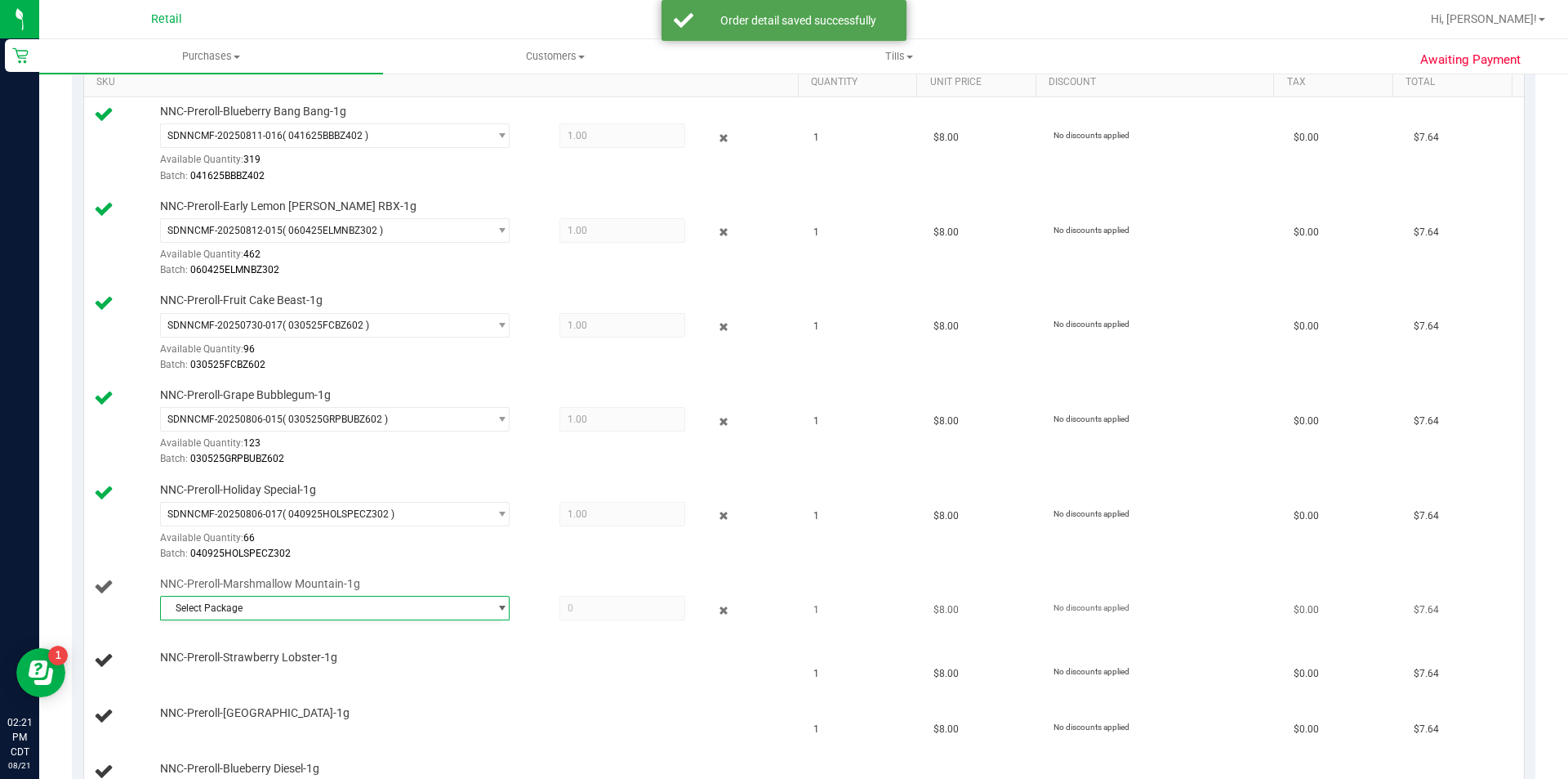
click at [335, 619] on span "Select Package" at bounding box center [324, 608] width 328 height 22
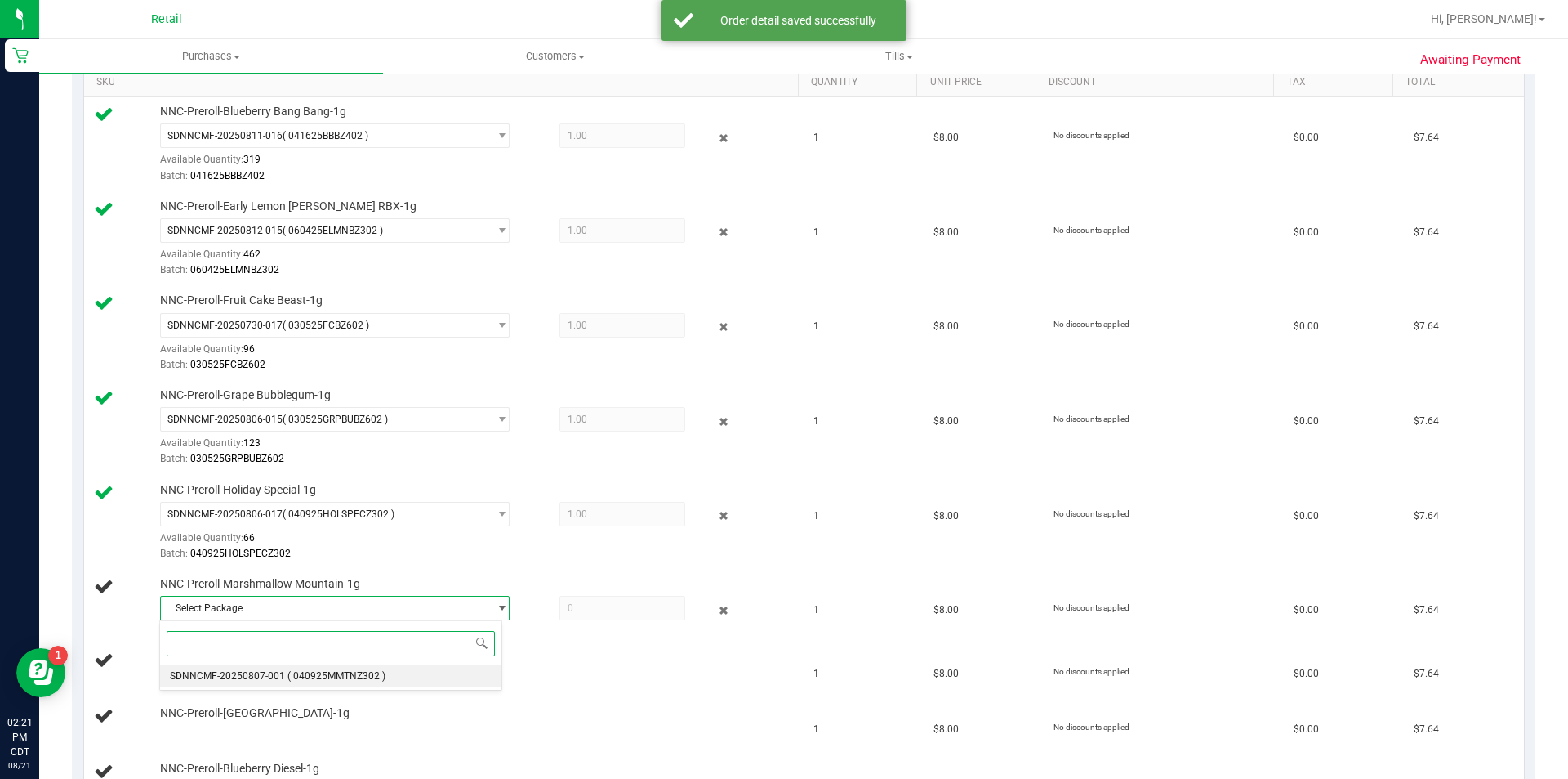
click at [346, 676] on span "( 040925MMTNZ302 )" at bounding box center [336, 676] width 98 height 12
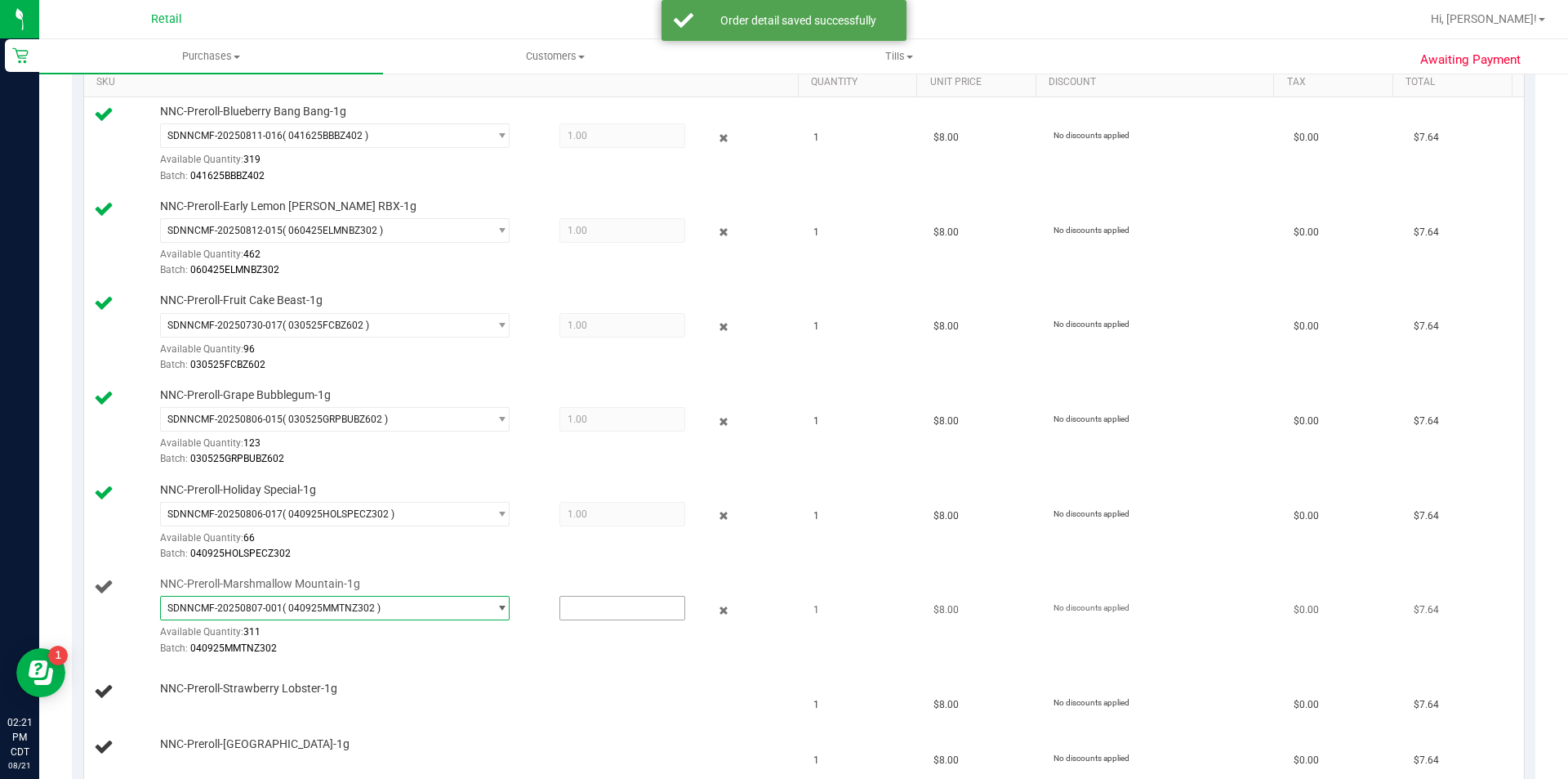
click at [600, 611] on input "text" at bounding box center [623, 608] width 125 height 22
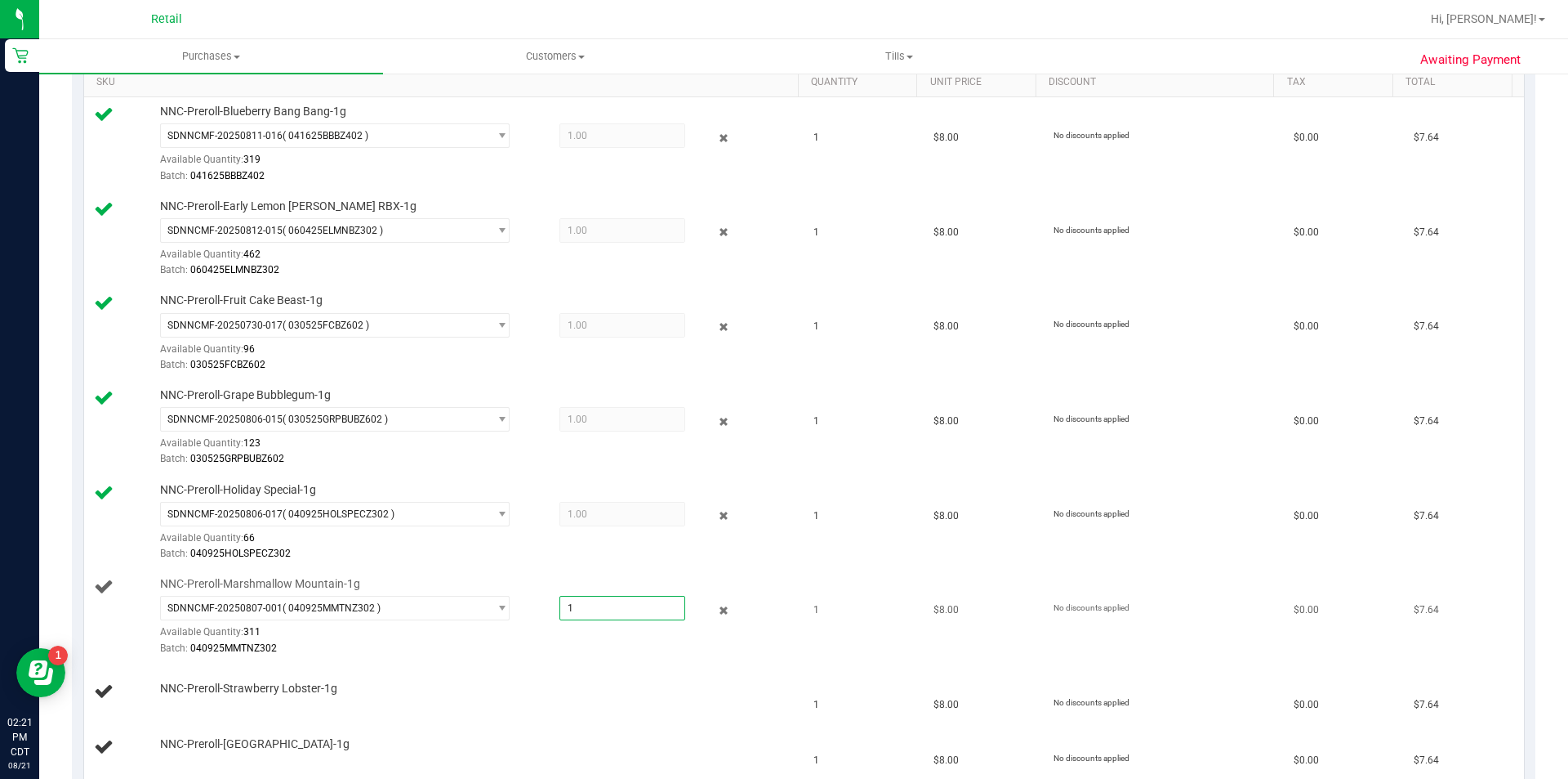
type input "1"
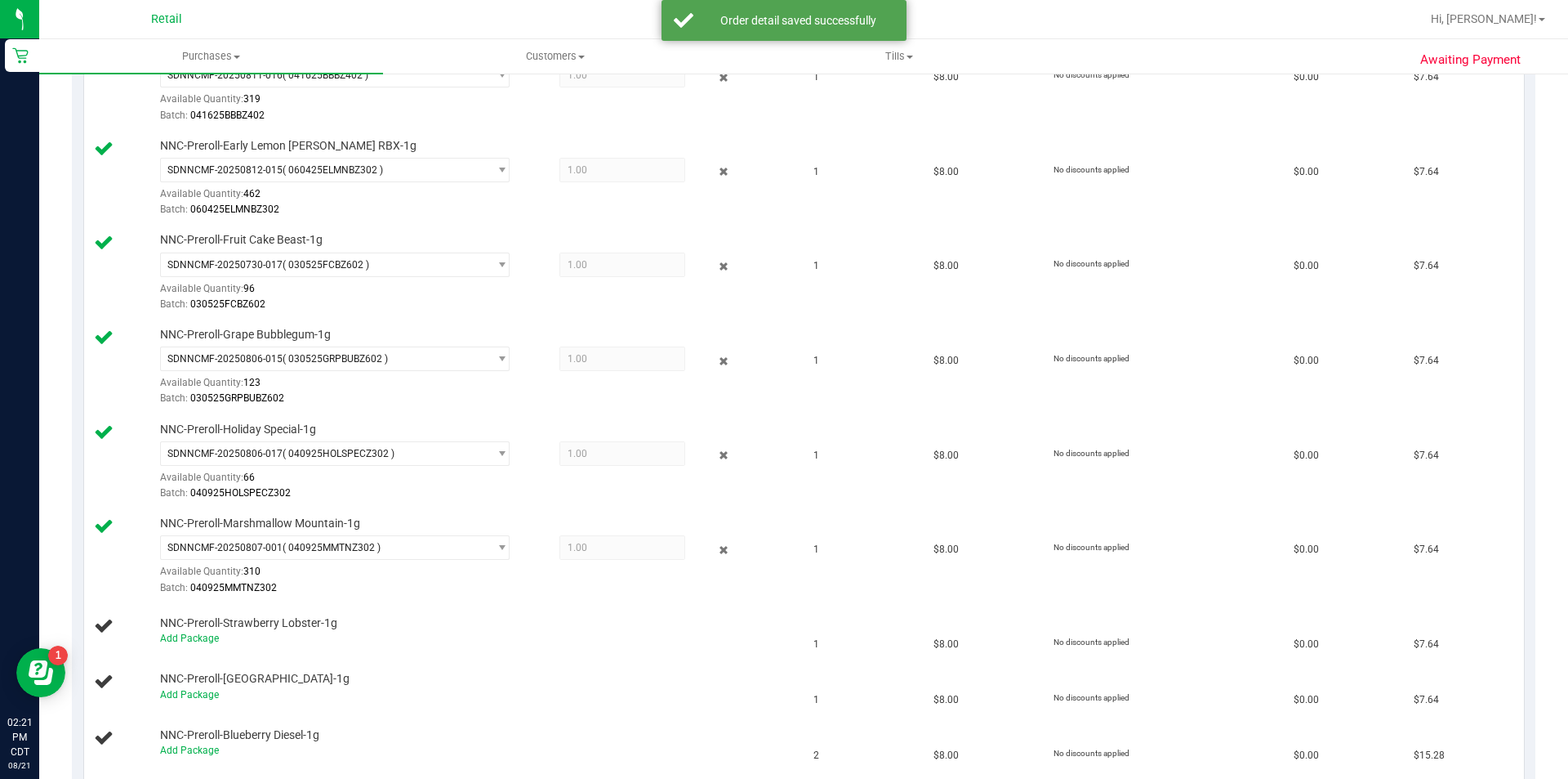
scroll to position [488, 0]
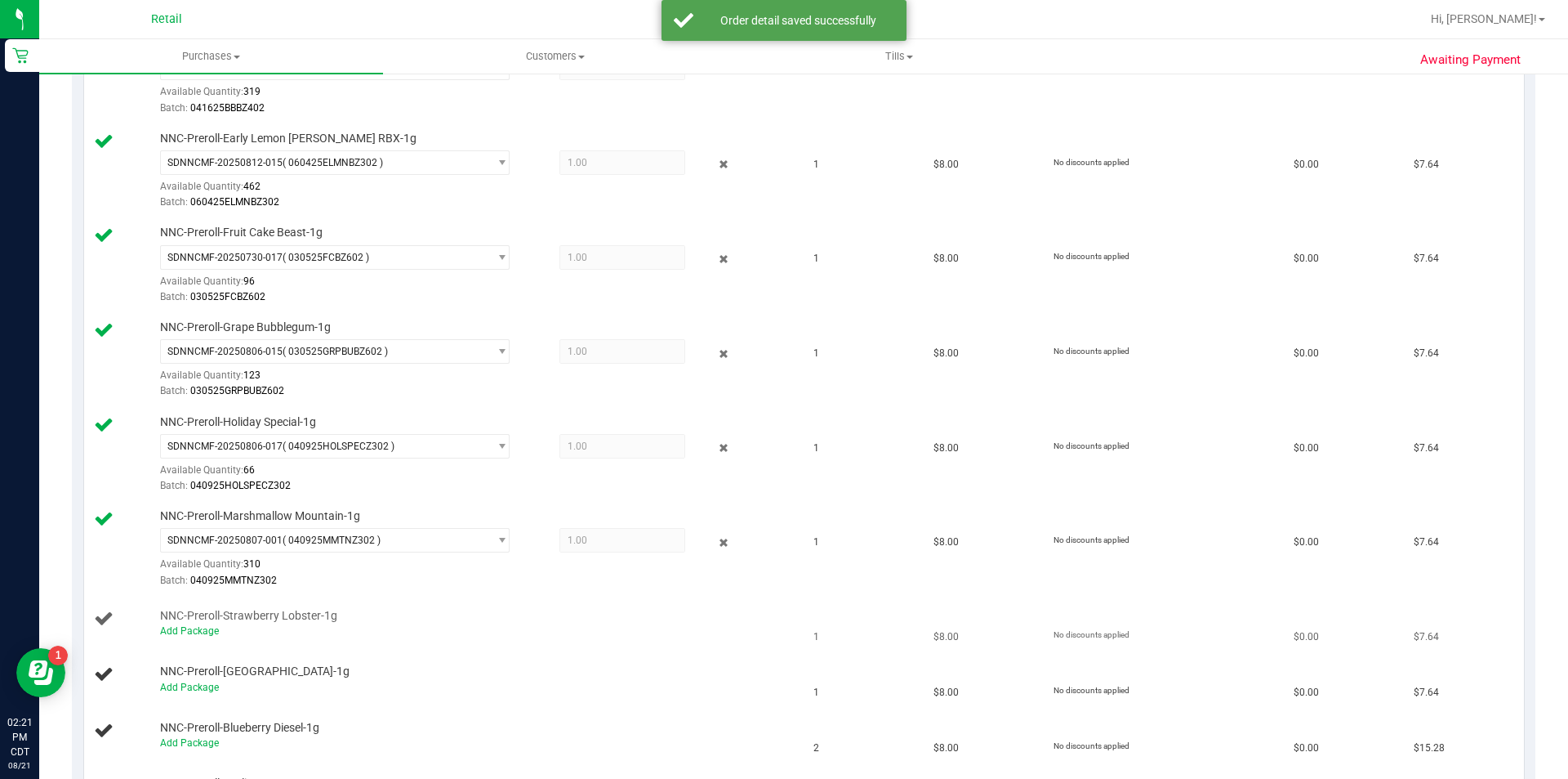
click at [193, 637] on div "Add Package" at bounding box center [475, 631] width 631 height 16
click at [195, 635] on link "Add Package" at bounding box center [189, 631] width 58 height 12
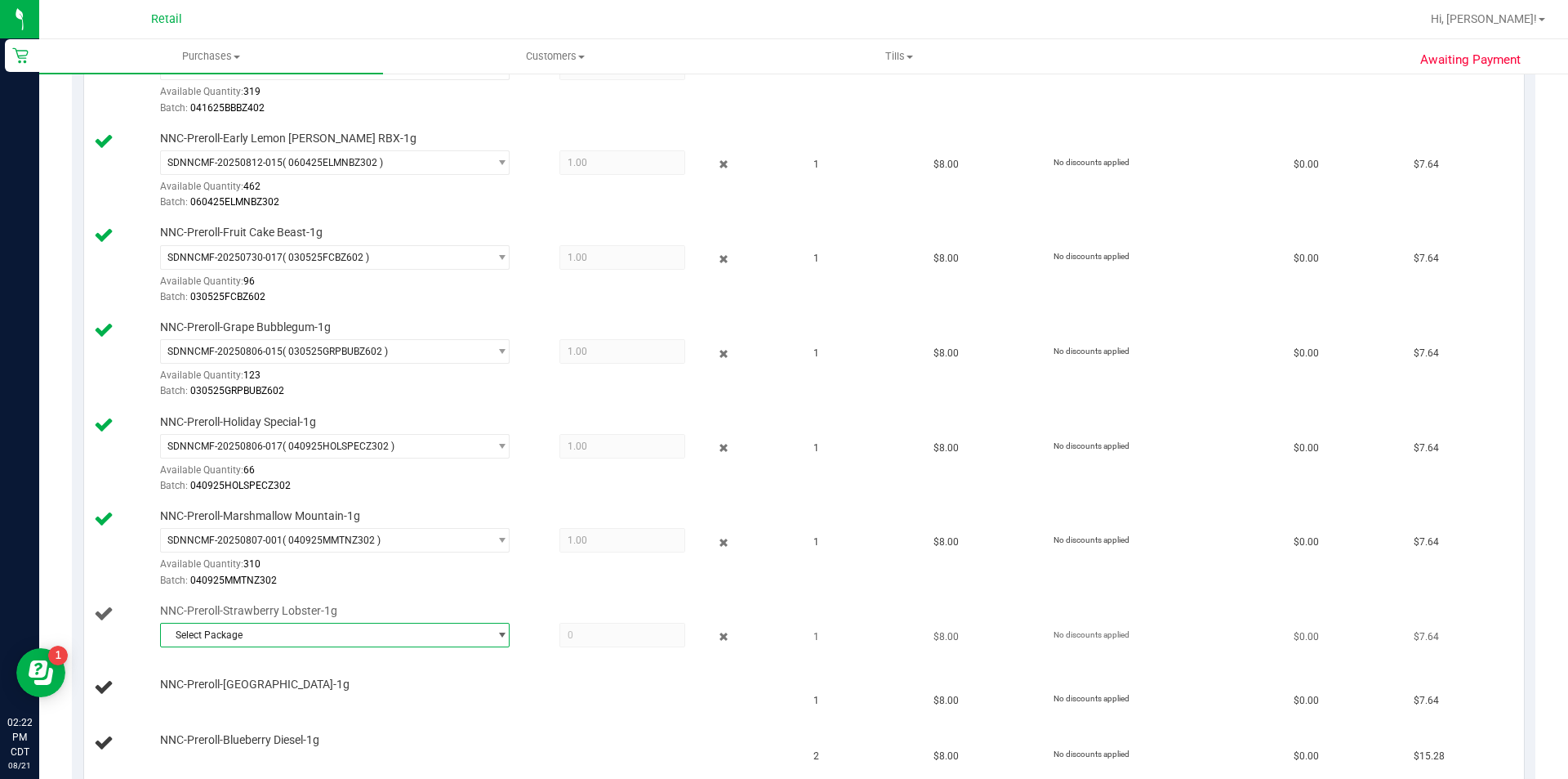
click at [409, 637] on span "Select Package" at bounding box center [324, 634] width 328 height 22
click at [384, 702] on span "( 061125STRLOBZ402 )" at bounding box center [339, 702] width 103 height 12
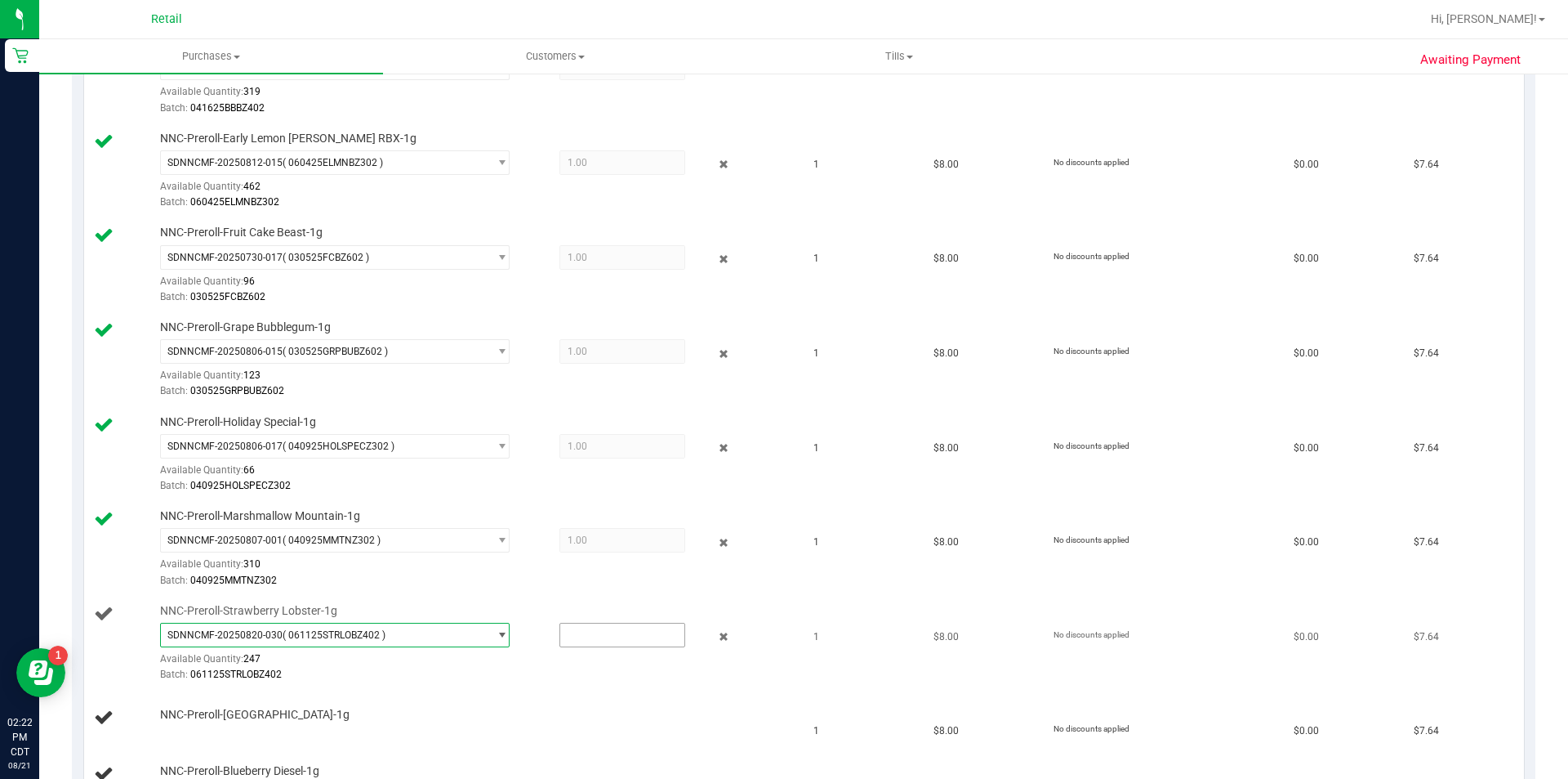
click at [595, 638] on input "text" at bounding box center [623, 634] width 125 height 22
type input "1"
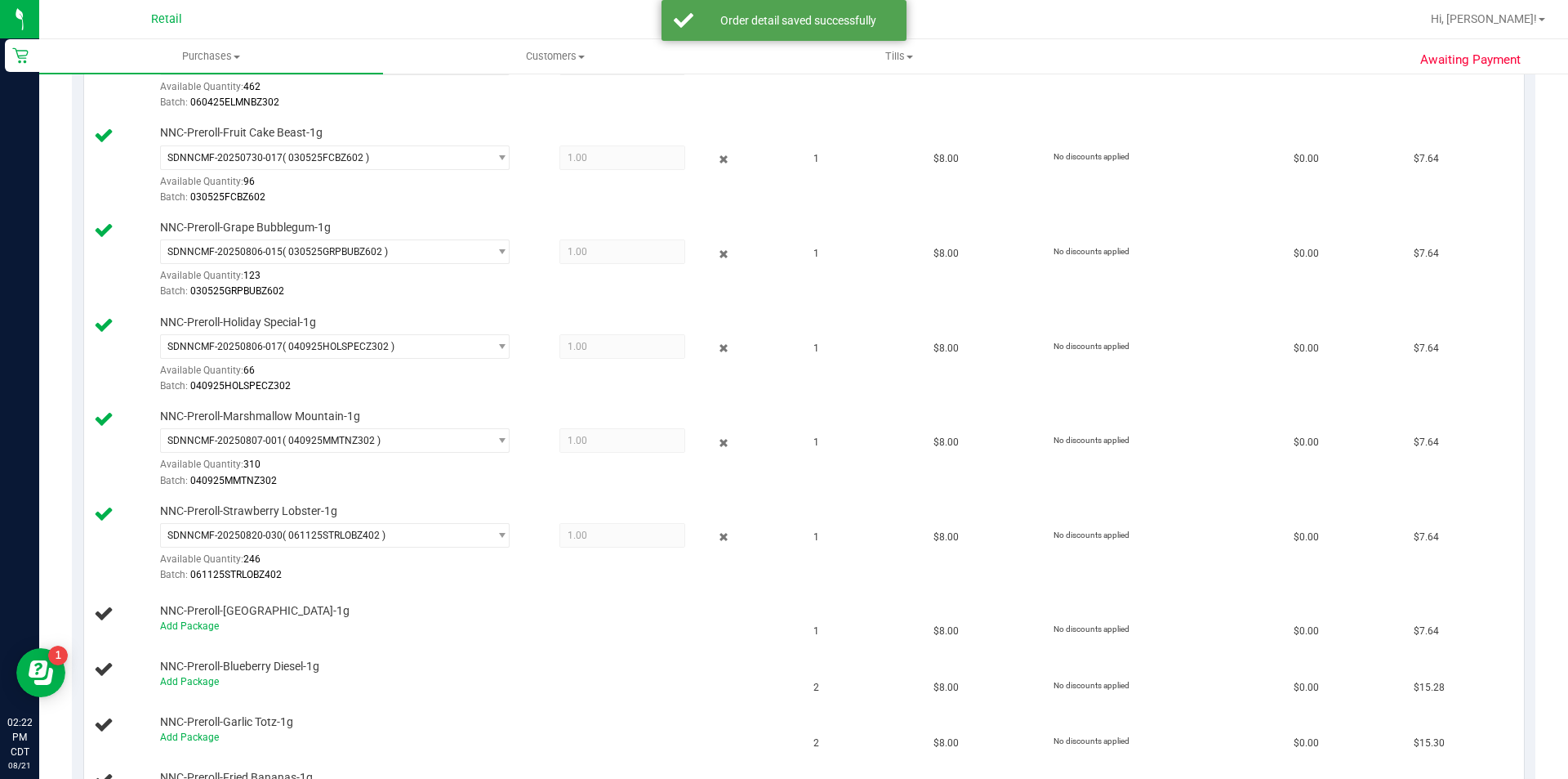
scroll to position [594, 0]
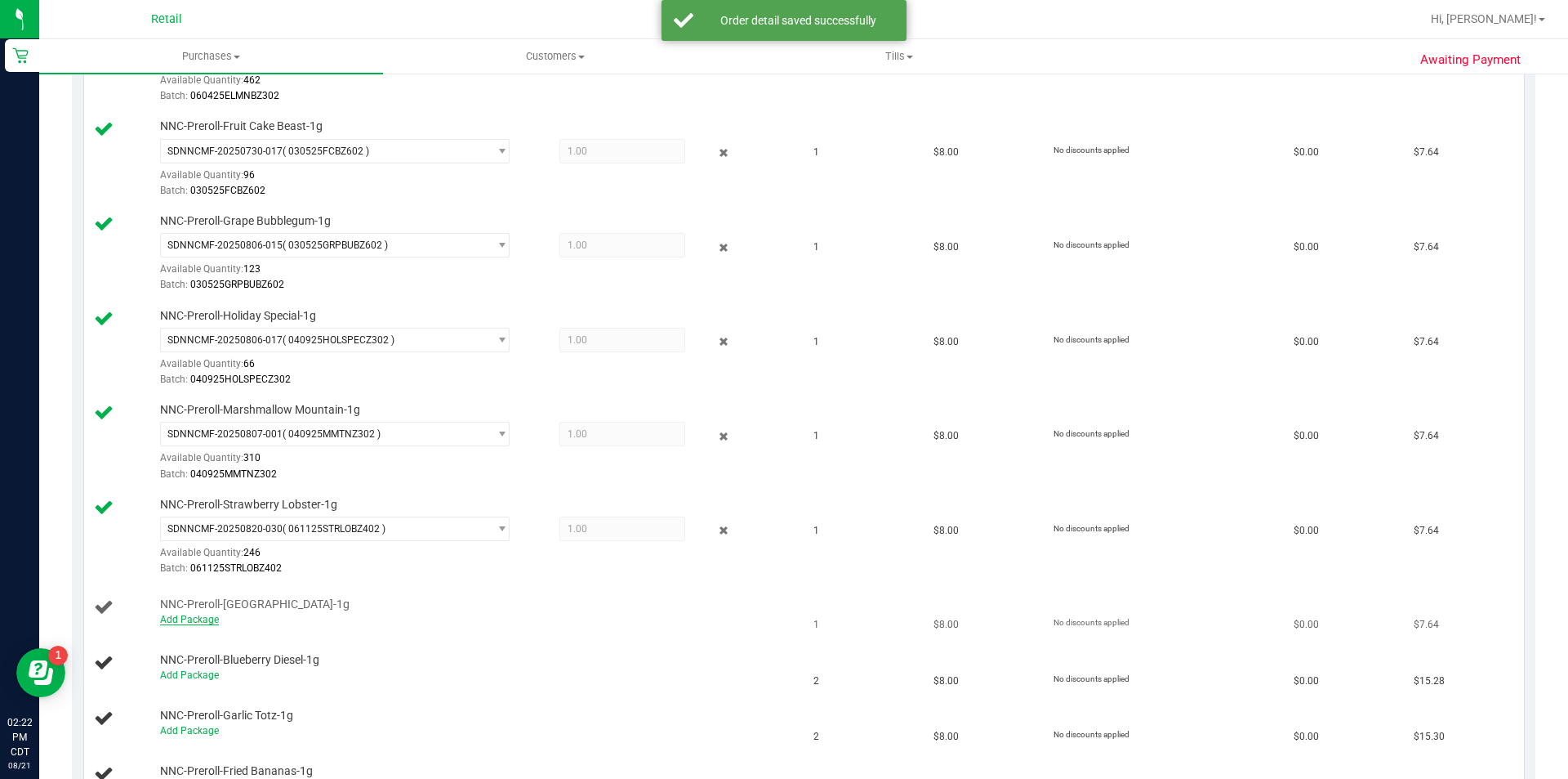
click at [203, 617] on link "Add Package" at bounding box center [189, 619] width 58 height 12
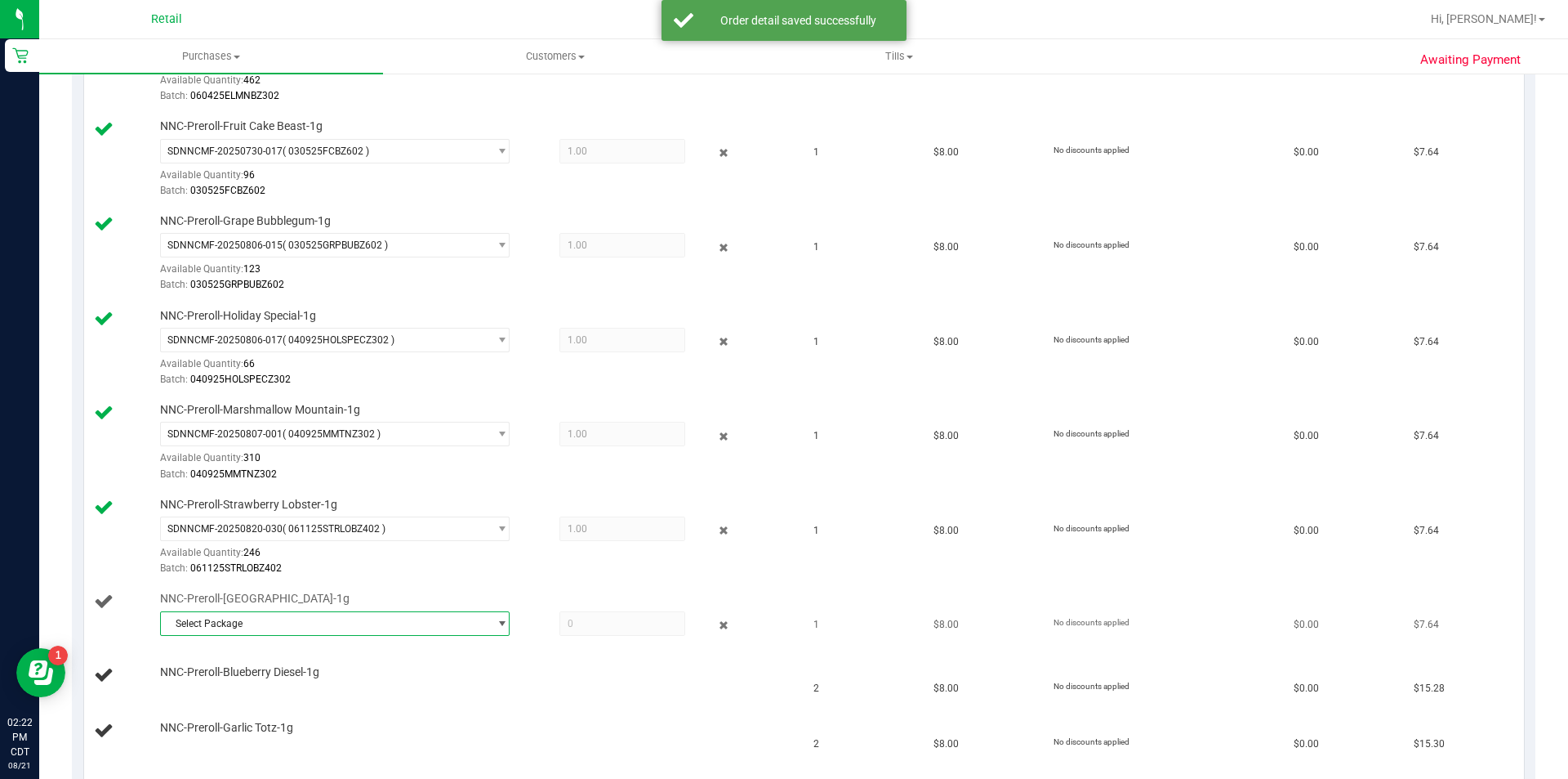
click at [471, 629] on span "Select Package" at bounding box center [324, 623] width 328 height 22
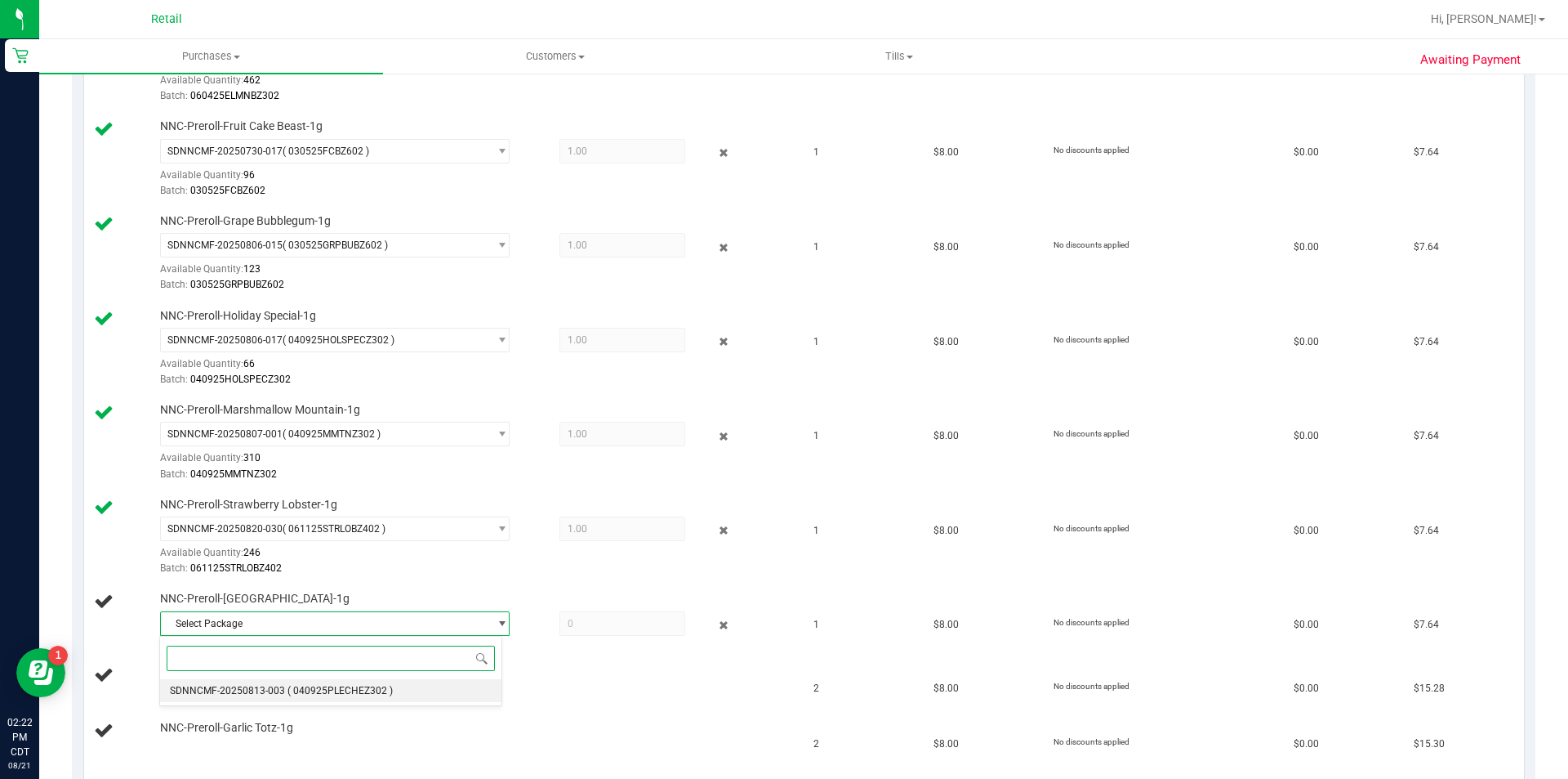
click at [377, 693] on span "( 040925PLECHEZ302 )" at bounding box center [340, 690] width 105 height 12
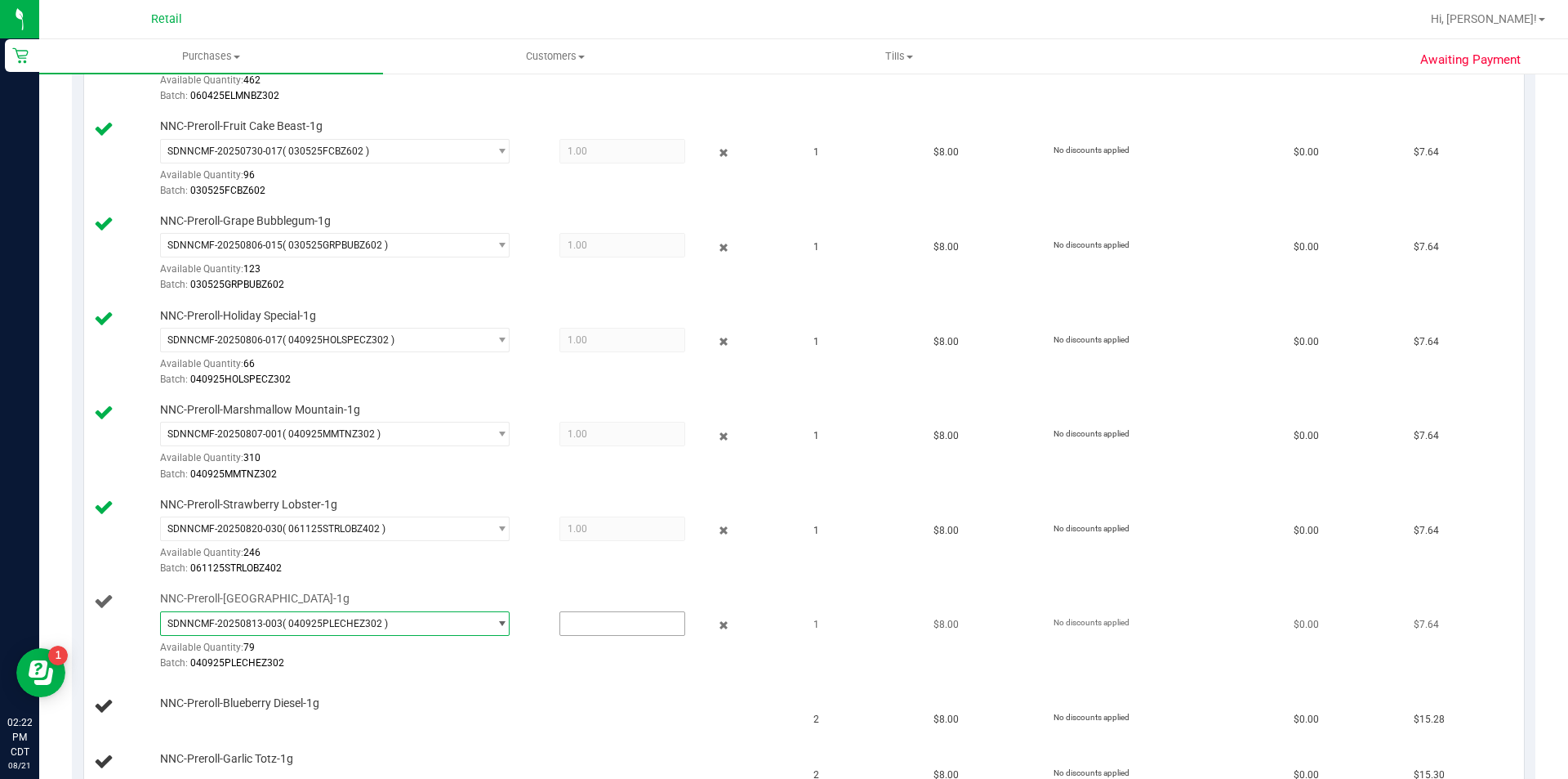
click at [574, 617] on input "text" at bounding box center [623, 623] width 125 height 22
type input "1"
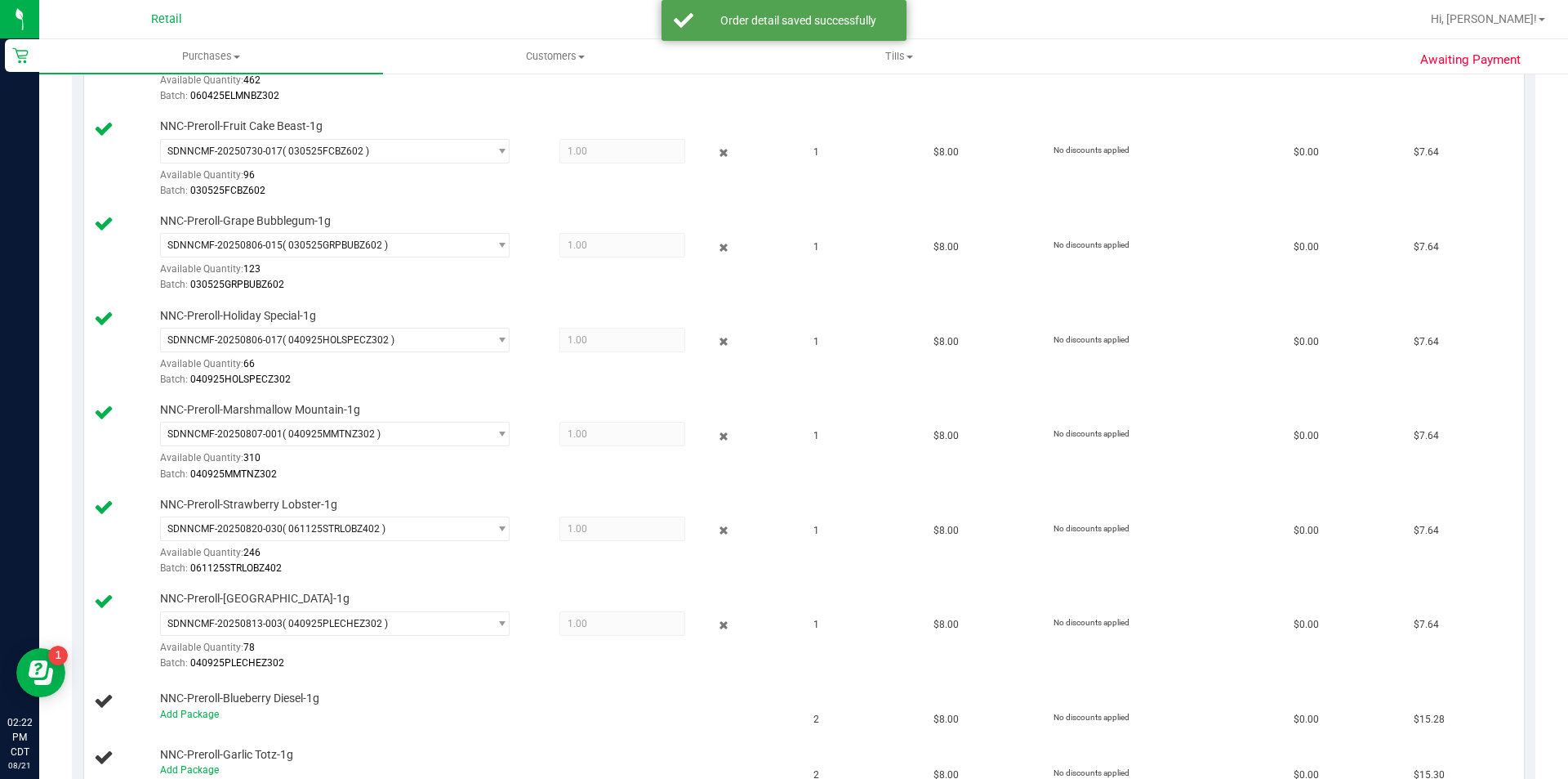
scroll to position [672, 0]
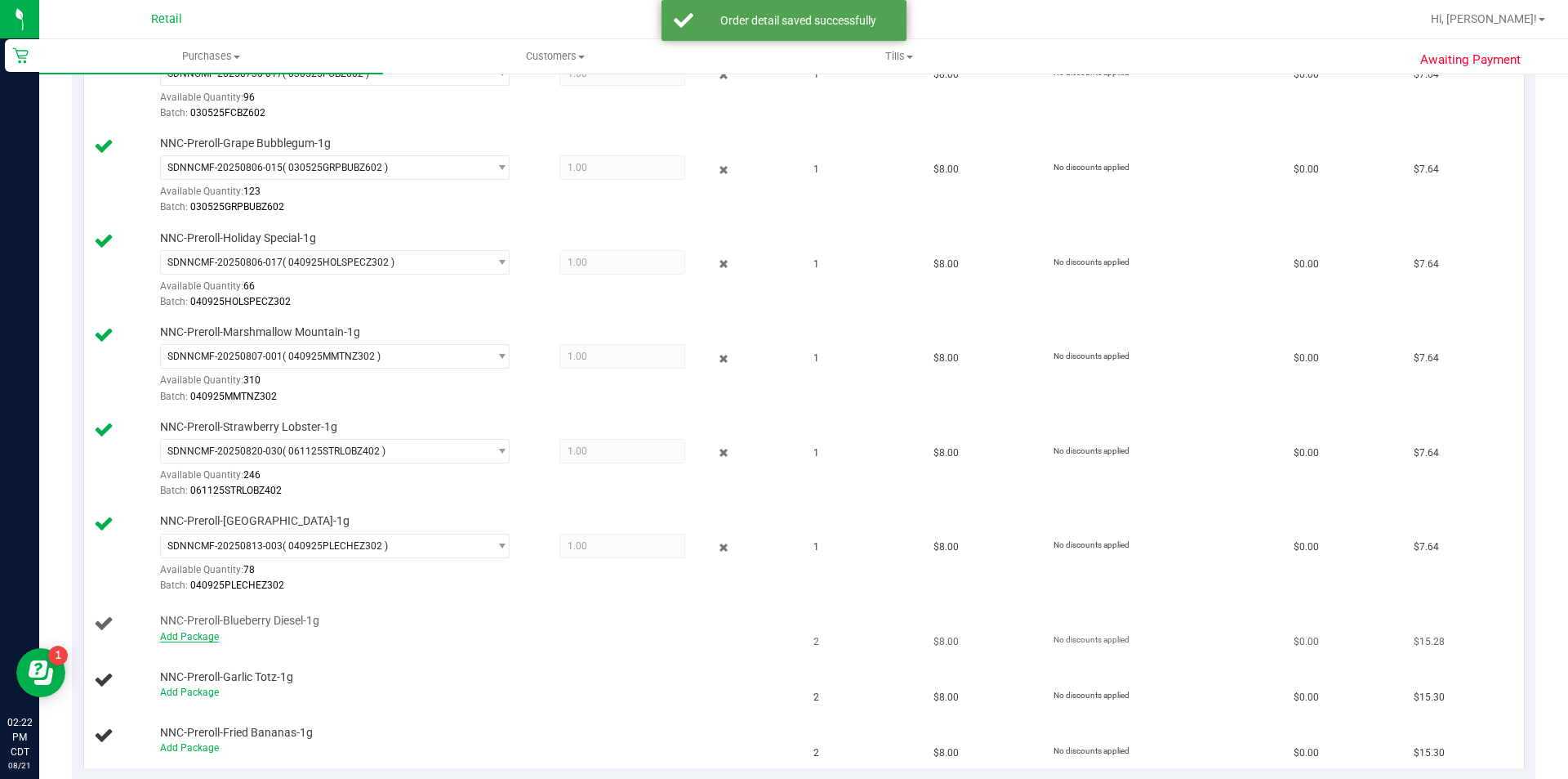
click at [198, 637] on link "Add Package" at bounding box center [189, 637] width 58 height 12
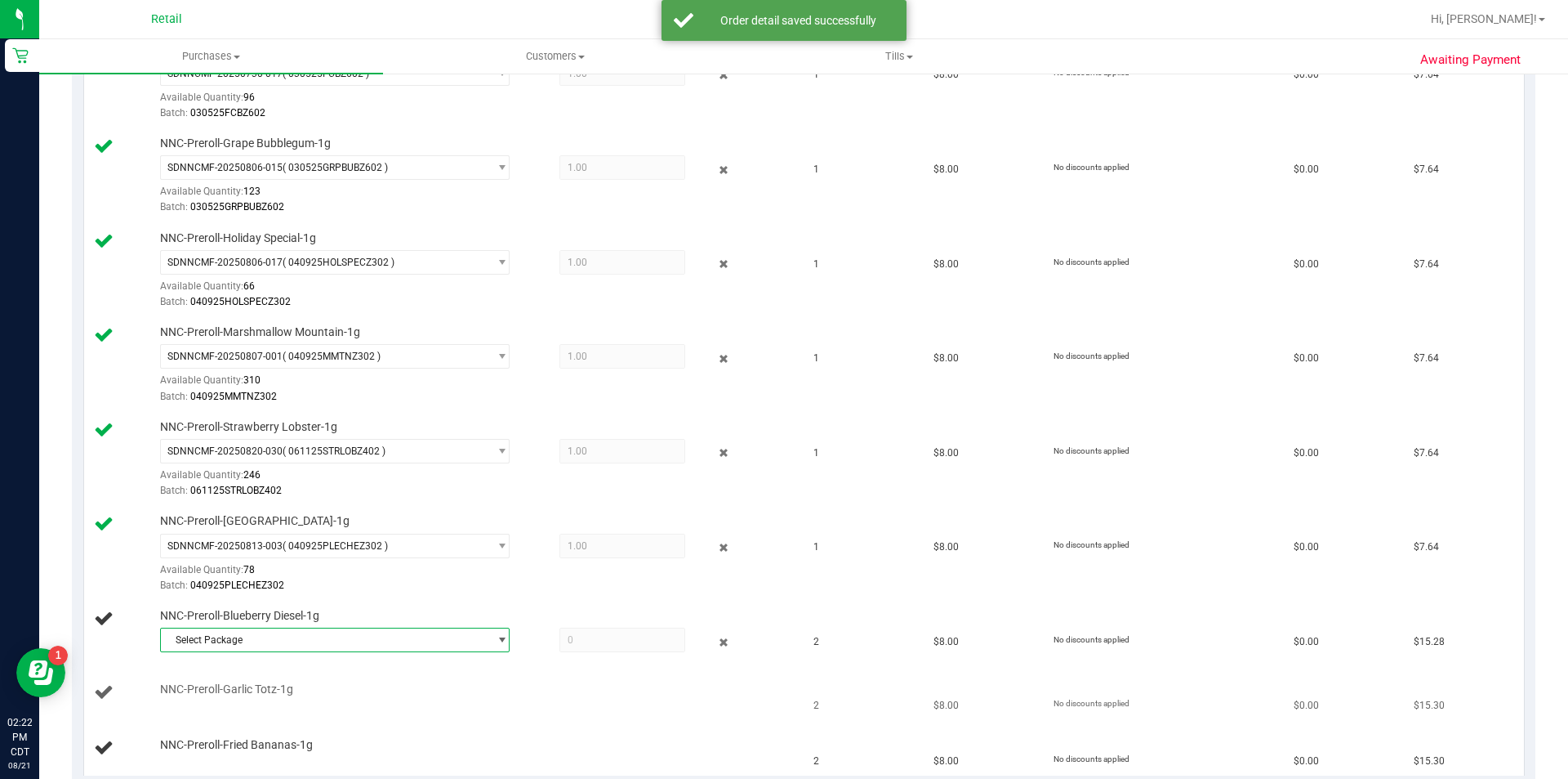
click at [435, 668] on td "NNC-Preroll-Garlic Totz-1g" at bounding box center [444, 692] width 720 height 56
click at [448, 646] on span "Select Package" at bounding box center [324, 639] width 328 height 22
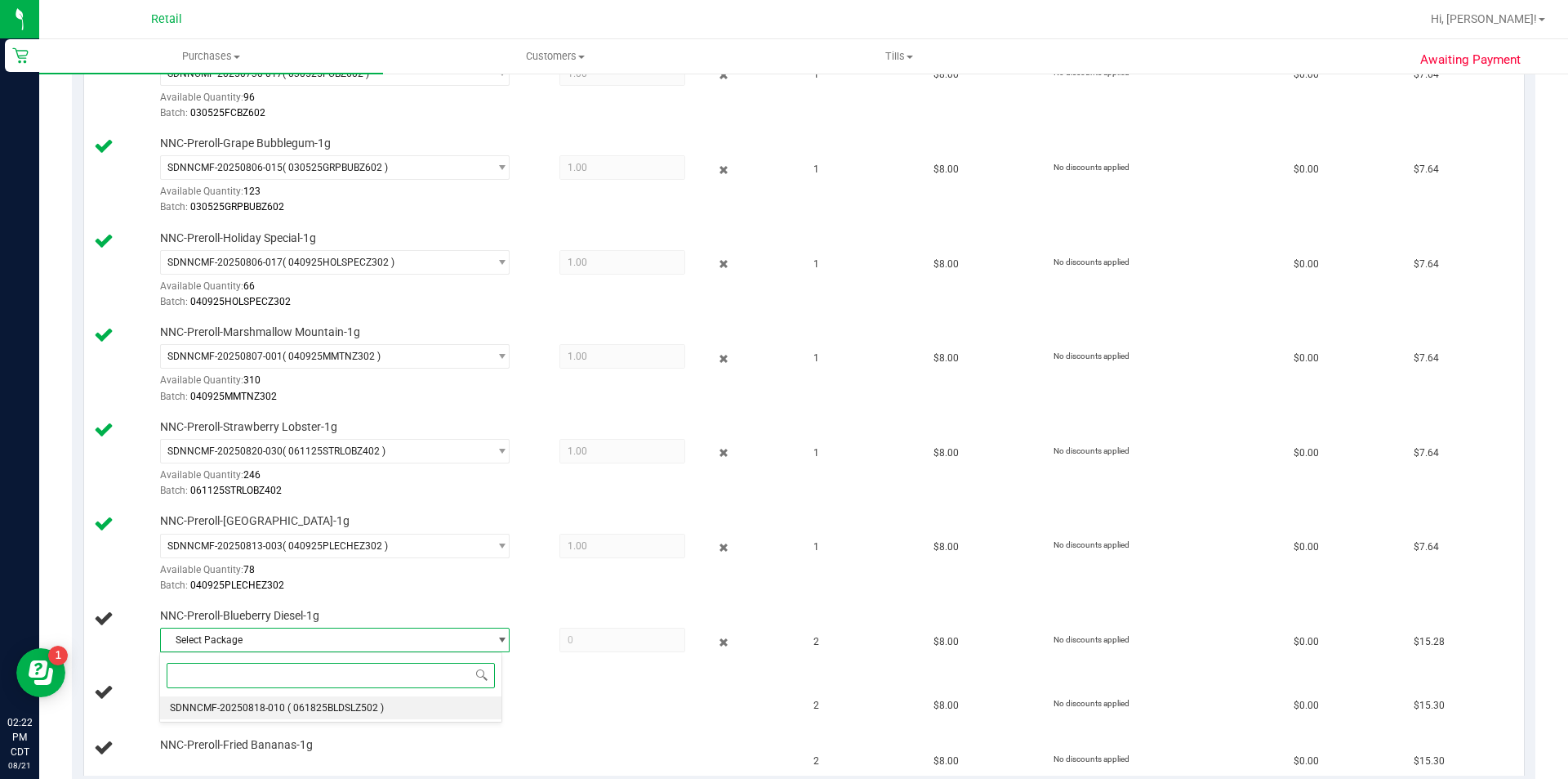
click at [383, 707] on span "( 061825BLDSLZ502 )" at bounding box center [335, 708] width 96 height 12
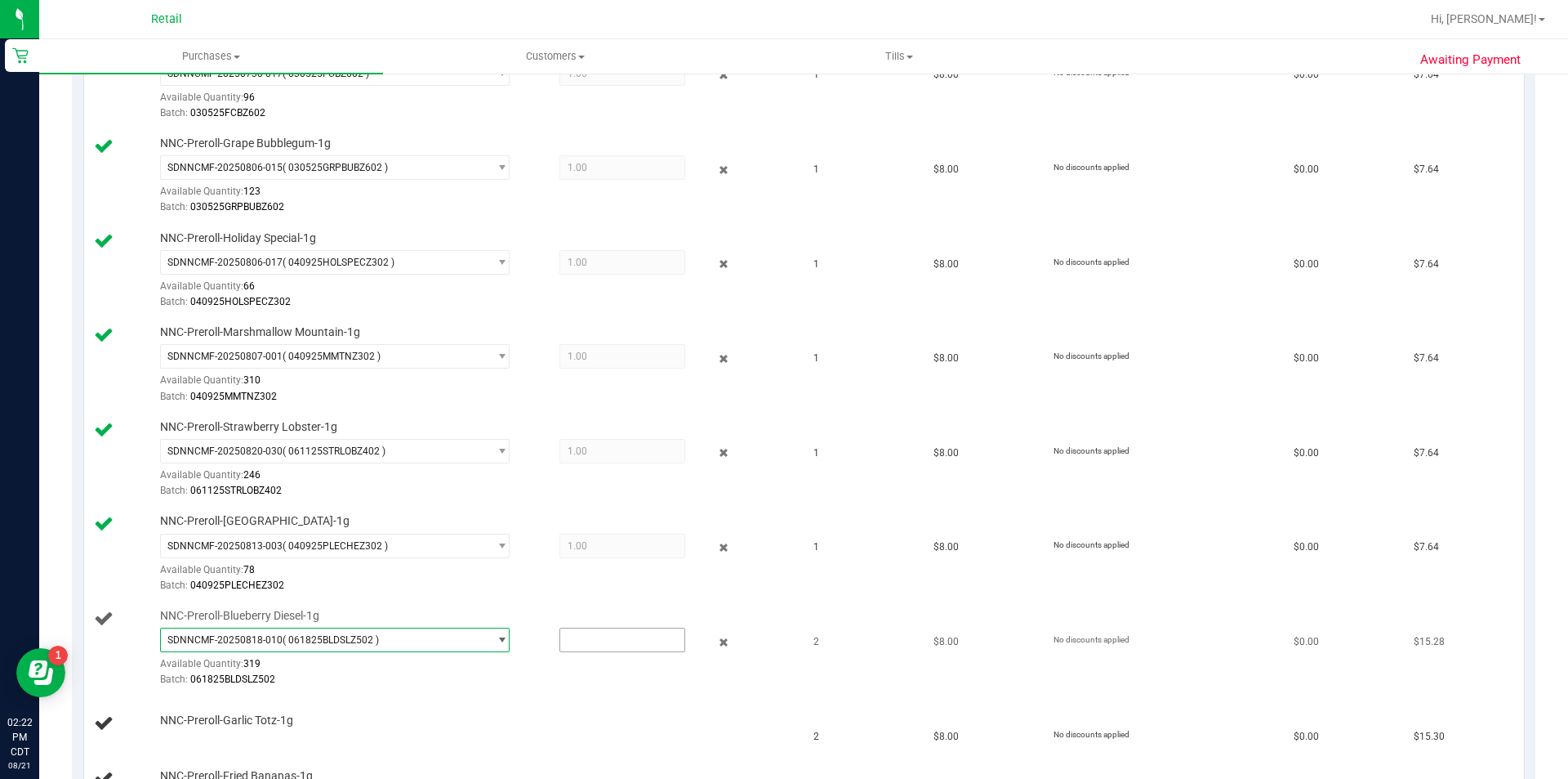
click at [589, 640] on input "text" at bounding box center [623, 639] width 125 height 22
type input "2"
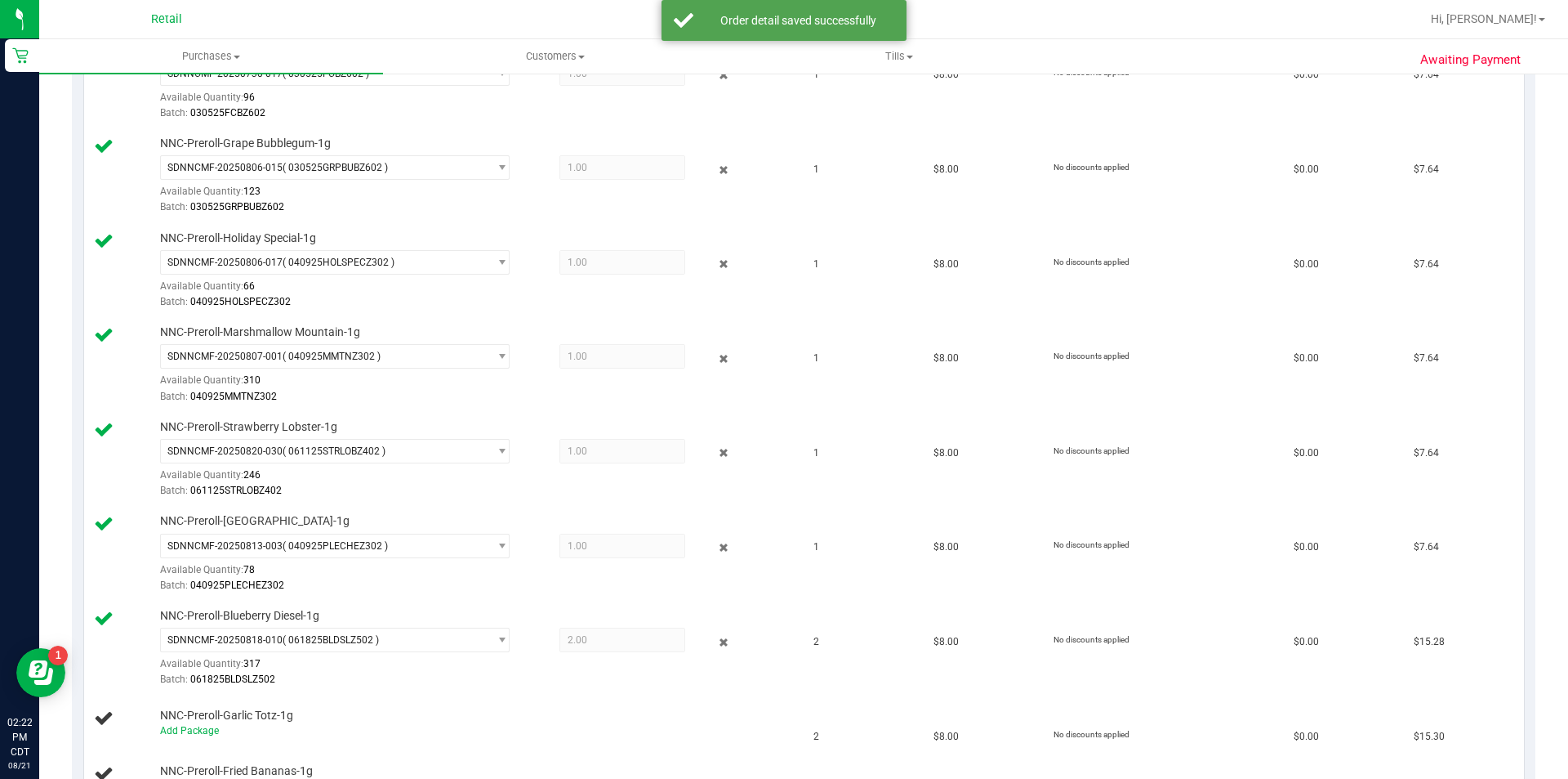
scroll to position [749, 0]
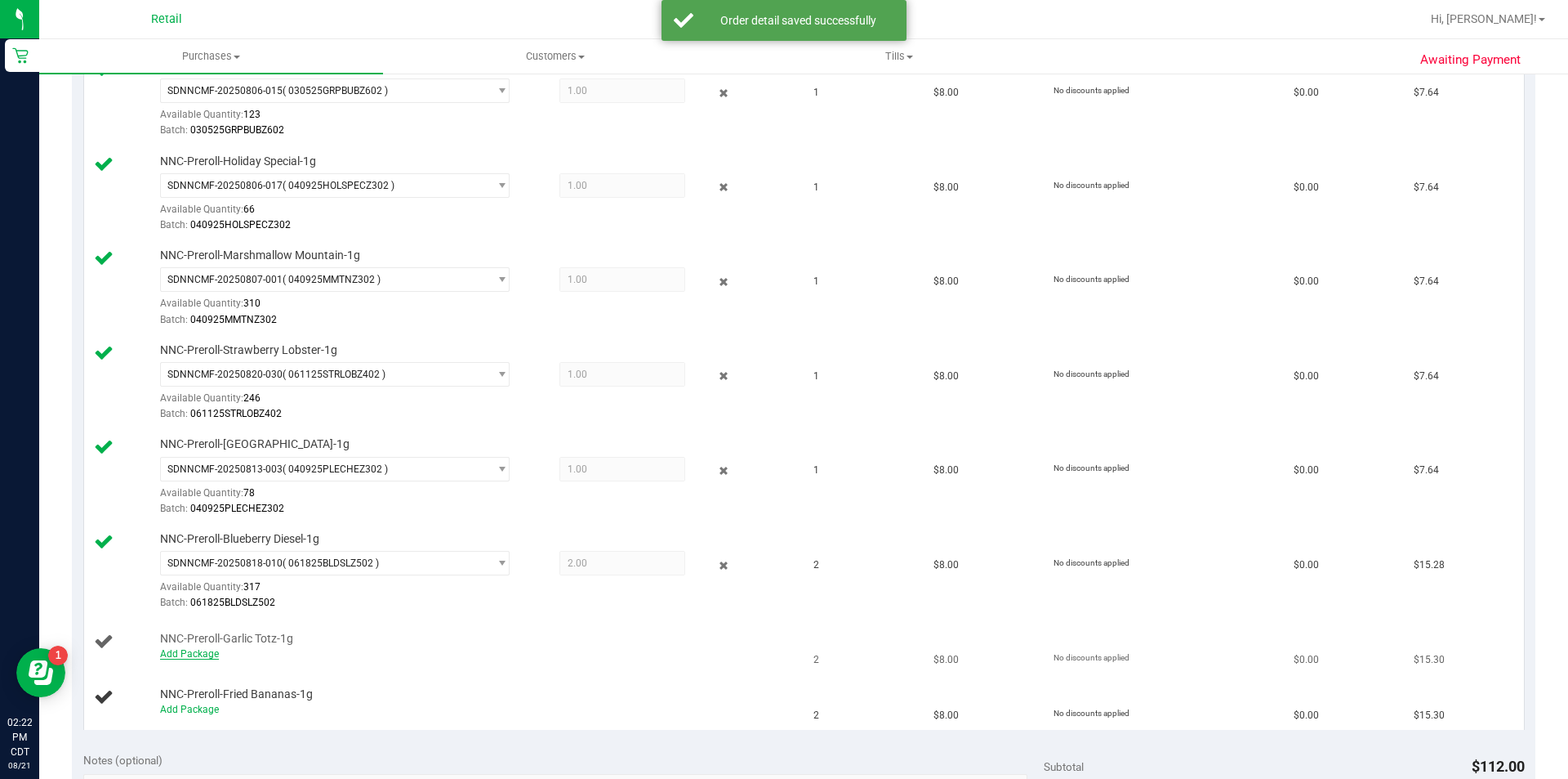
click at [201, 652] on link "Add Package" at bounding box center [189, 654] width 58 height 12
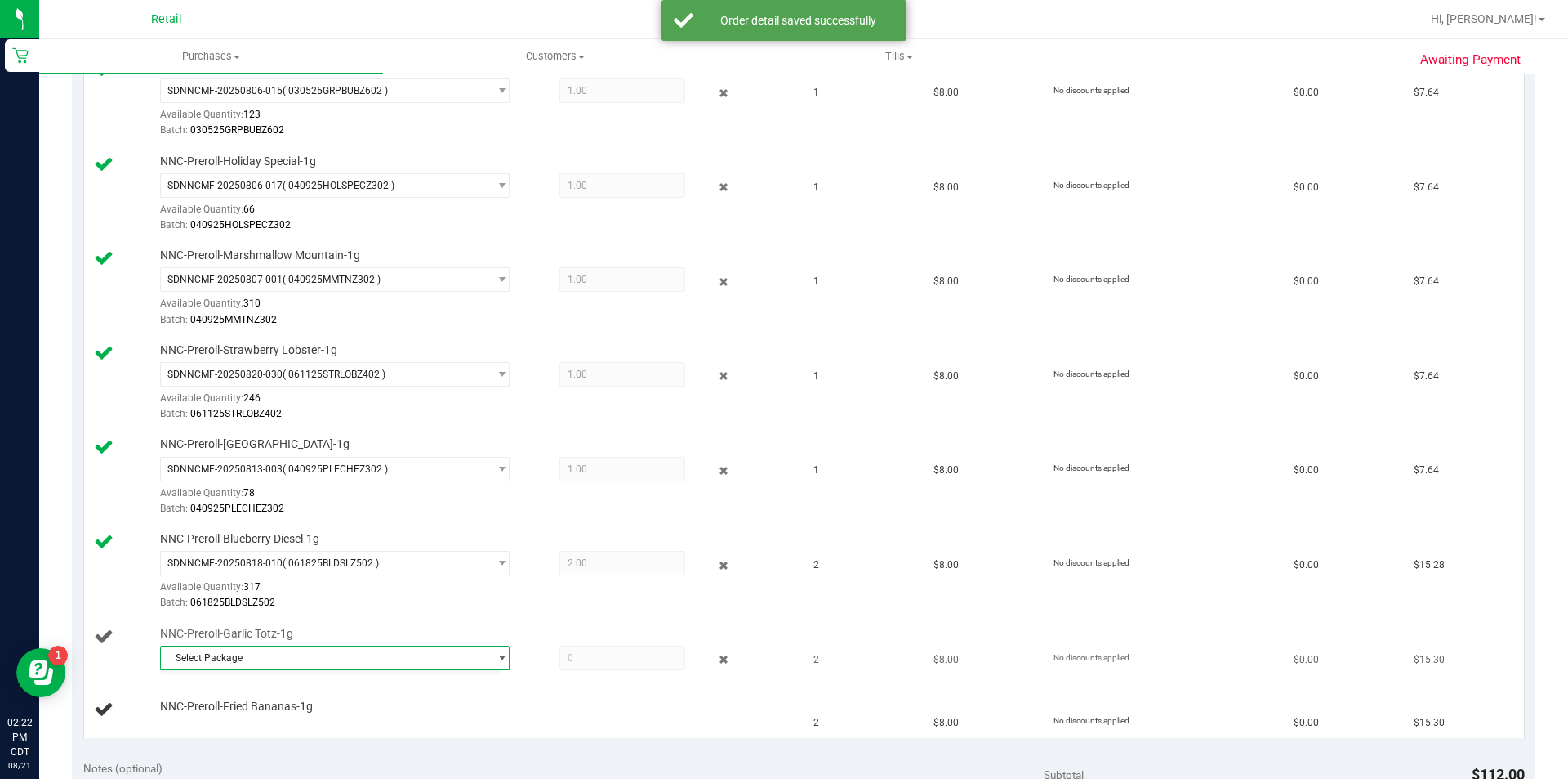
click at [445, 657] on span "Select Package" at bounding box center [324, 657] width 328 height 22
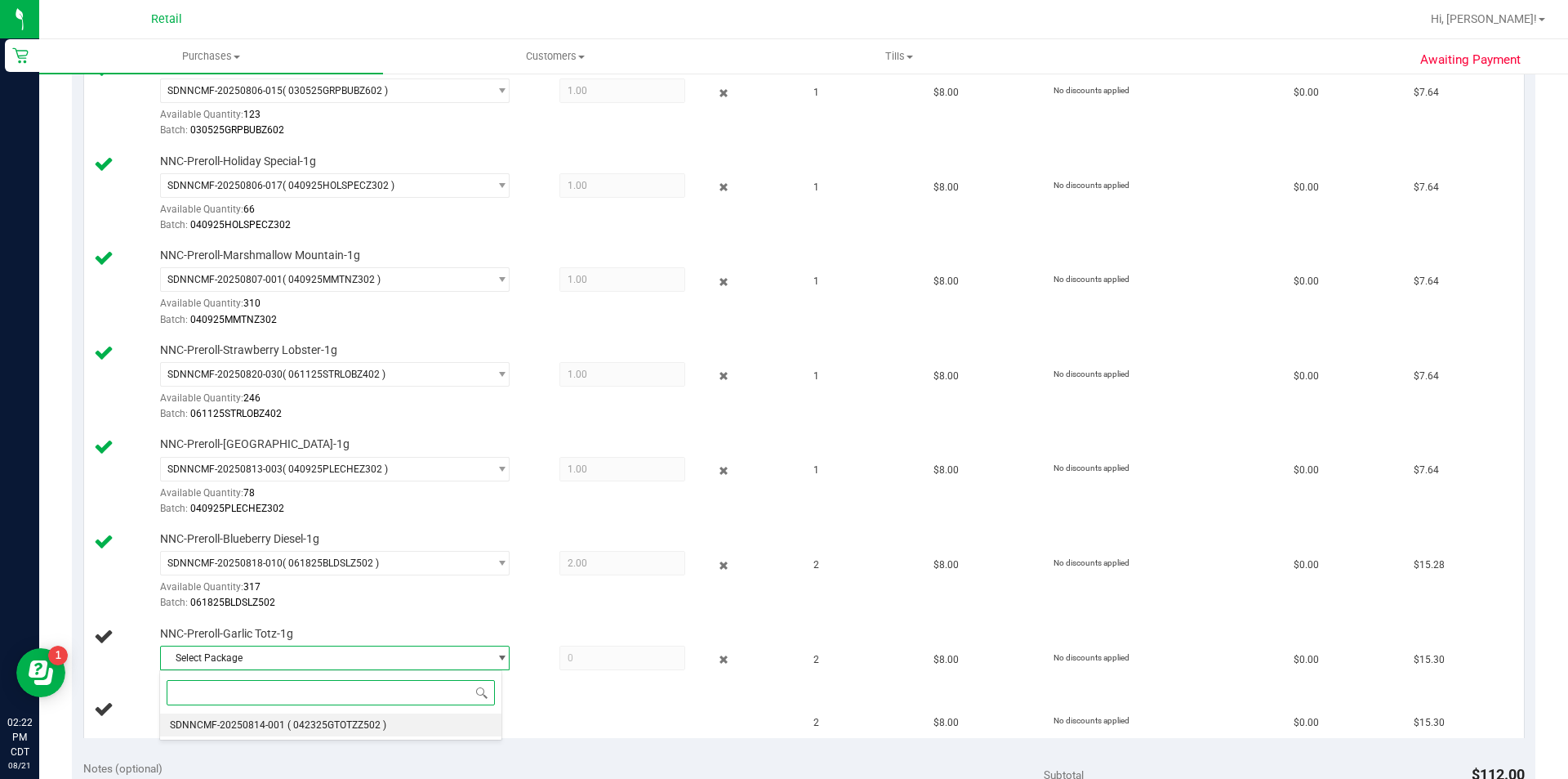
click at [363, 724] on span "( 042325GTOTZZ502 )" at bounding box center [337, 725] width 99 height 12
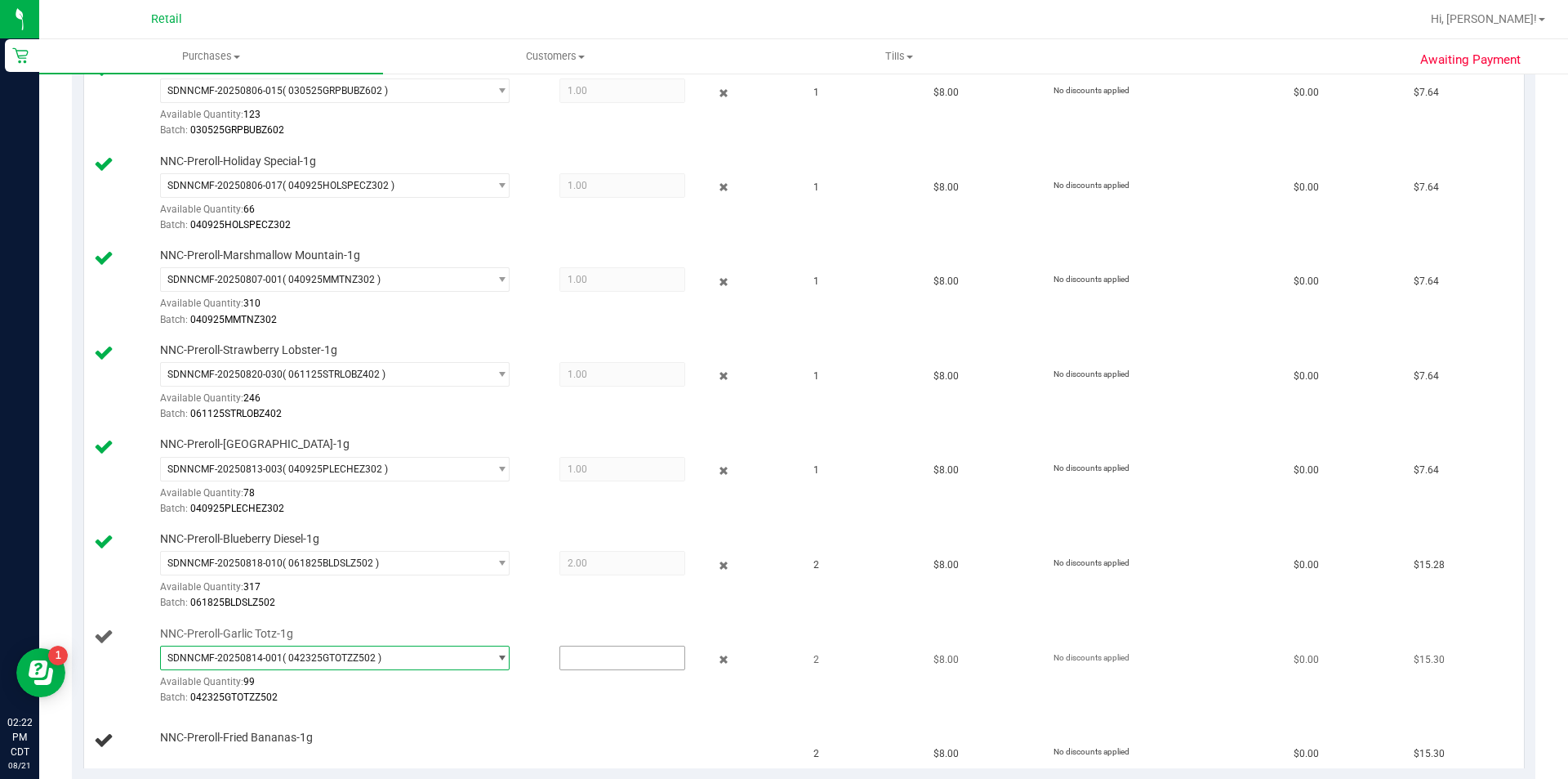
click at [610, 658] on input "text" at bounding box center [623, 657] width 125 height 22
type input "2"
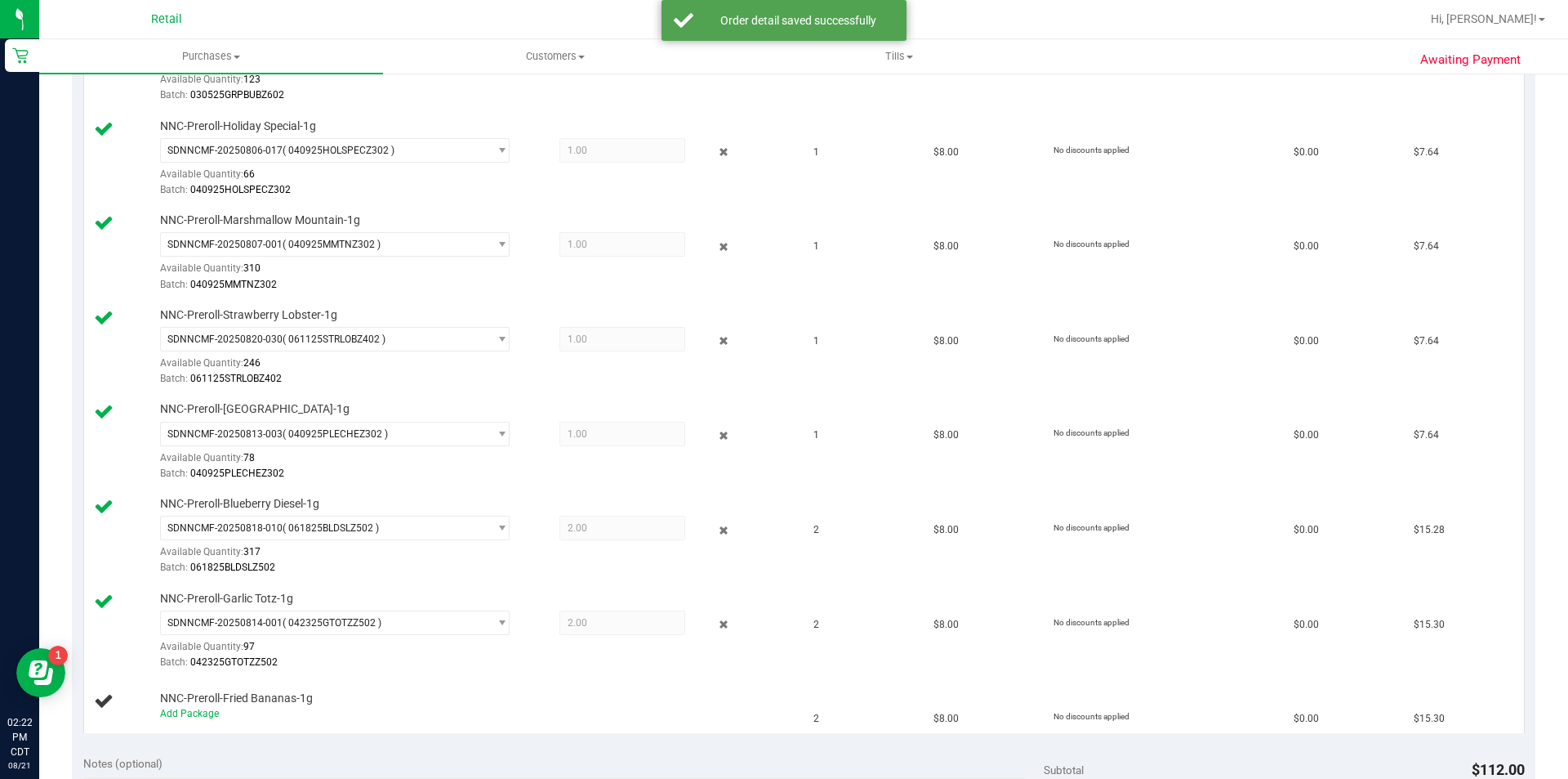
scroll to position [788, 0]
click at [205, 714] on link "Add Package" at bounding box center [189, 710] width 58 height 12
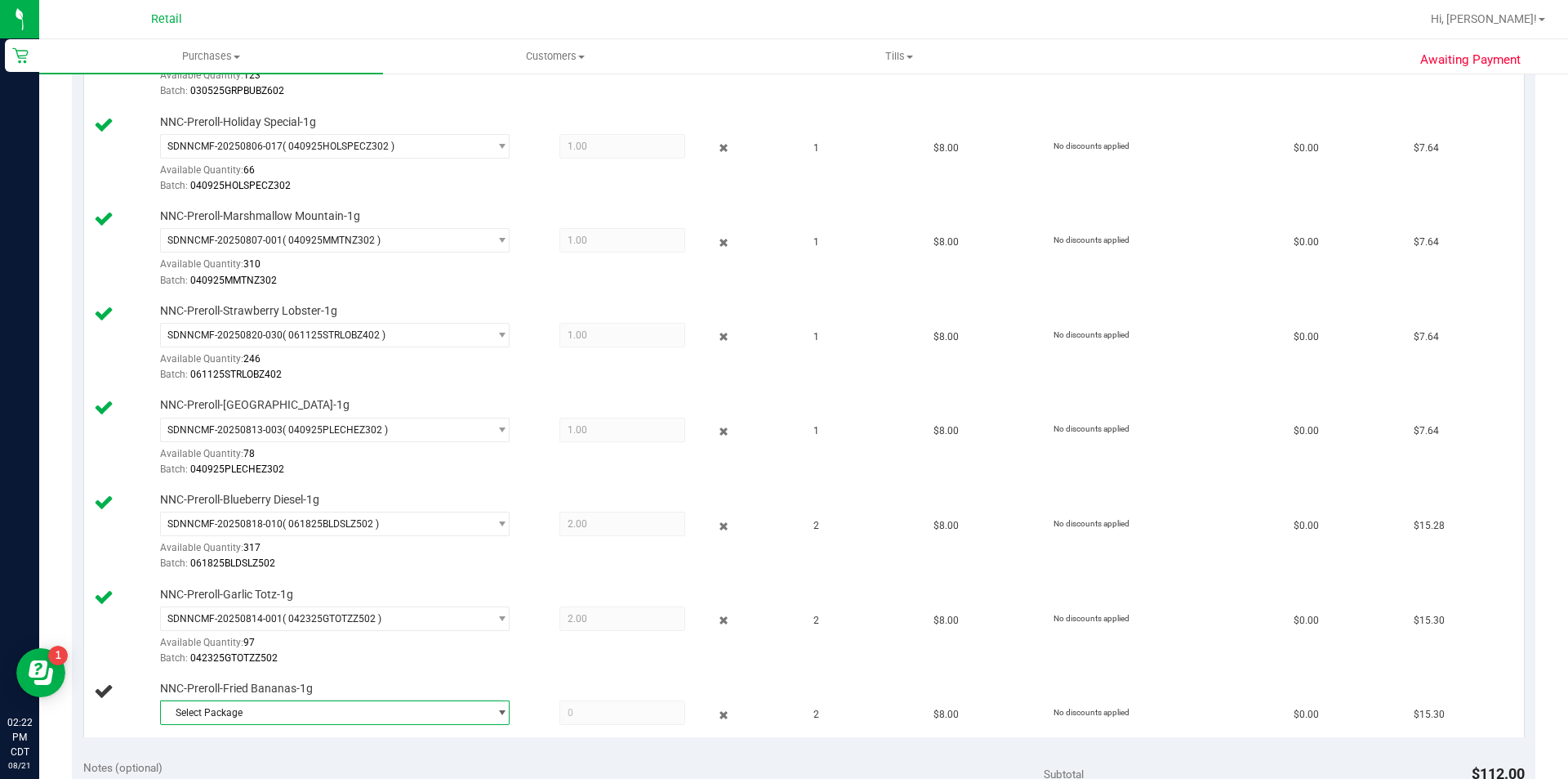
scroll to position [901, 0]
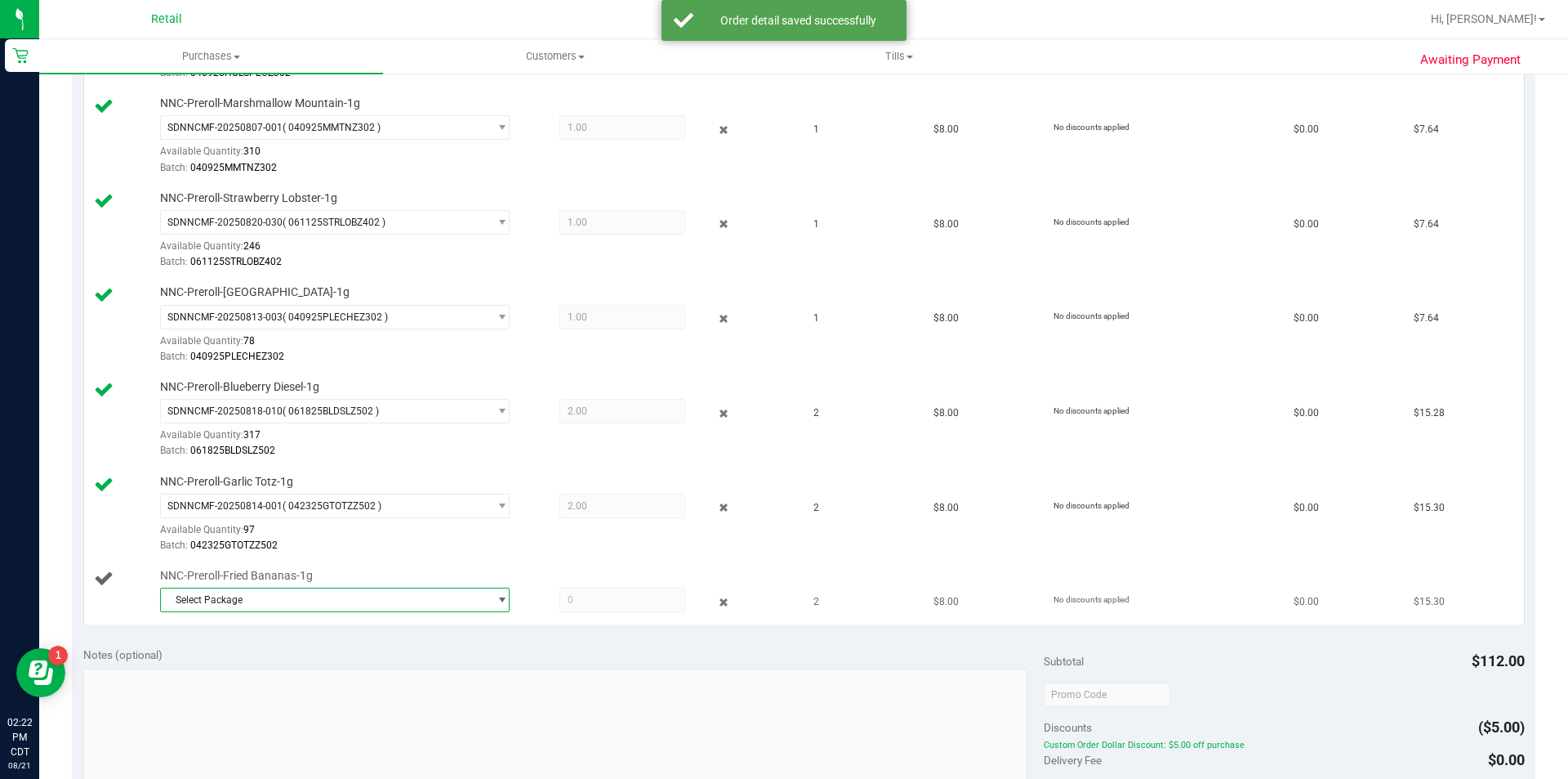
click at [495, 600] on span "select" at bounding box center [501, 599] width 13 height 13
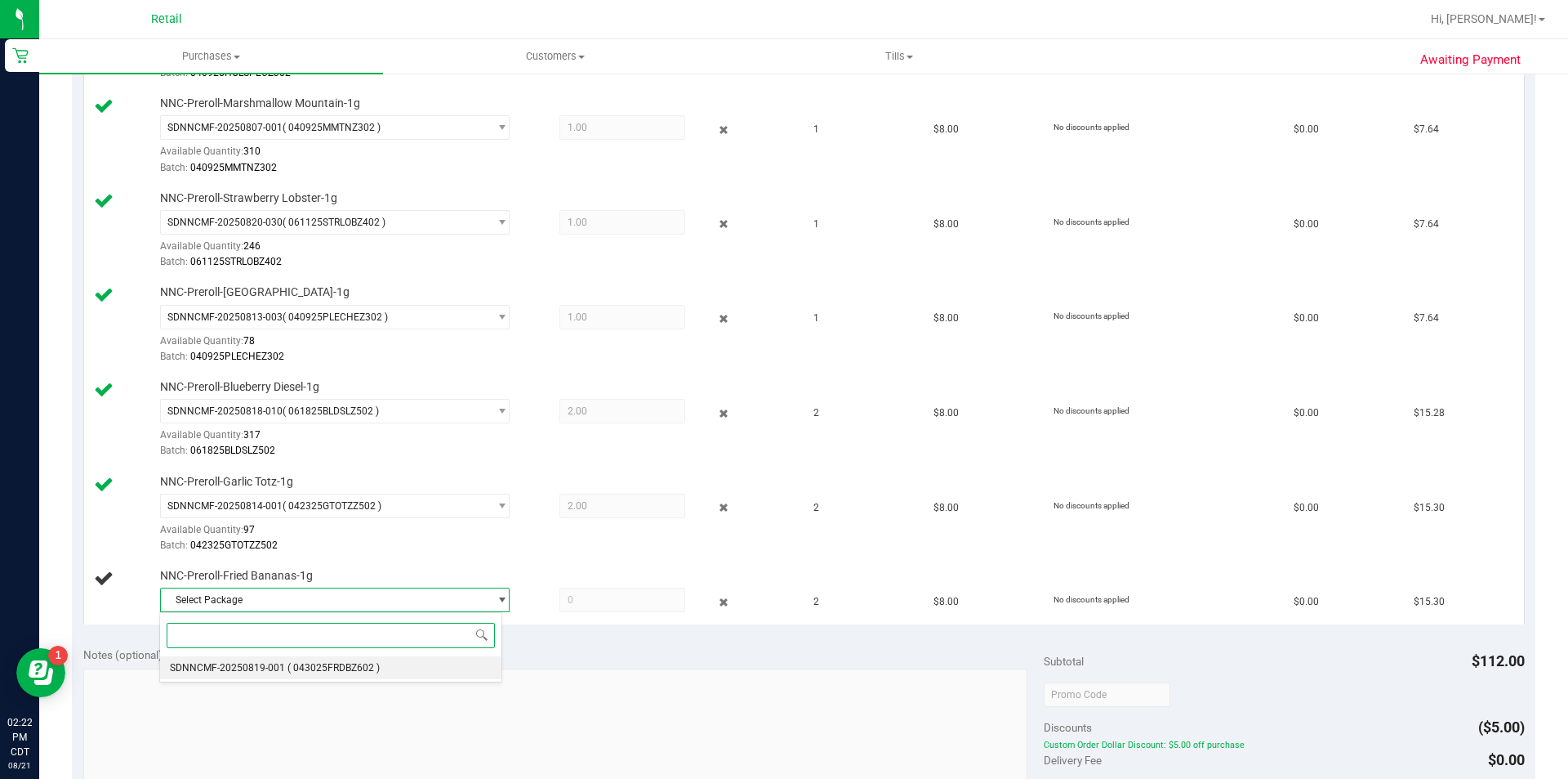
click at [367, 667] on span "( 043025FRDBZ602 )" at bounding box center [333, 668] width 92 height 12
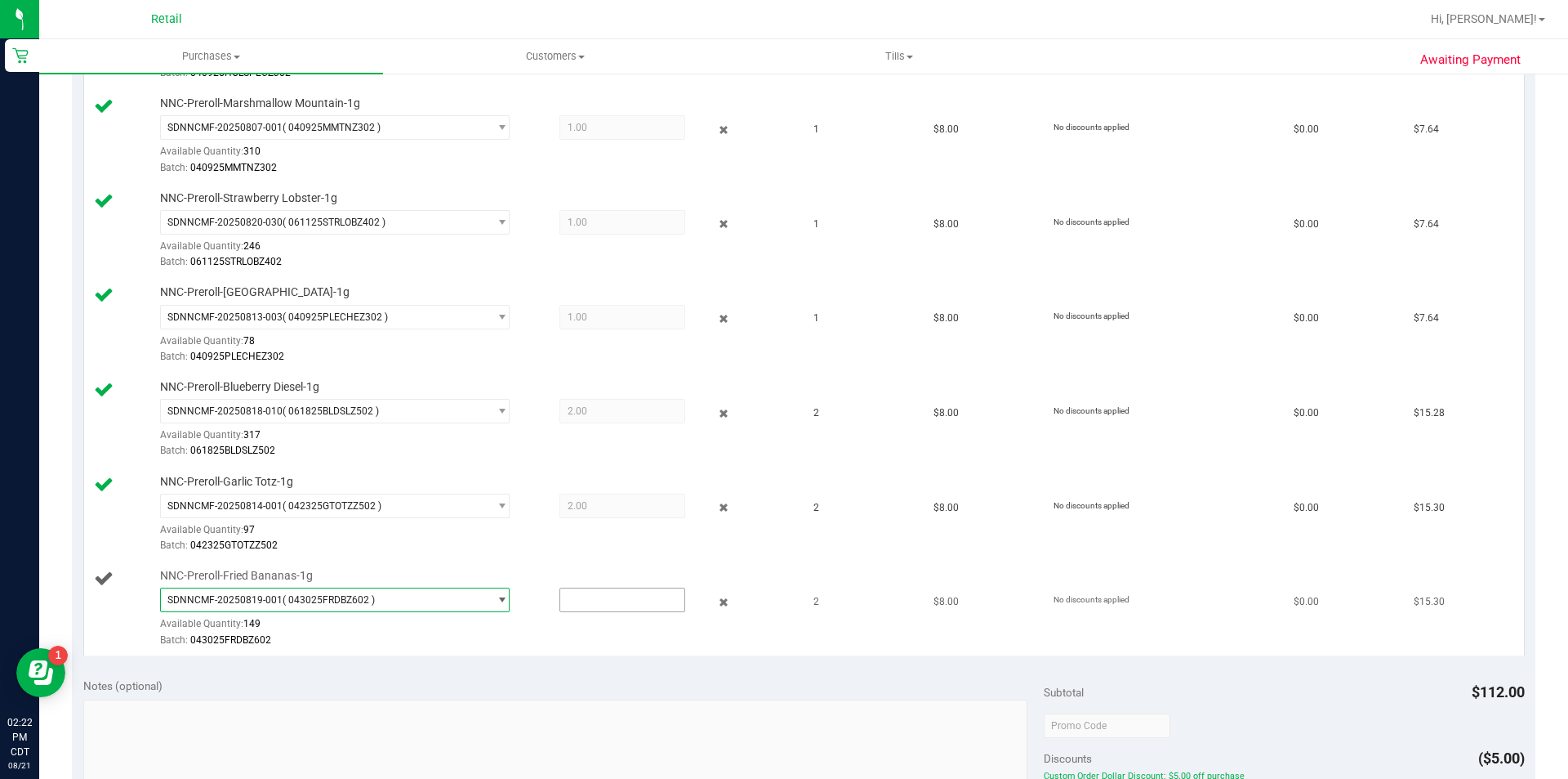
click at [581, 602] on input "text" at bounding box center [623, 599] width 125 height 22
type input "2"
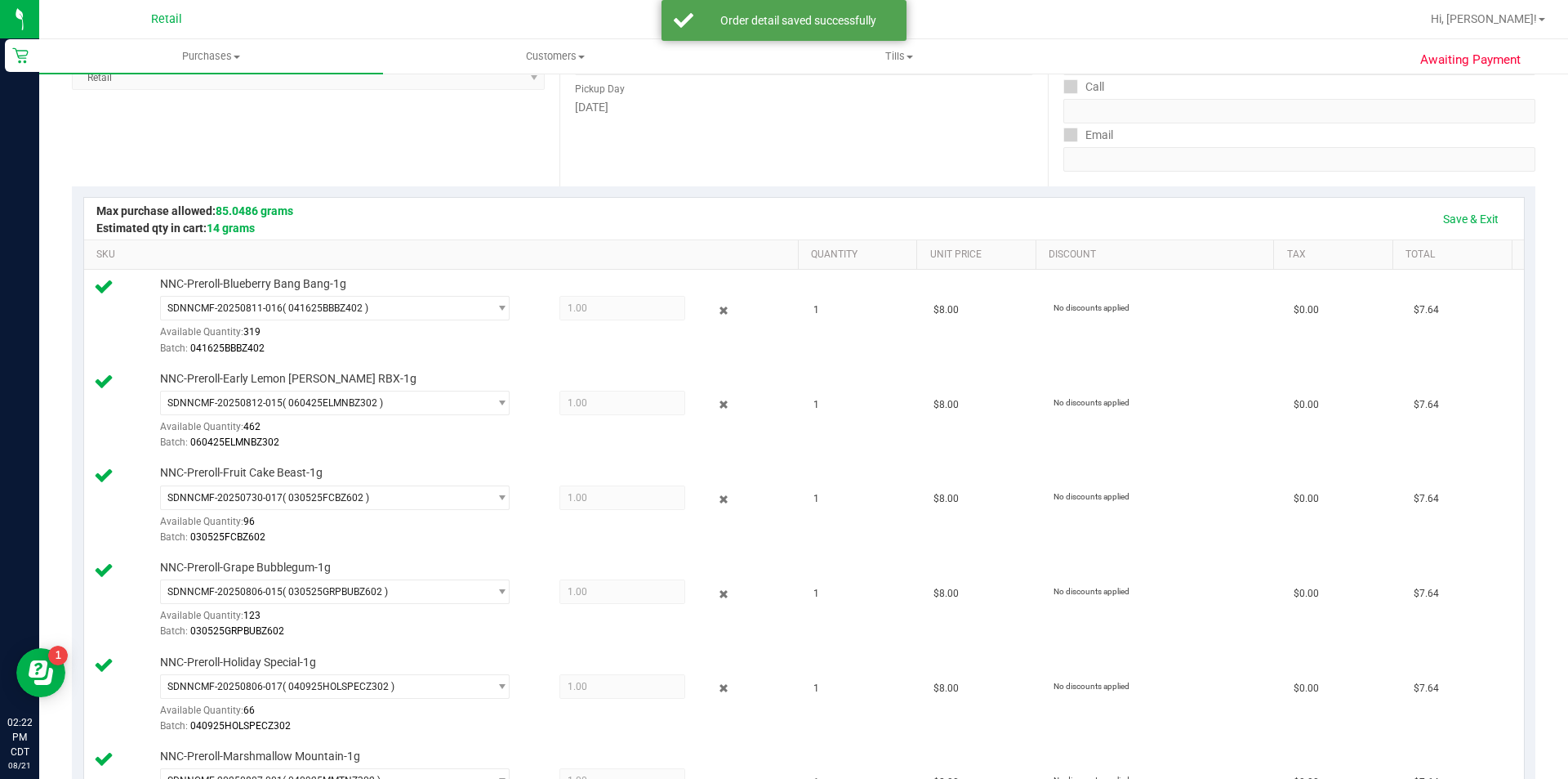
scroll to position [0, 0]
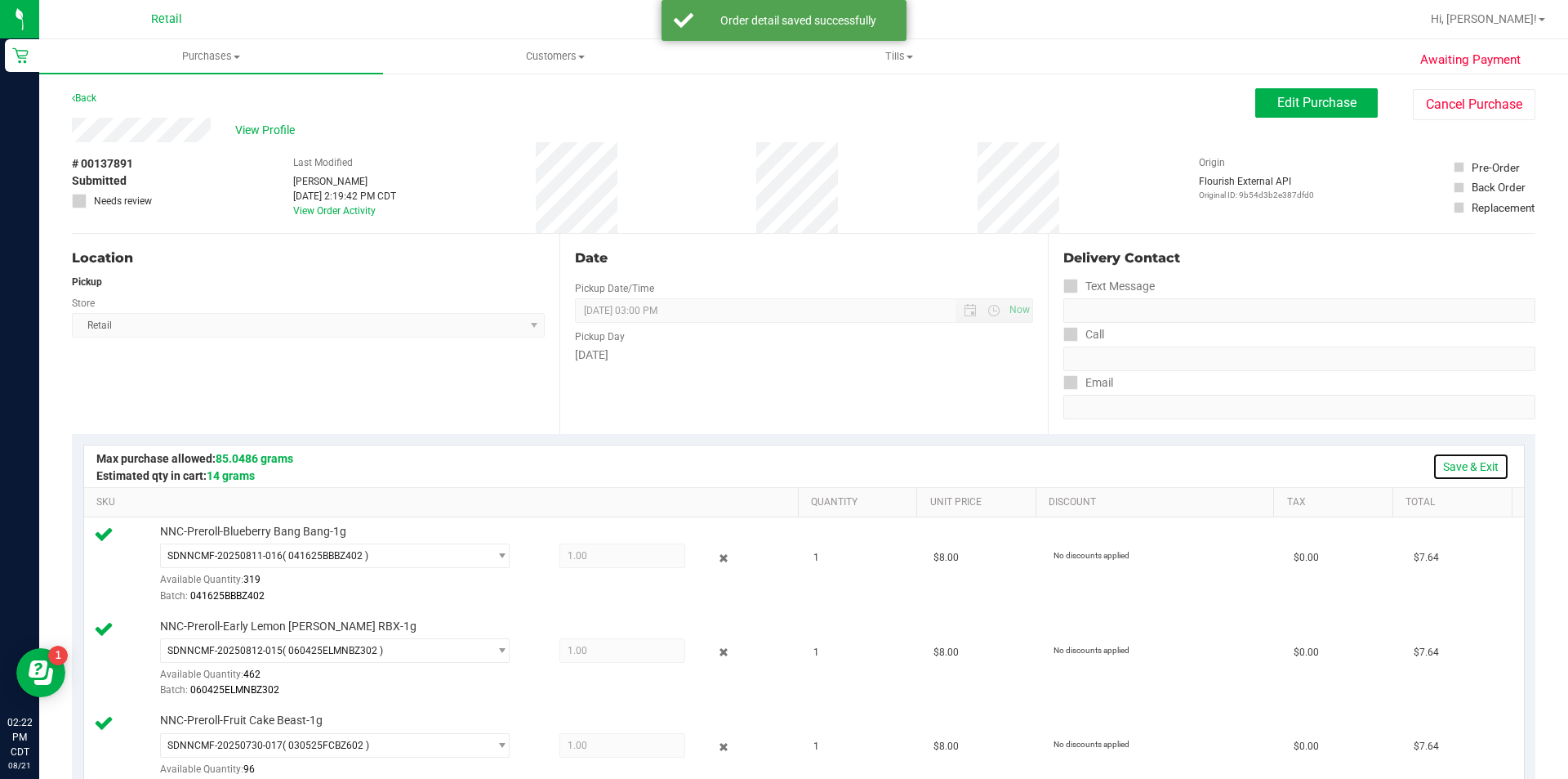
click at [1482, 455] on link "Save & Exit" at bounding box center [1471, 466] width 77 height 28
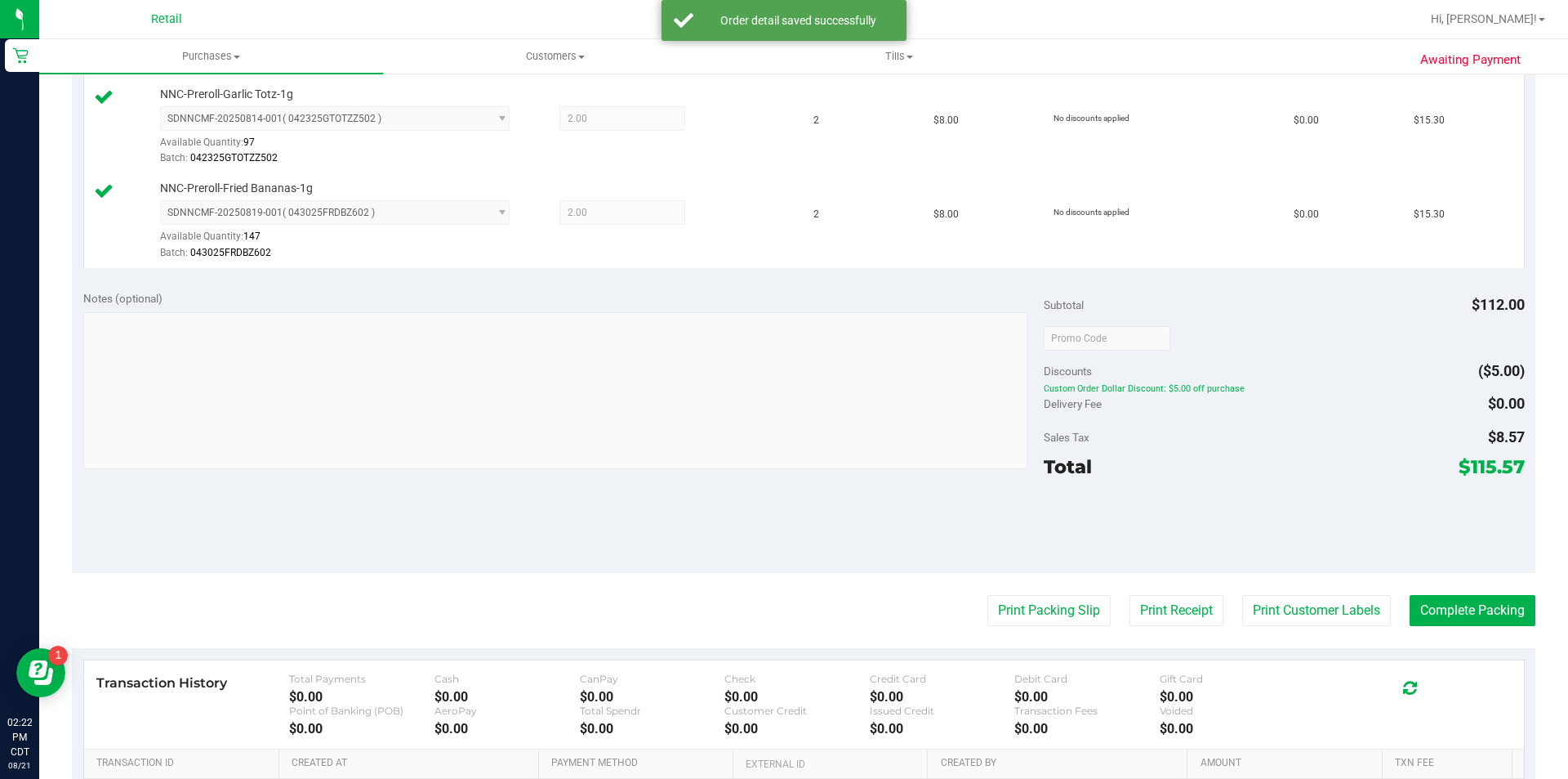
scroll to position [1383, 0]
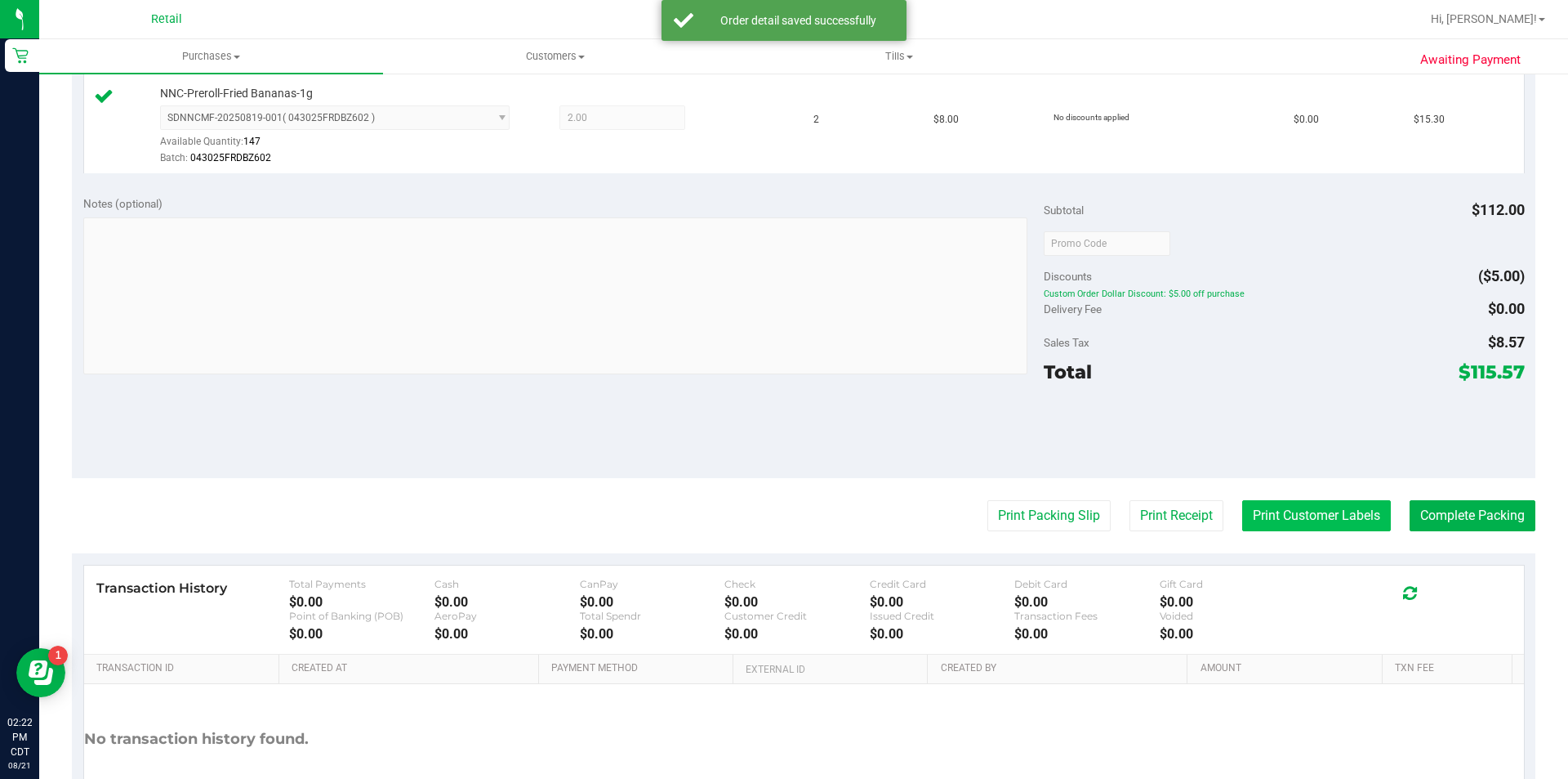
click at [1346, 526] on button "Print Customer Labels" at bounding box center [1316, 516] width 149 height 31
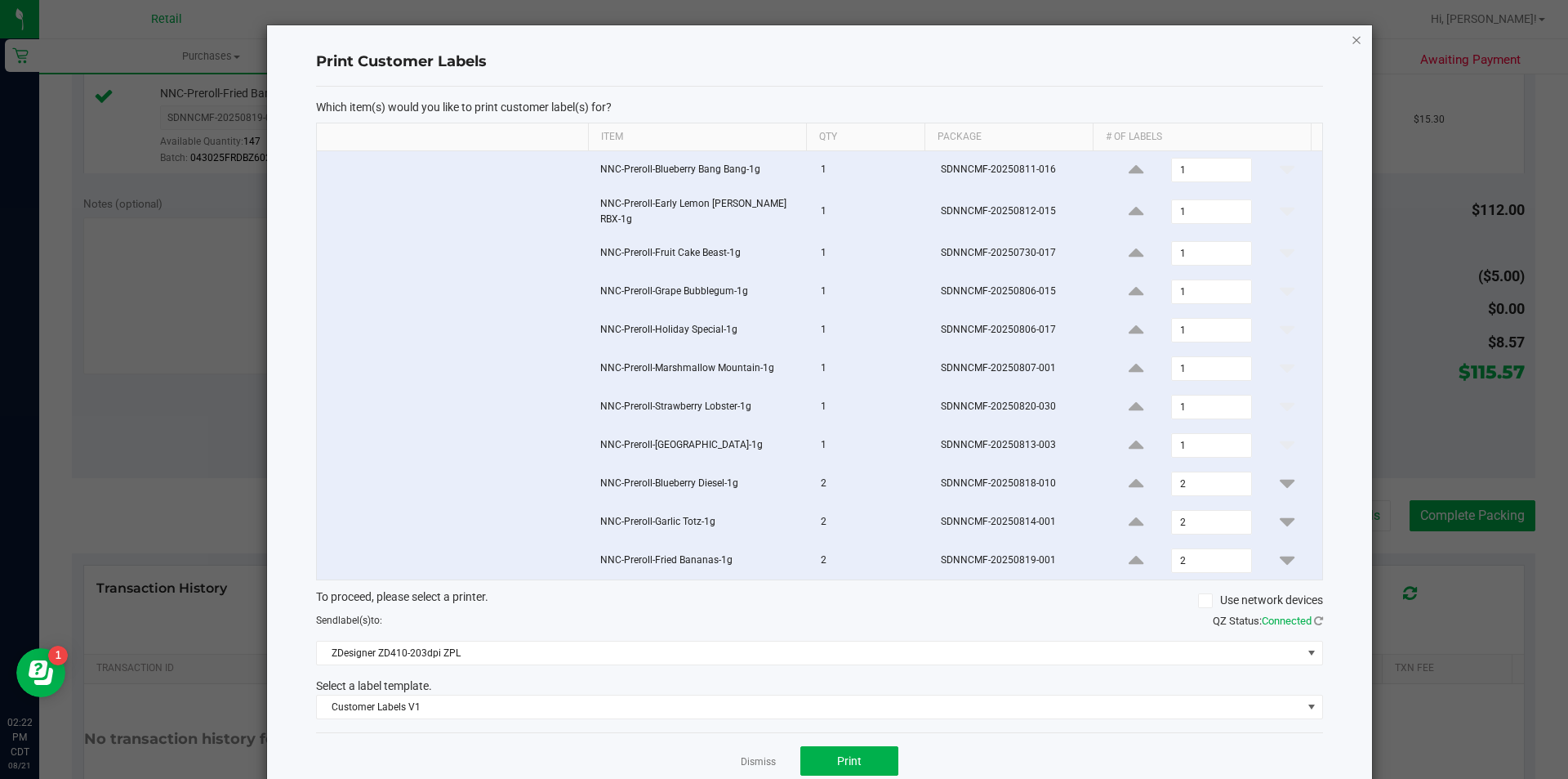
click at [1351, 49] on icon "button" at bounding box center [1357, 39] width 12 height 19
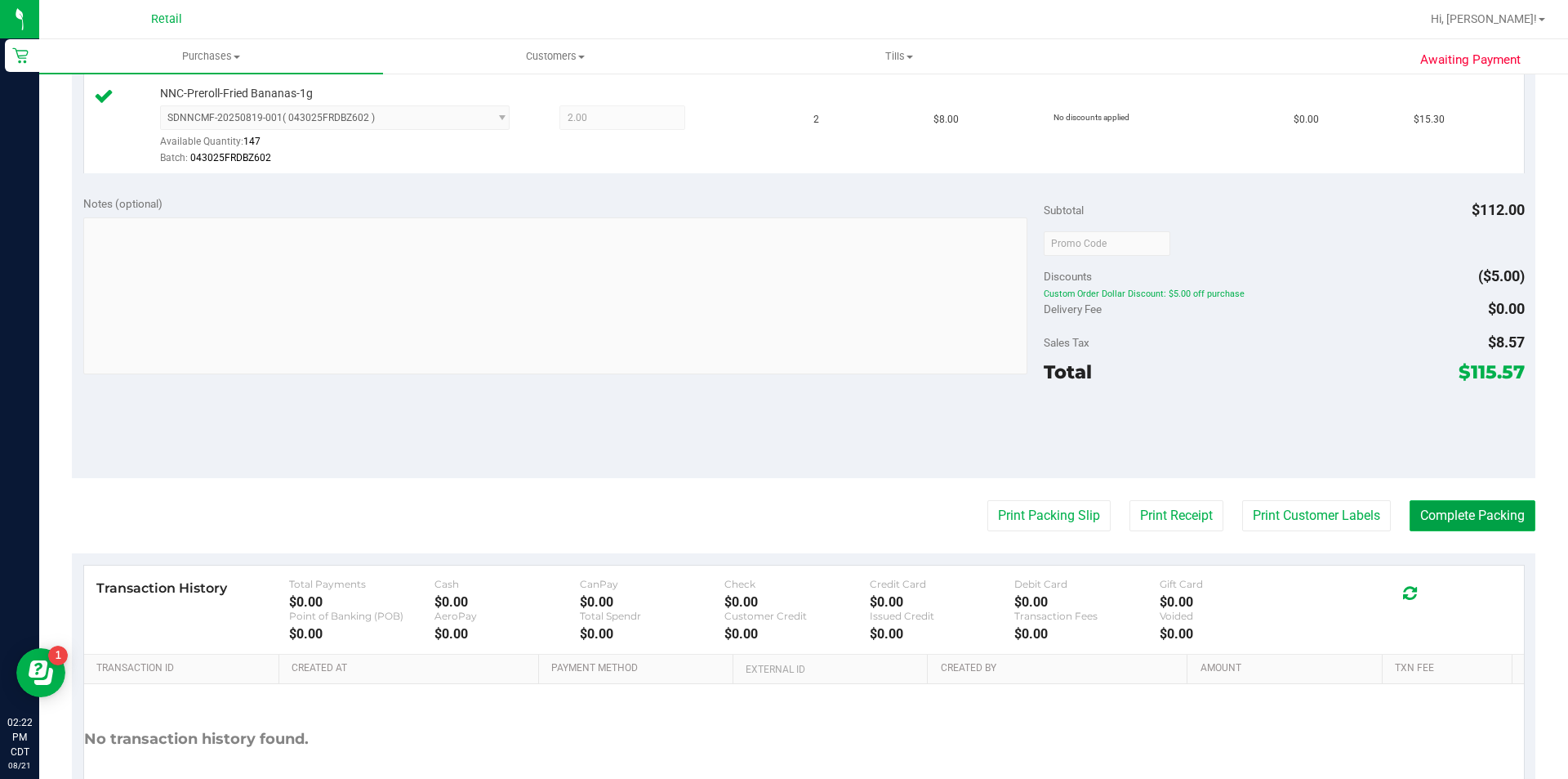
click at [1463, 503] on button "Complete Packing" at bounding box center [1473, 516] width 126 height 31
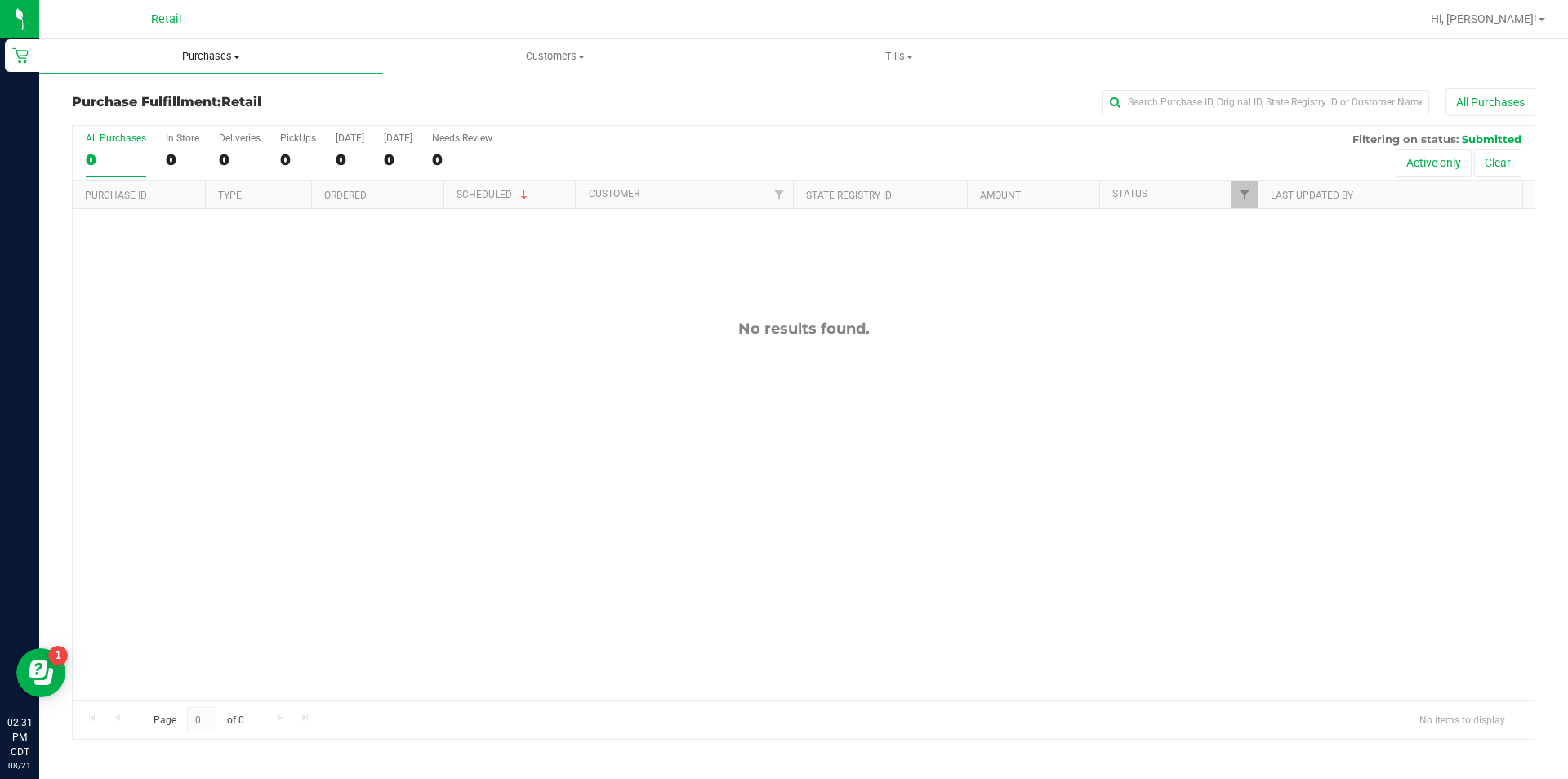
click at [212, 57] on span "Purchases" at bounding box center [210, 56] width 344 height 15
click at [145, 93] on span "Summary of purchases" at bounding box center [123, 98] width 167 height 14
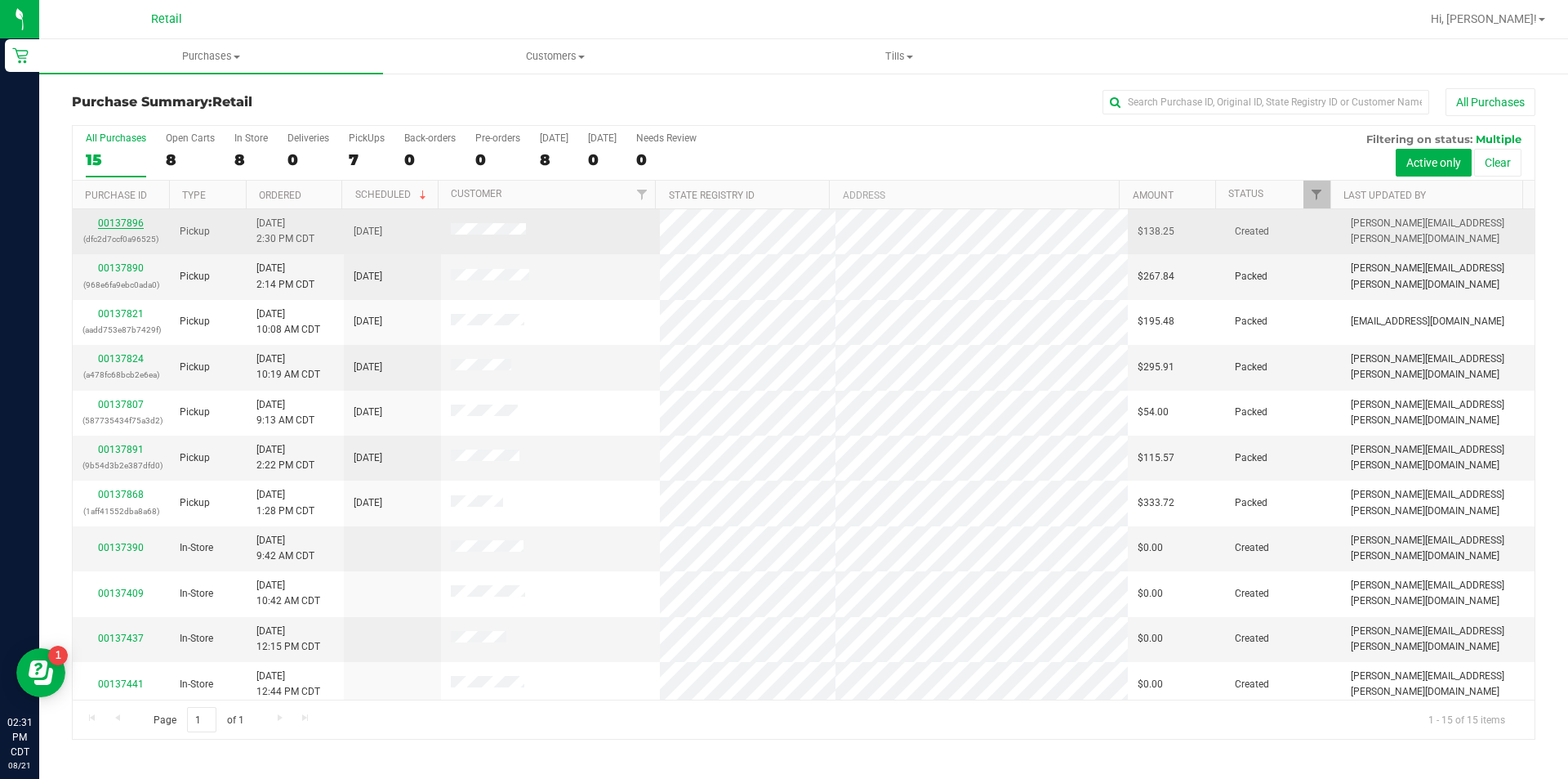
click at [123, 226] on link "00137896" at bounding box center [121, 223] width 46 height 12
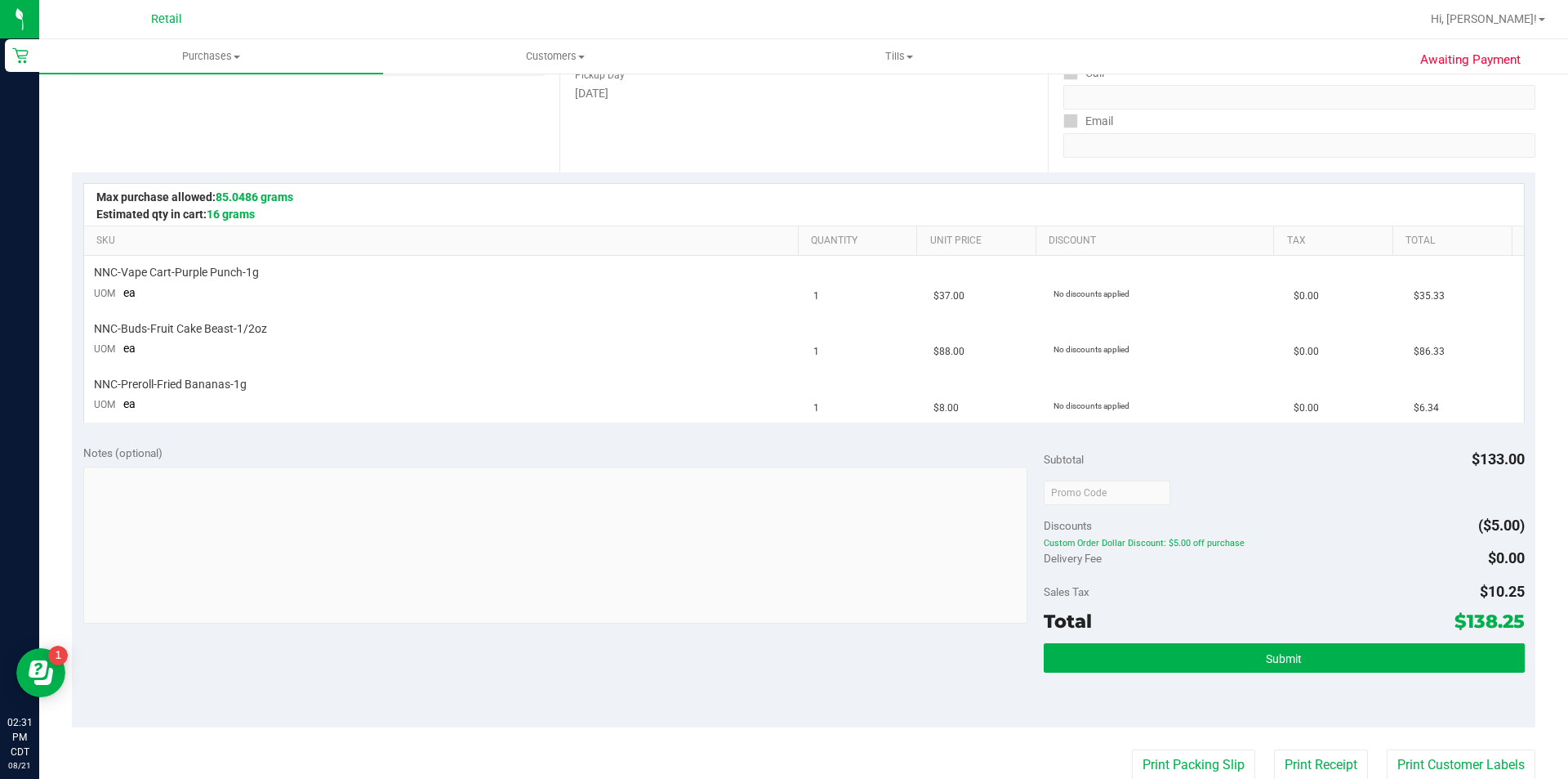
scroll to position [298, 0]
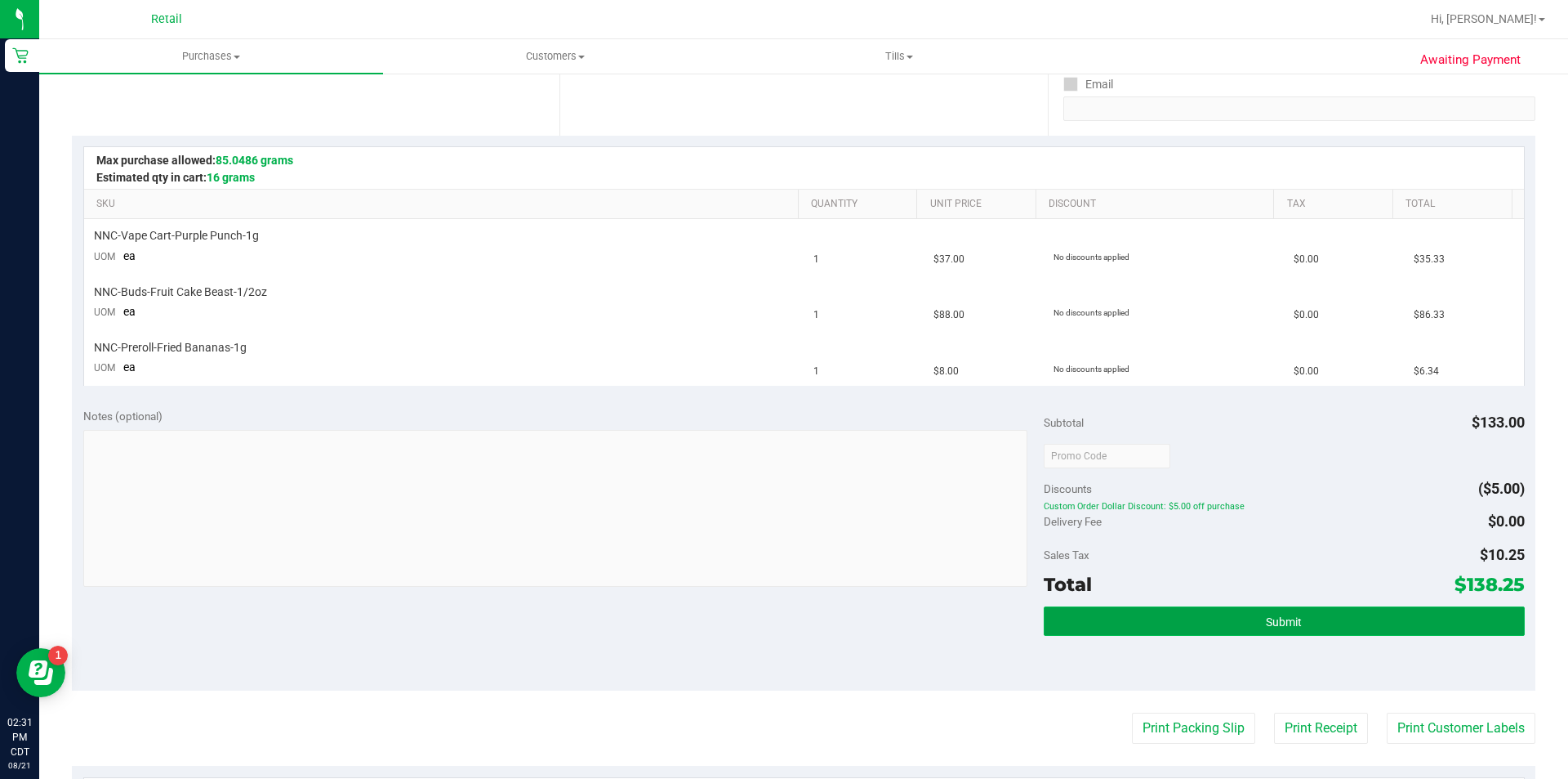
click at [1146, 623] on button "Submit" at bounding box center [1284, 621] width 480 height 29
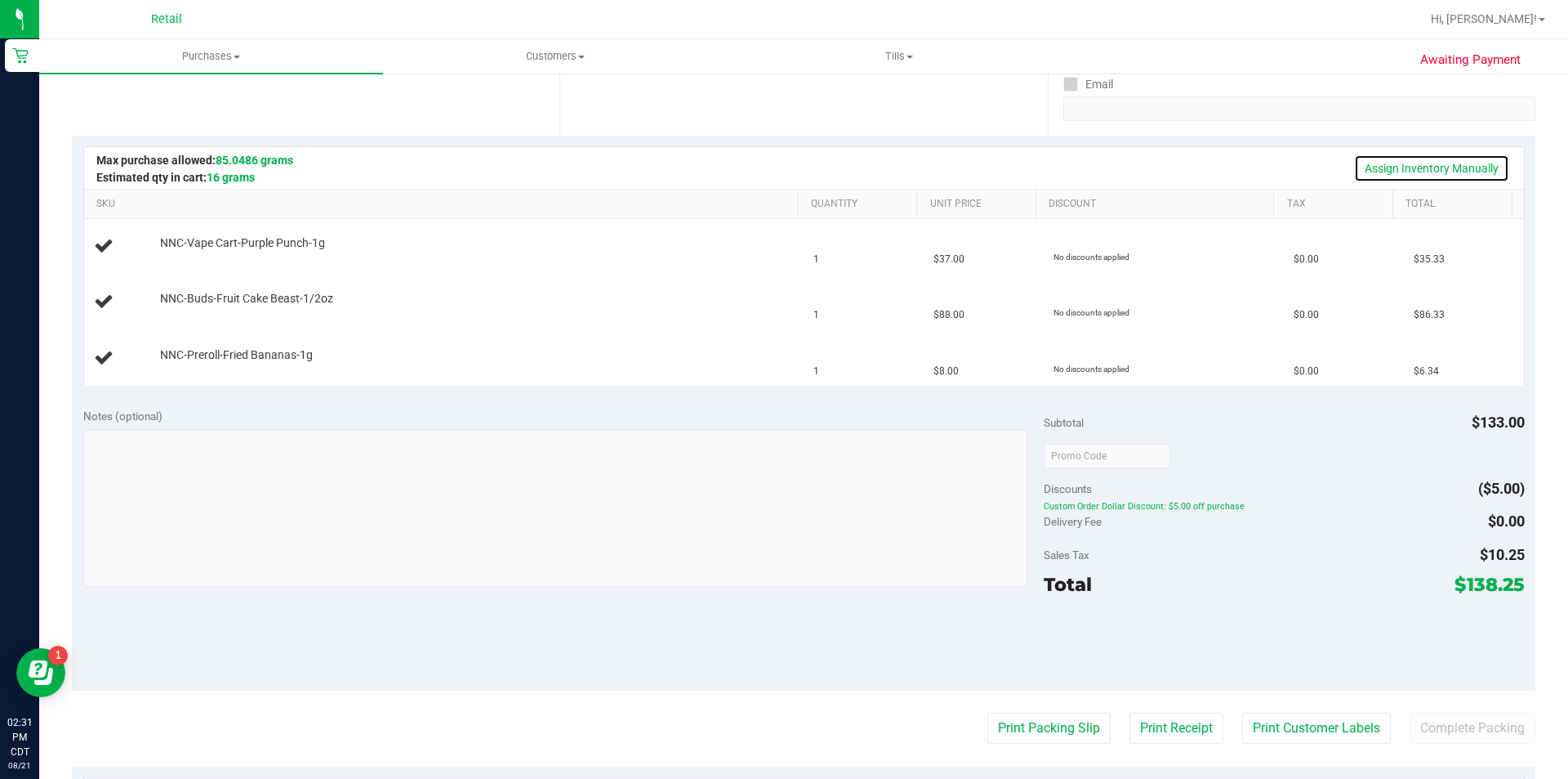
click at [1389, 173] on link "Assign Inventory Manually" at bounding box center [1431, 168] width 155 height 28
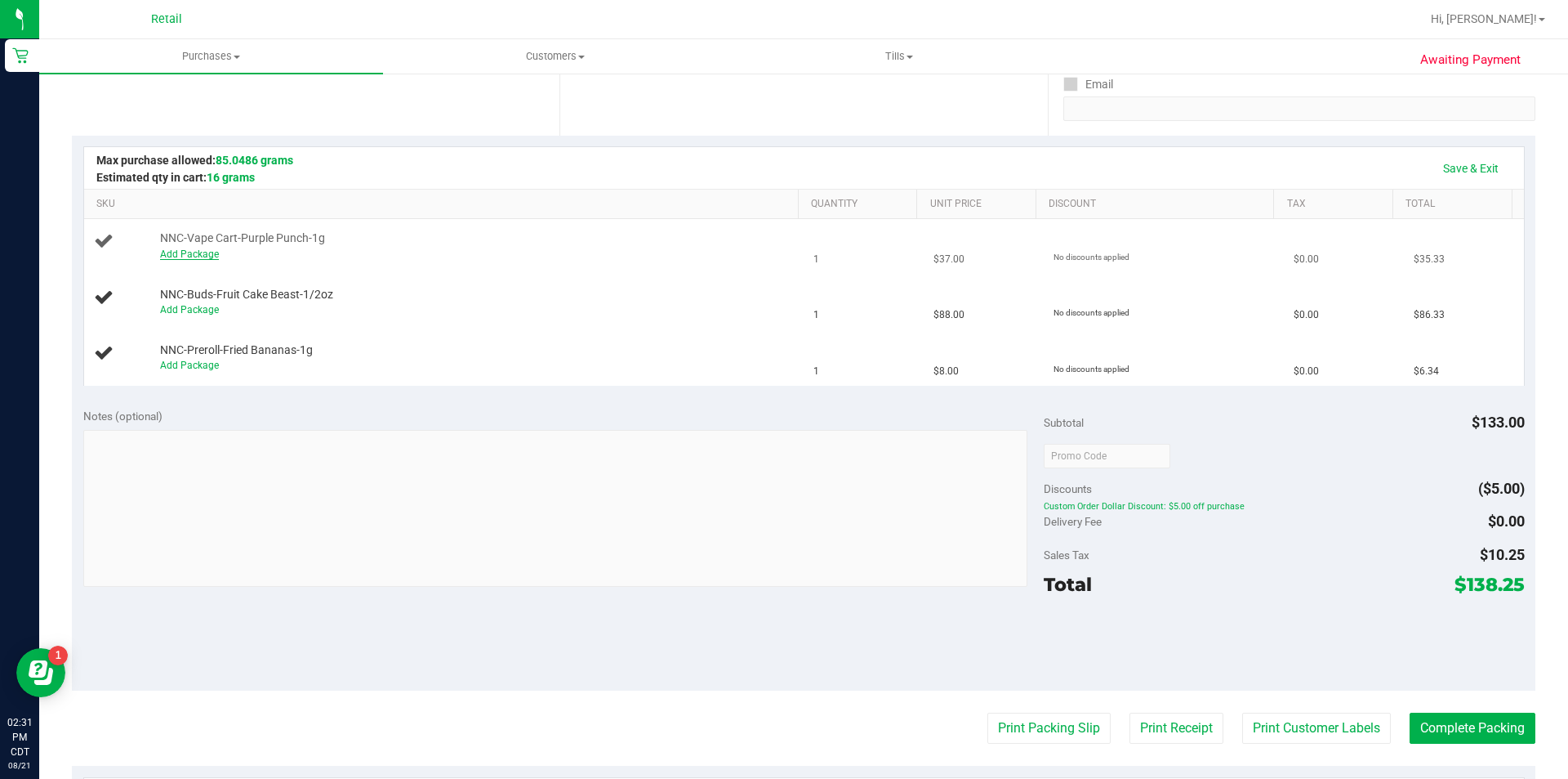
click at [172, 254] on link "Add Package" at bounding box center [189, 254] width 58 height 12
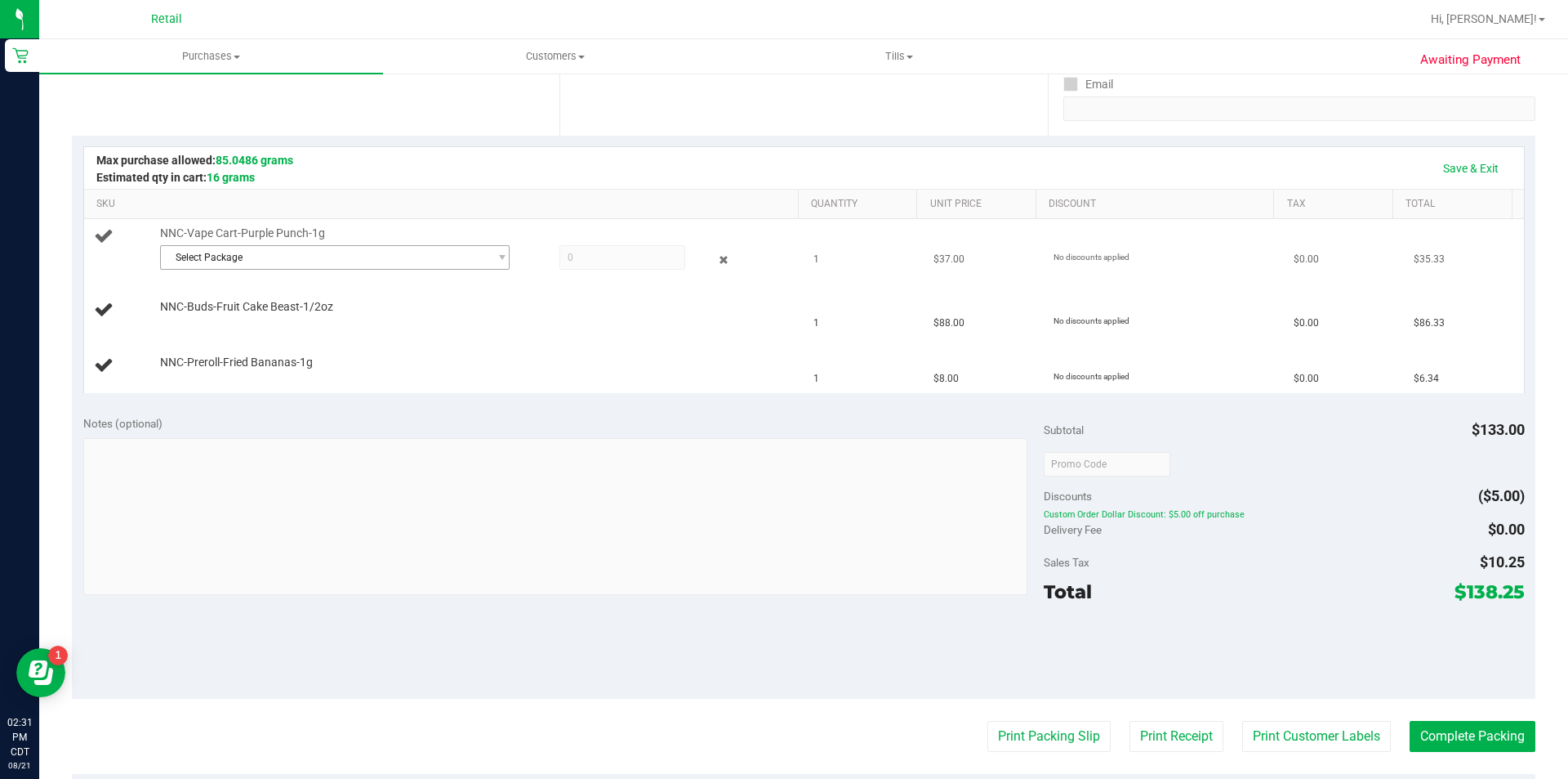
click at [260, 262] on span "Select Package" at bounding box center [324, 257] width 328 height 22
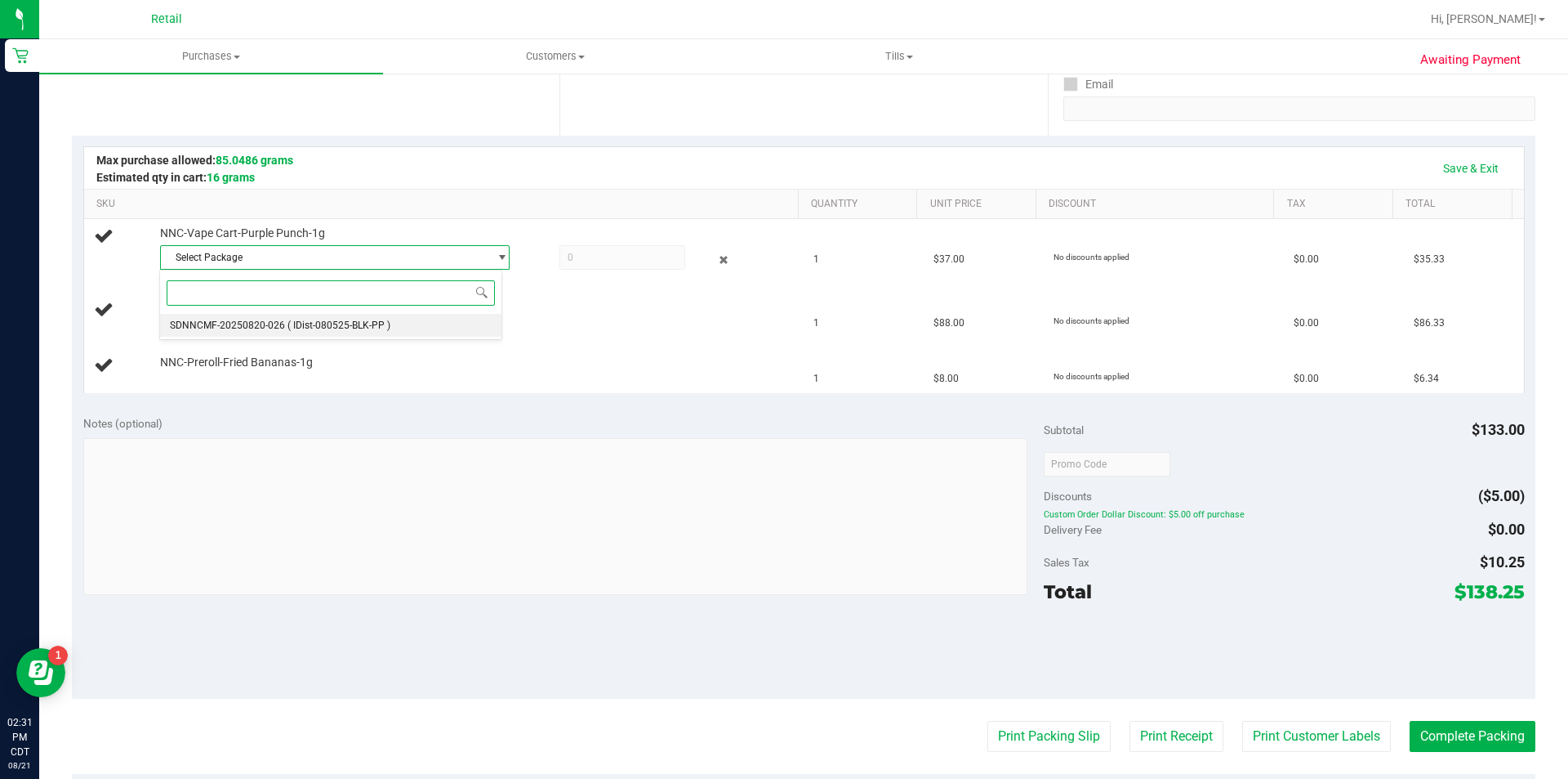
click at [239, 325] on span "SDNNCMF-20250820-026" at bounding box center [228, 325] width 115 height 12
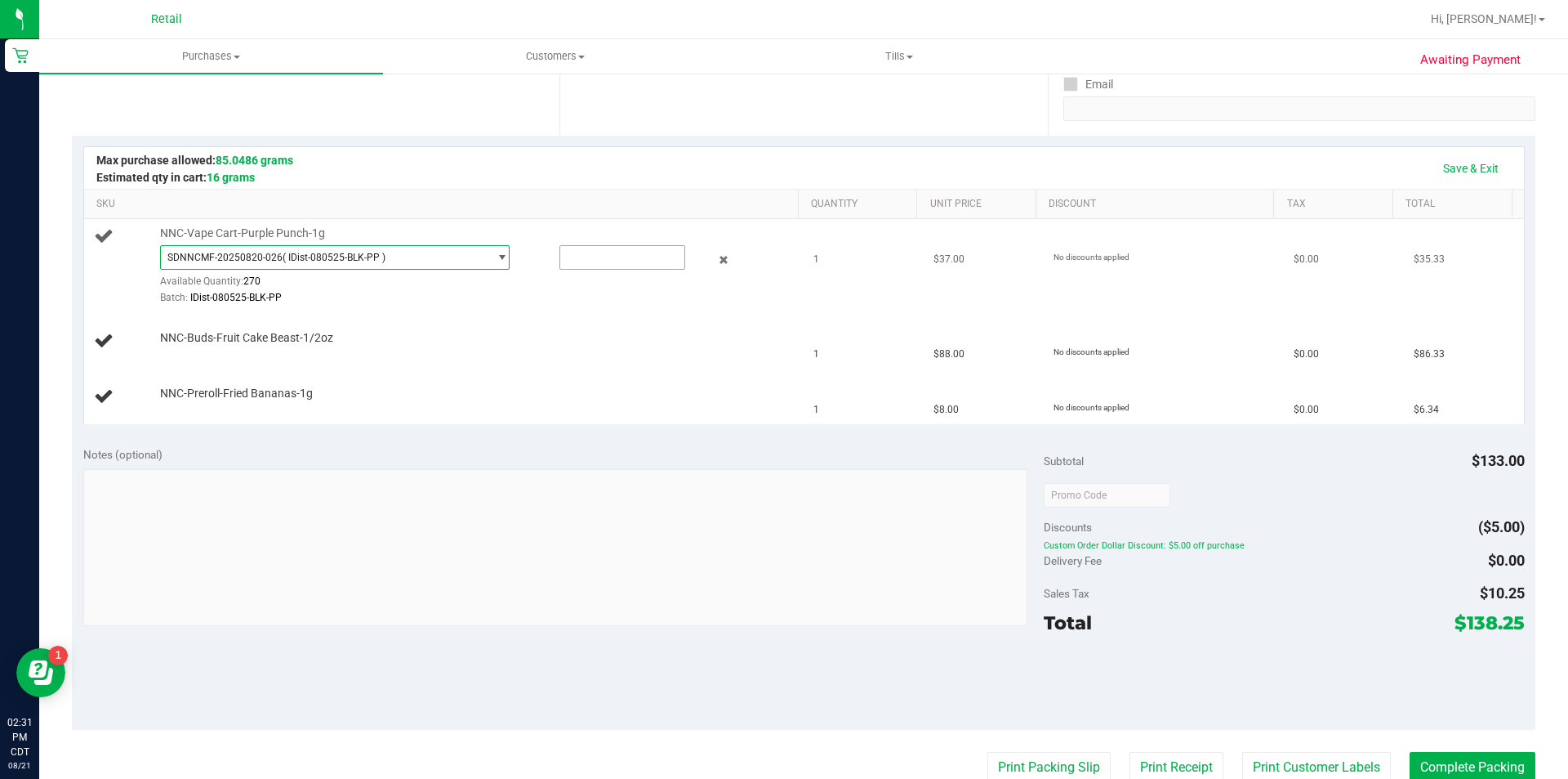
click at [583, 248] on input "text" at bounding box center [623, 257] width 125 height 22
type input "1"
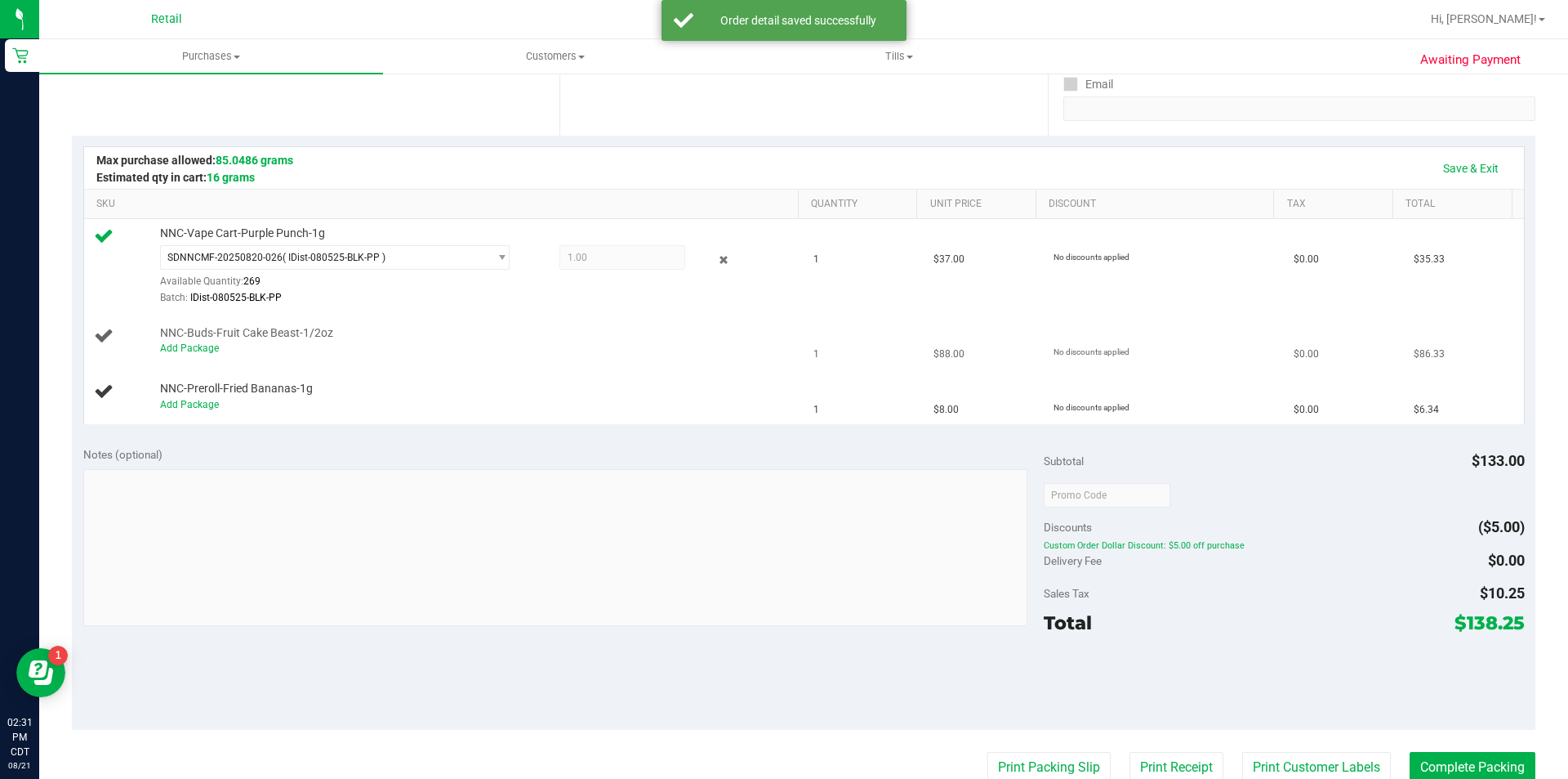
click at [171, 353] on div "Add Package" at bounding box center [475, 349] width 631 height 16
click at [189, 350] on link "Add Package" at bounding box center [189, 349] width 58 height 12
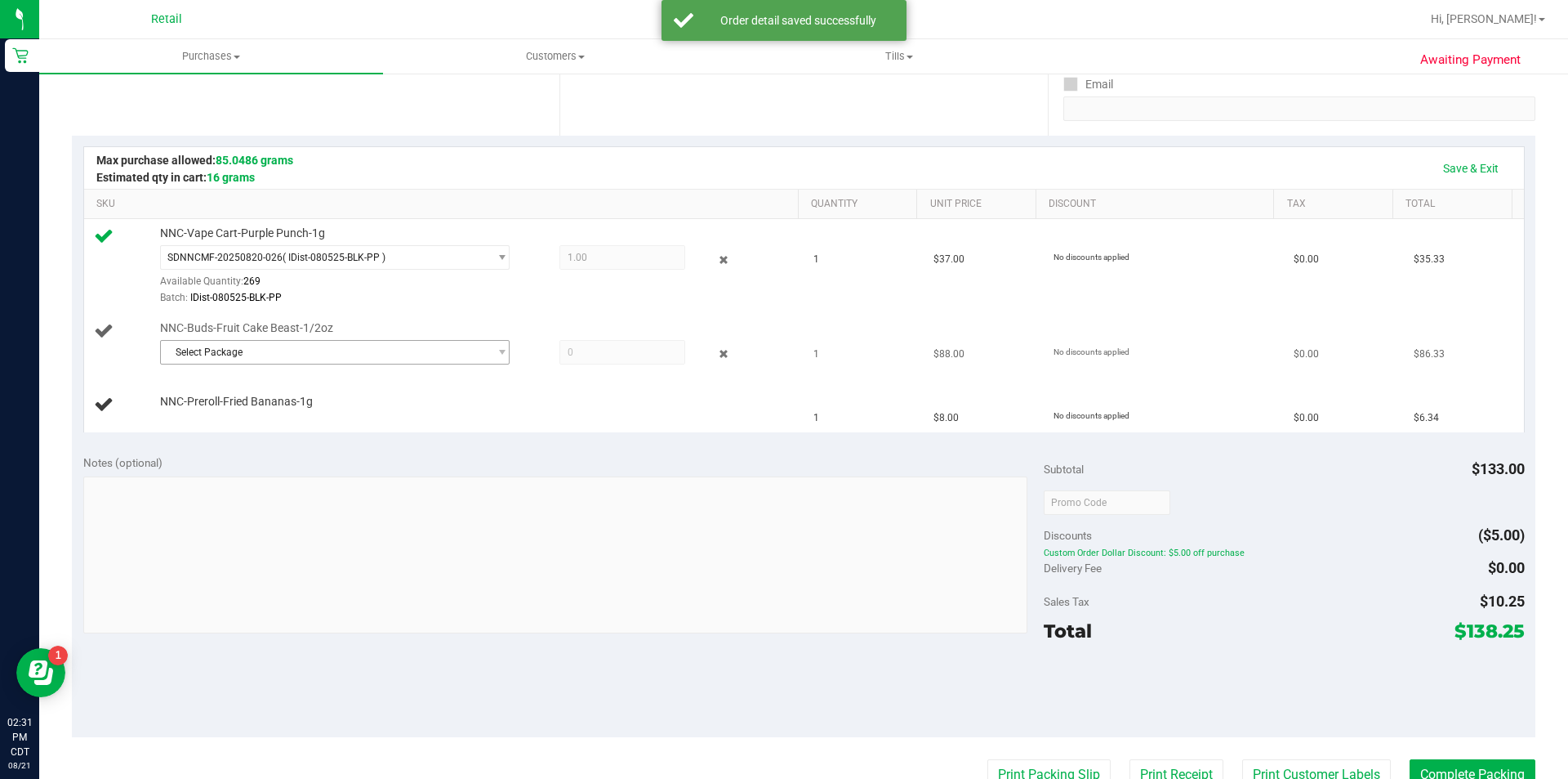
click at [276, 358] on span "Select Package" at bounding box center [324, 352] width 328 height 22
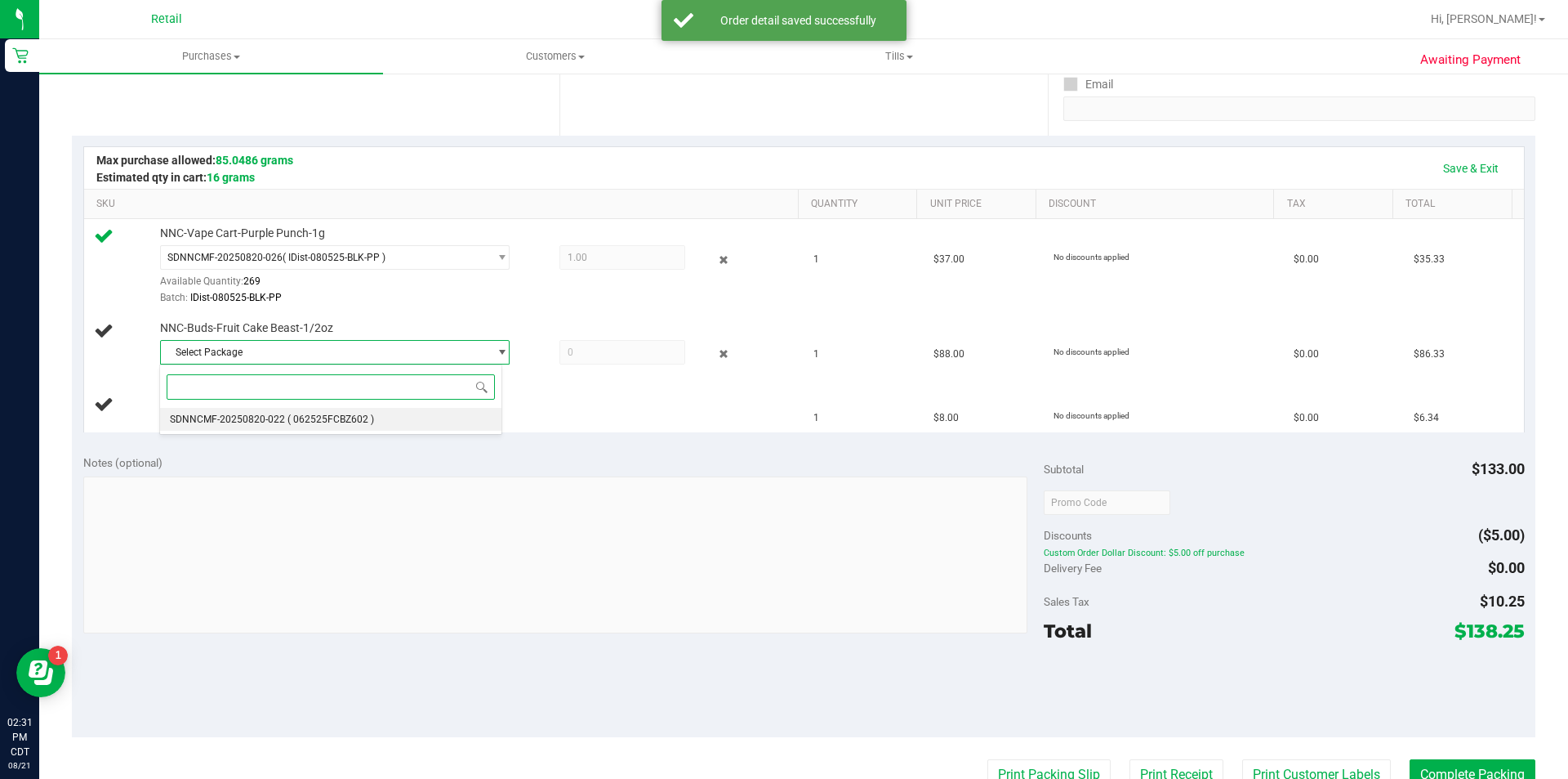
click at [295, 430] on li "SDNNCMF-20250820-022 ( 062525FCBZ602 )" at bounding box center [330, 419] width 342 height 22
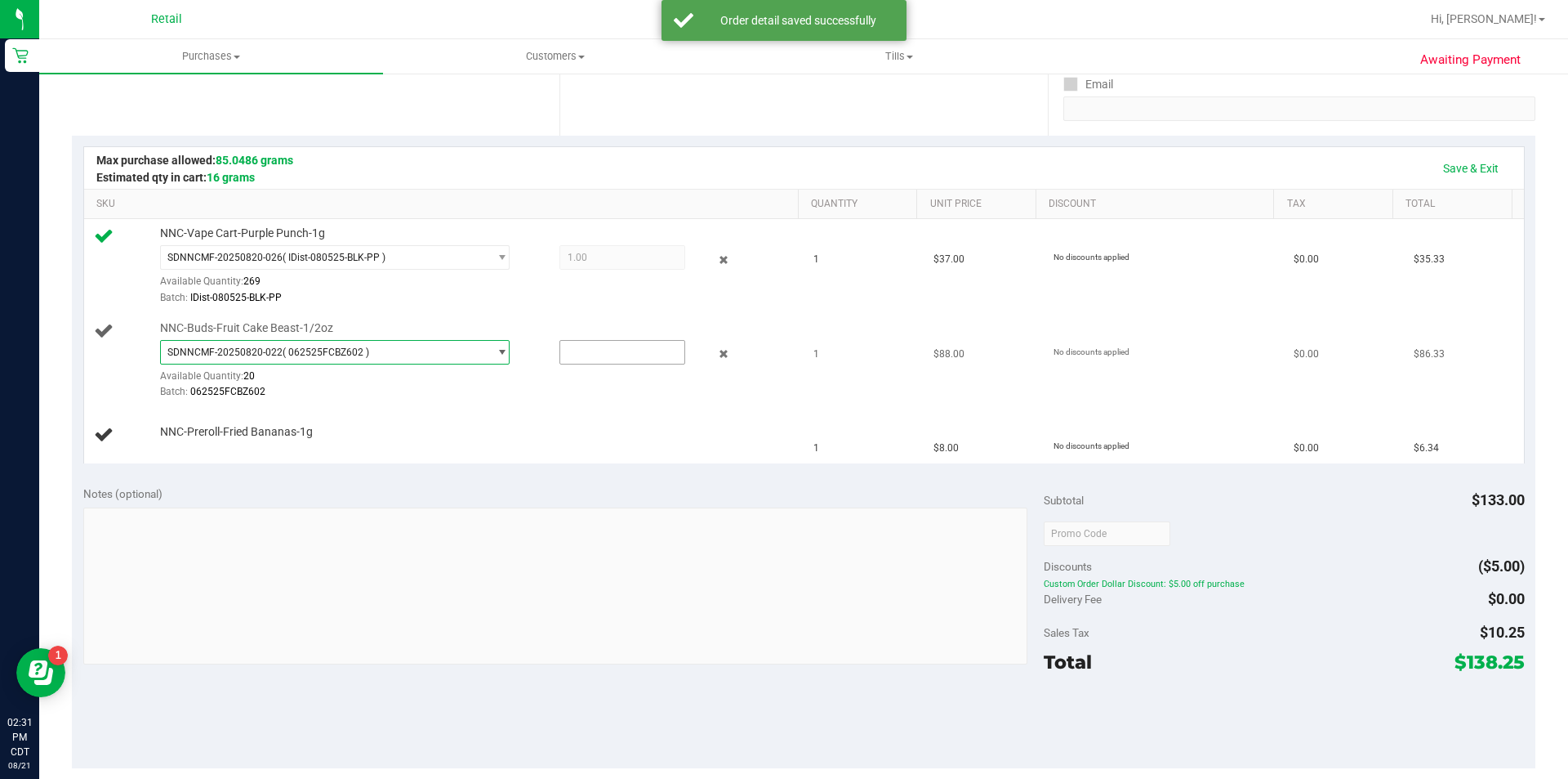
click at [586, 357] on input "text" at bounding box center [623, 352] width 125 height 22
type input "1"
click at [183, 425] on span "NNC-Preroll-Fried Bananas-1g" at bounding box center [236, 427] width 153 height 16
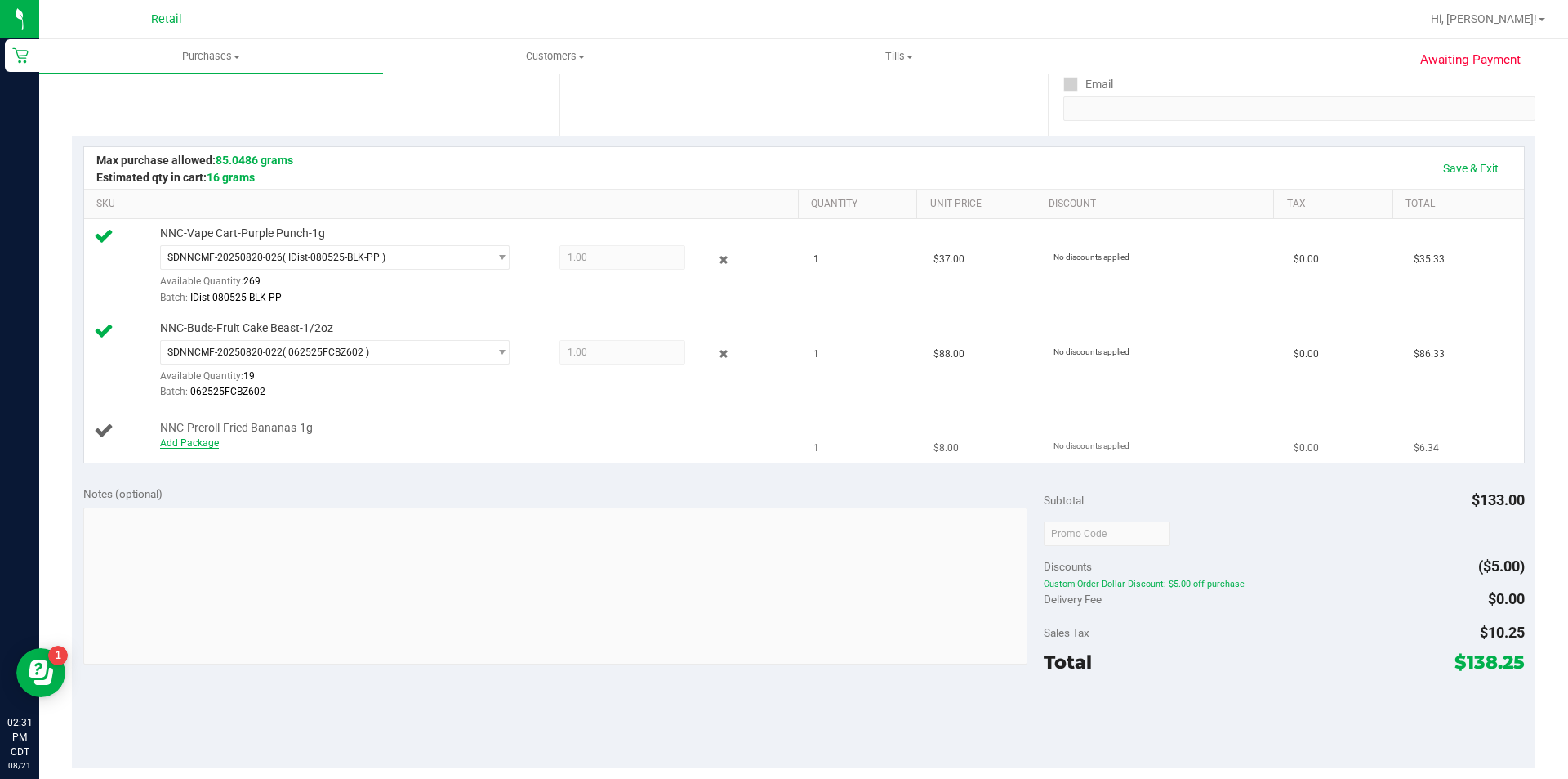
click at [212, 448] on link "Add Package" at bounding box center [189, 443] width 58 height 12
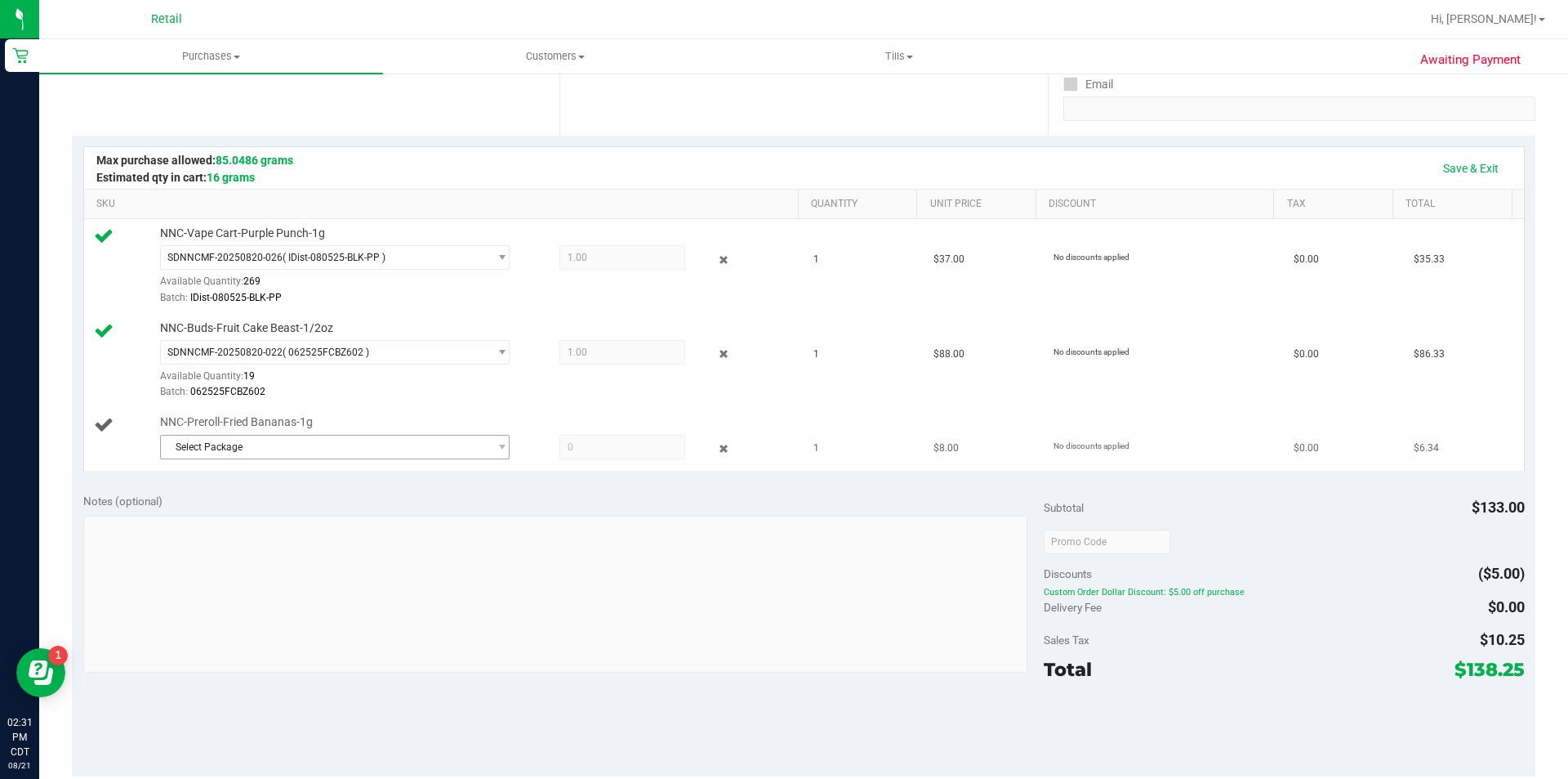
click at [323, 445] on span "Select Package" at bounding box center [324, 446] width 328 height 22
click at [321, 512] on span "( 043025FRDBZ602 )" at bounding box center [333, 514] width 92 height 12
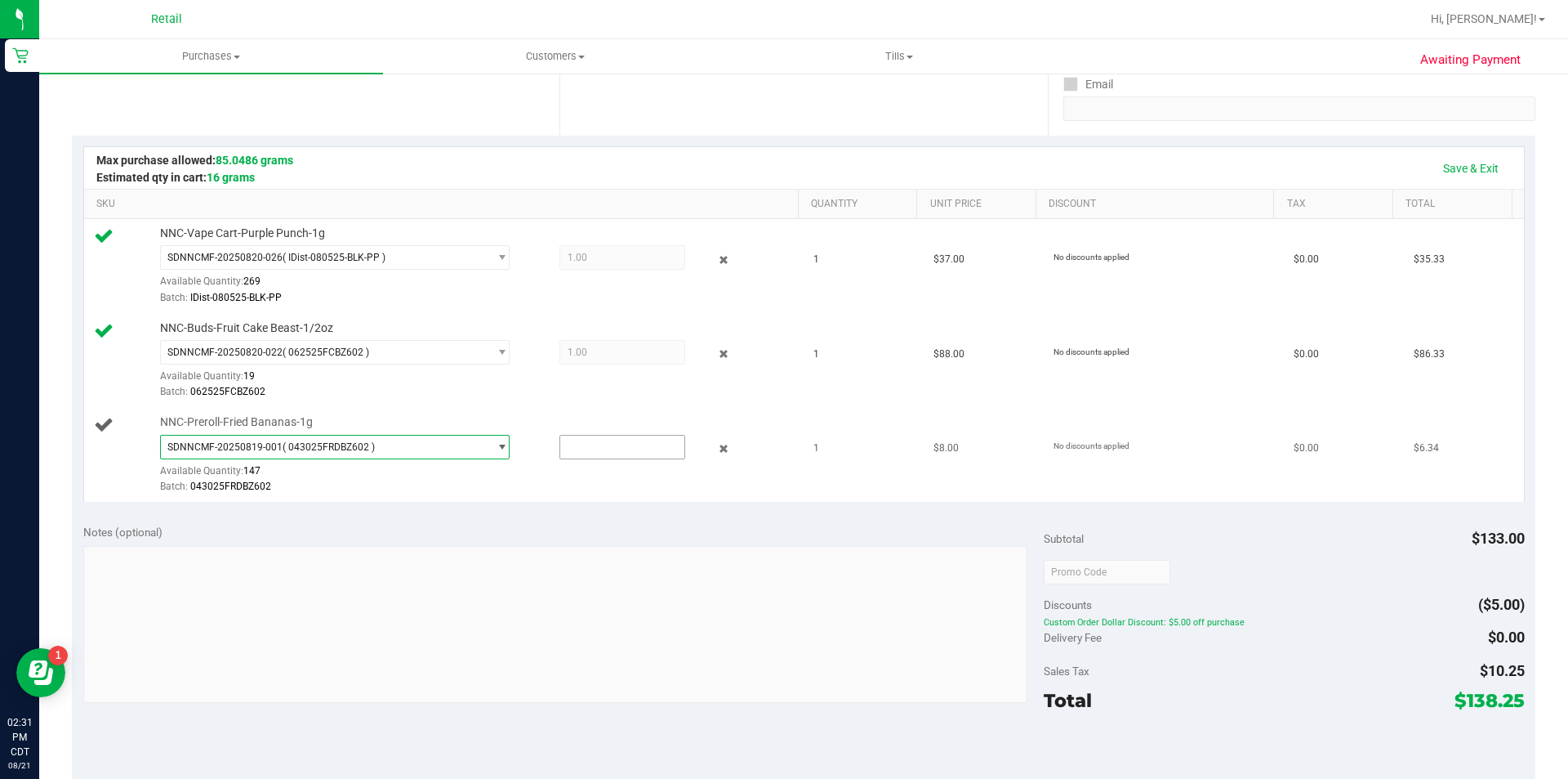
click at [584, 458] on input "text" at bounding box center [623, 446] width 125 height 22
type input "1"
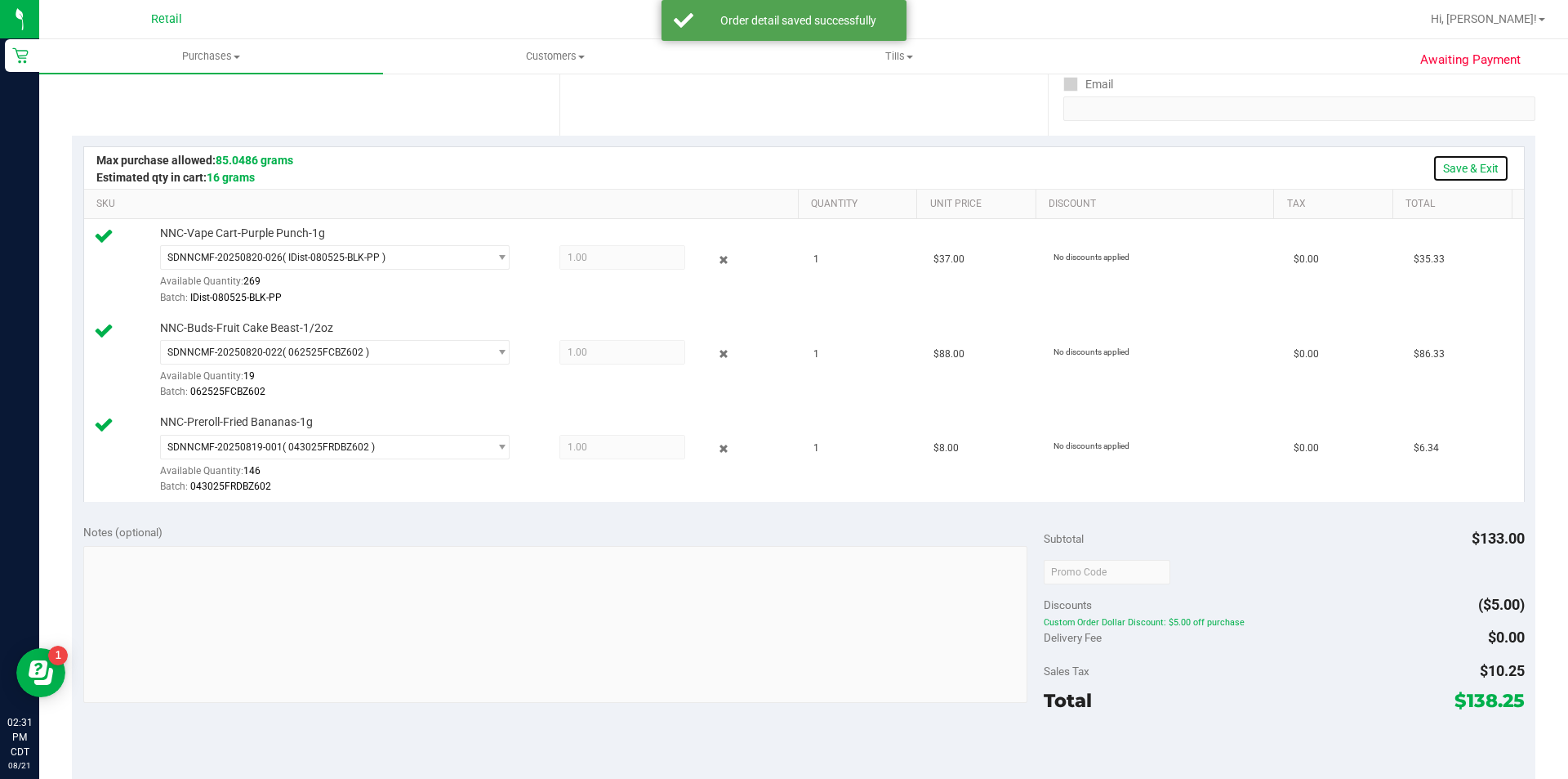
click at [1486, 177] on link "Save & Exit" at bounding box center [1471, 168] width 77 height 28
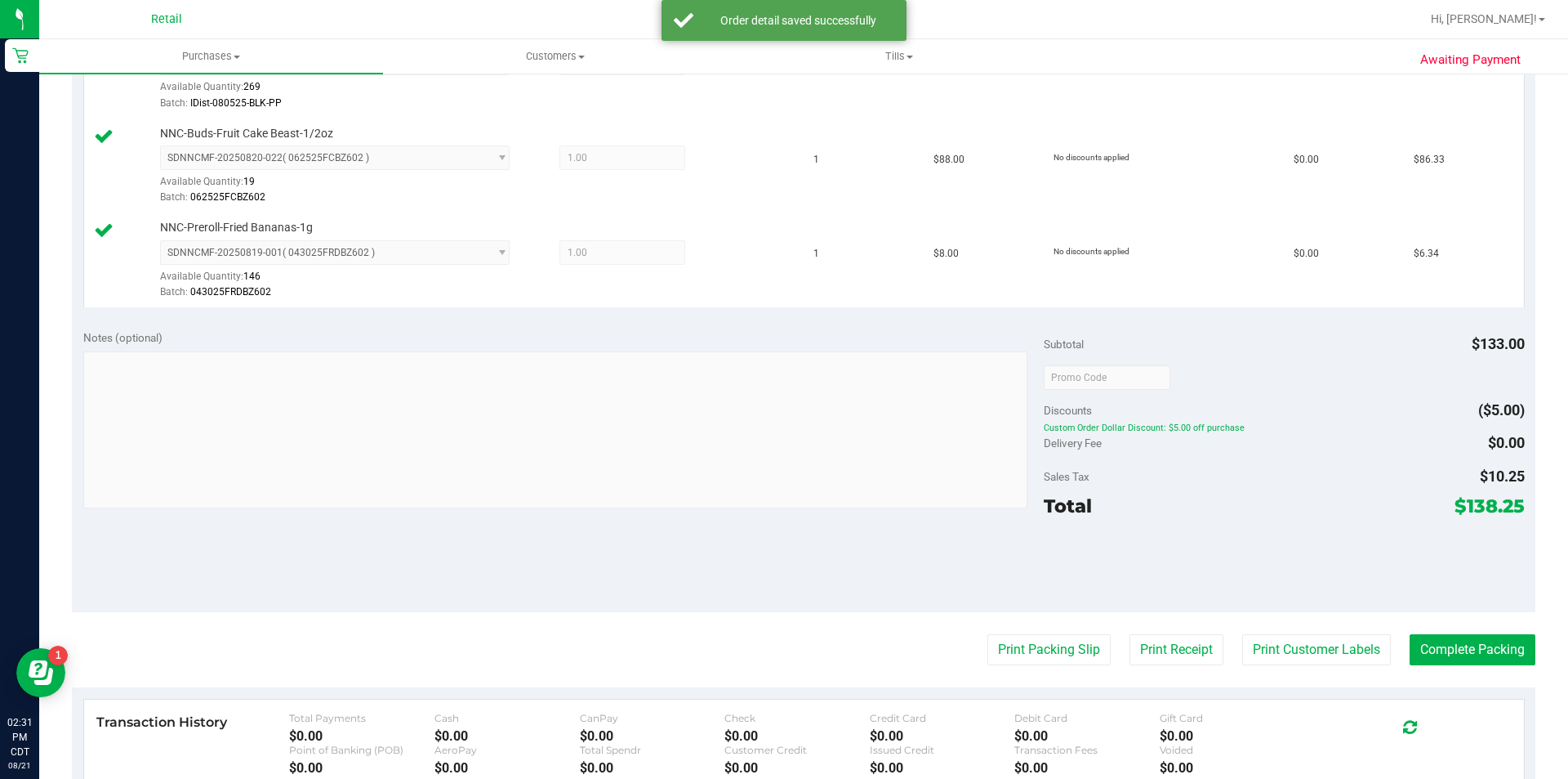
scroll to position [585, 0]
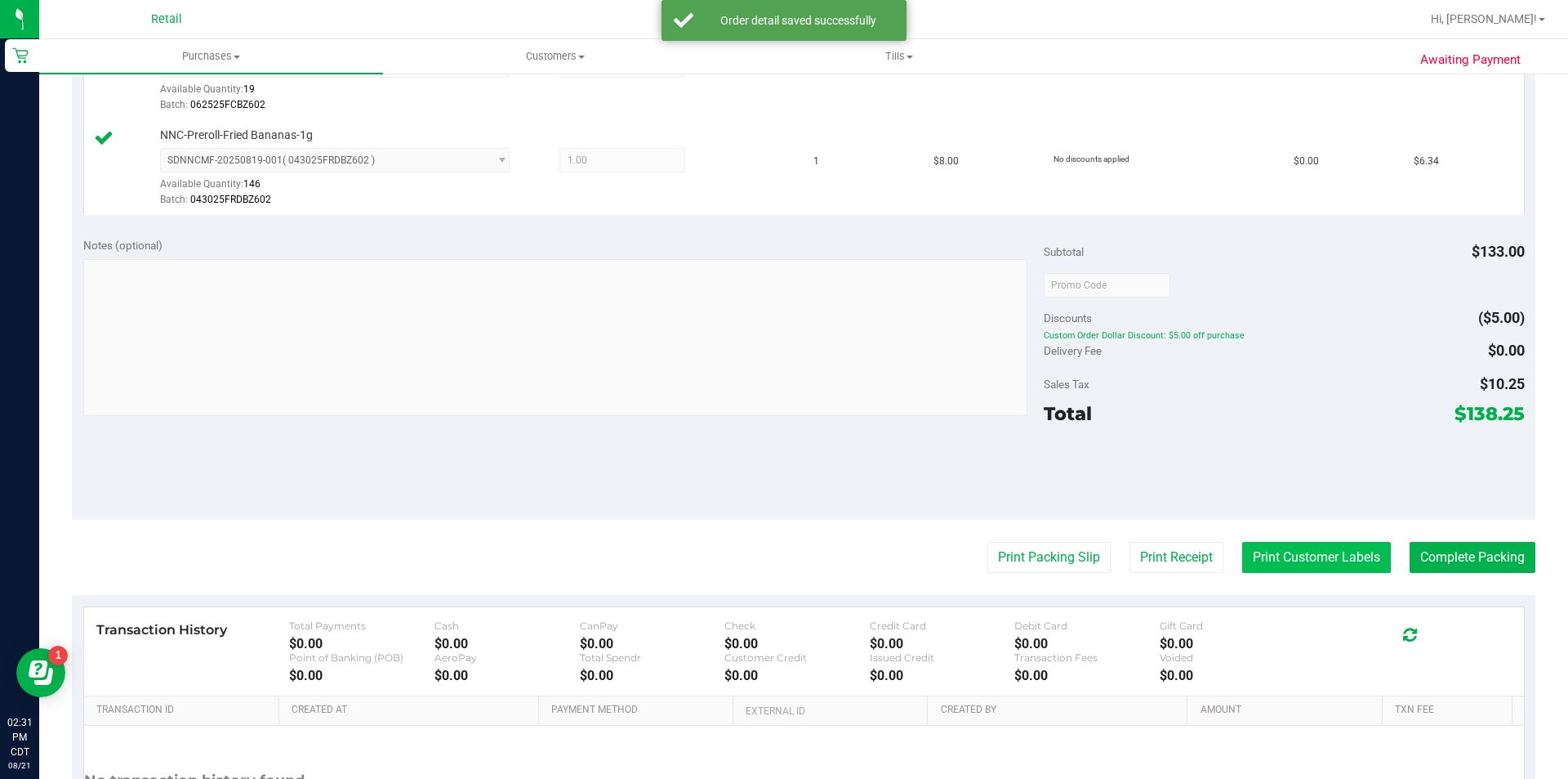
click at [1288, 562] on button "Print Customer Labels" at bounding box center [1316, 557] width 149 height 31
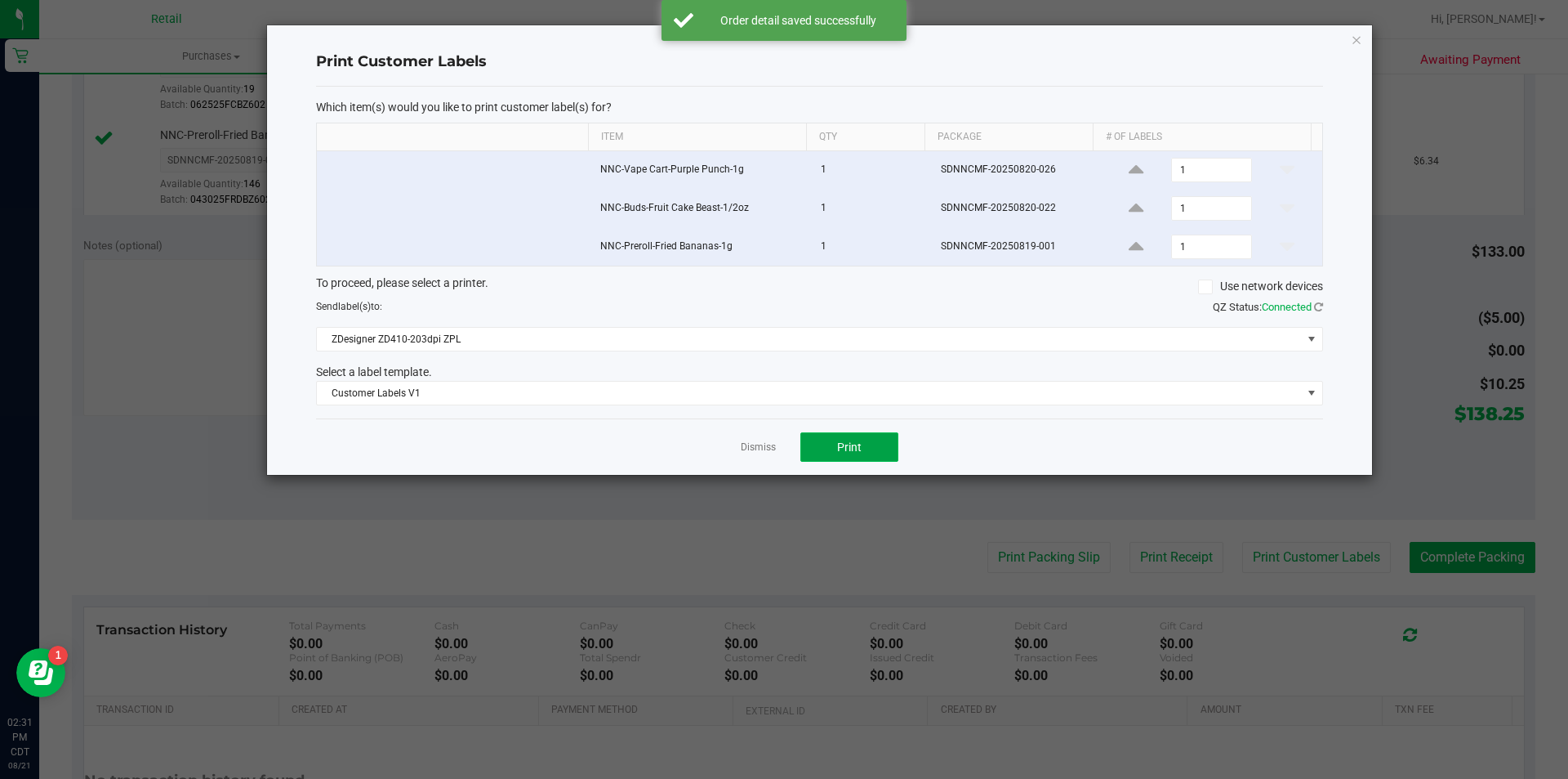
click at [850, 445] on span "Print" at bounding box center [849, 446] width 24 height 13
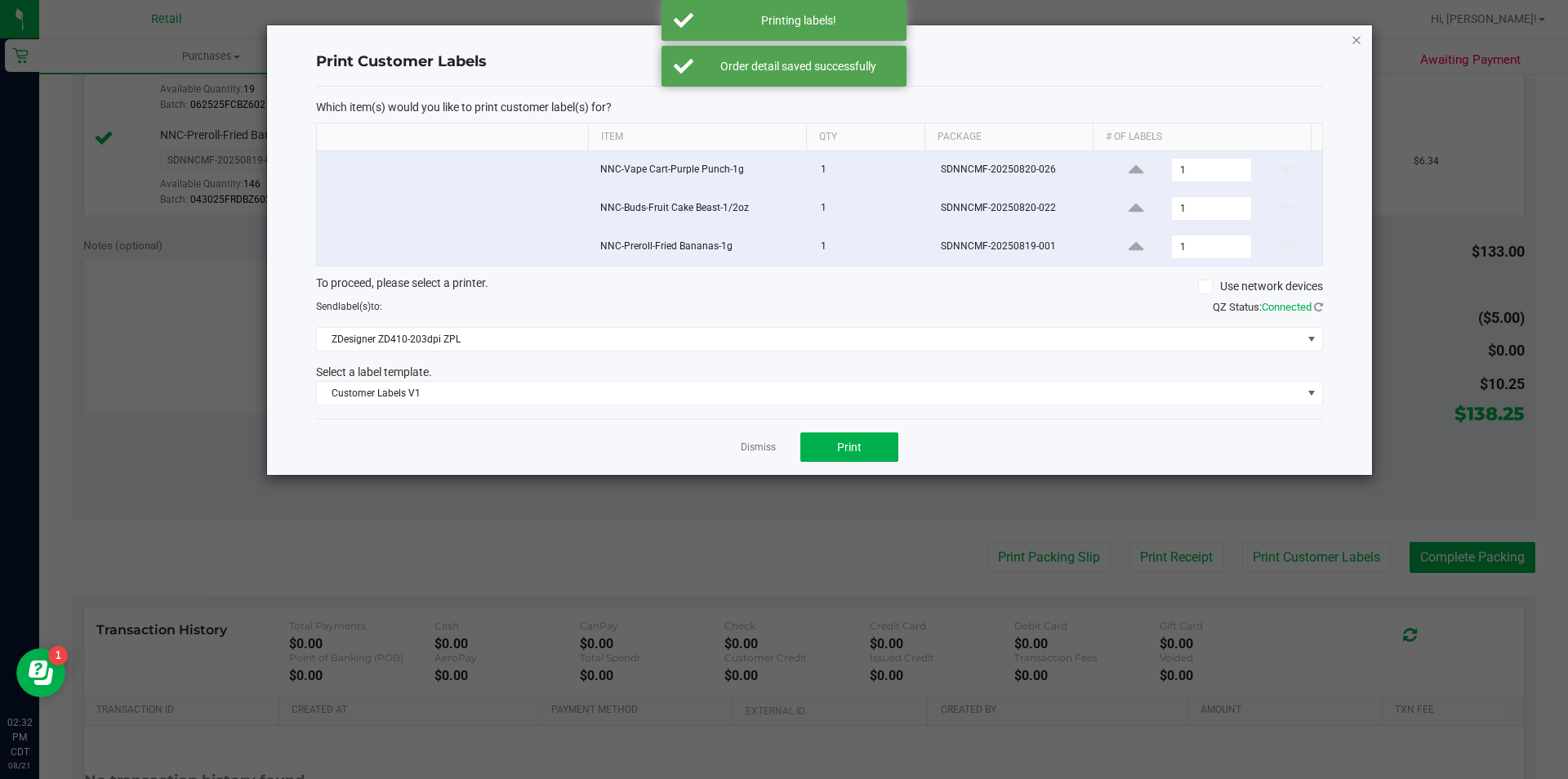
click at [1358, 41] on icon "button" at bounding box center [1357, 39] width 12 height 19
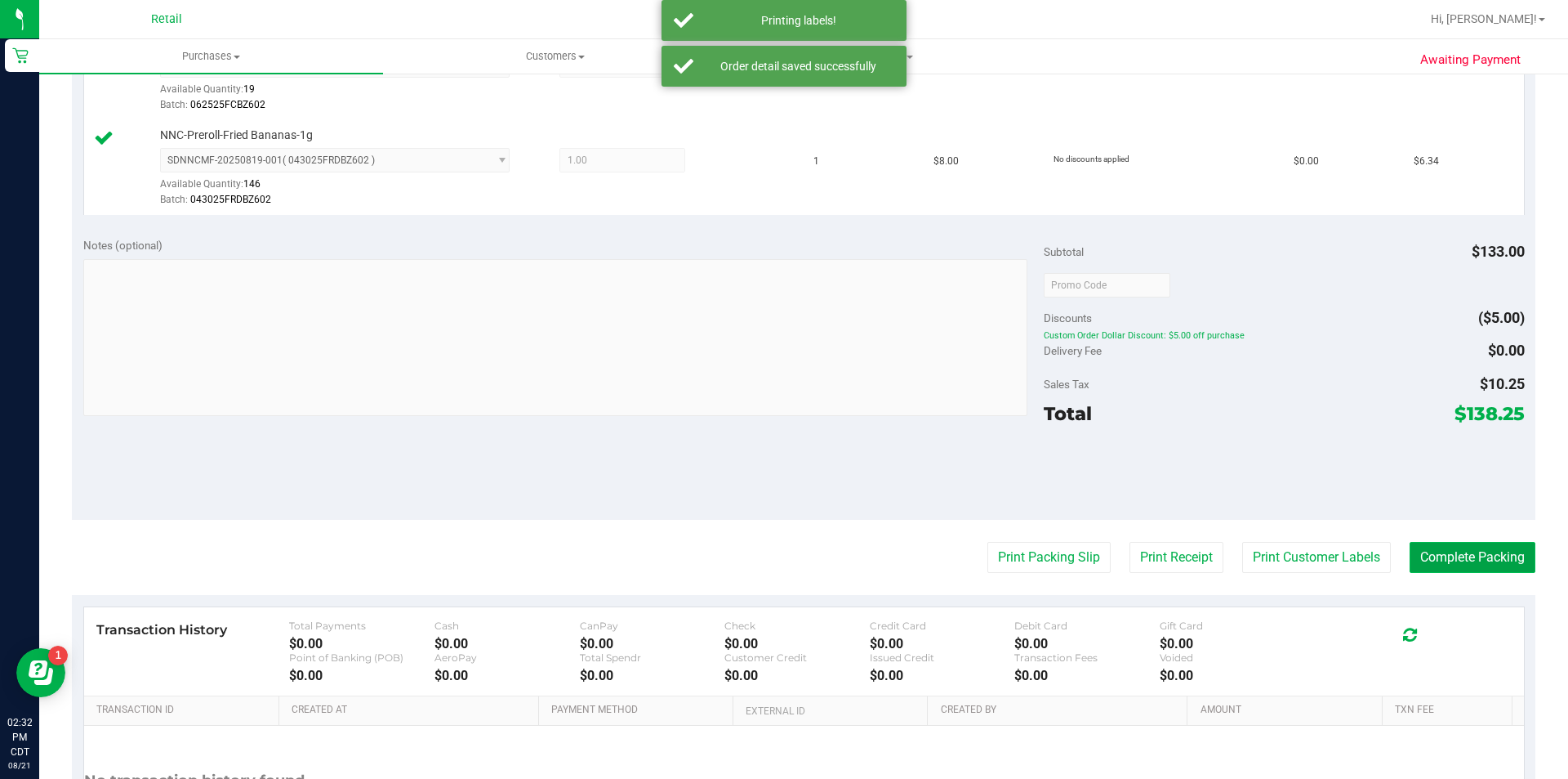
click at [1448, 565] on button "Complete Packing" at bounding box center [1473, 557] width 126 height 31
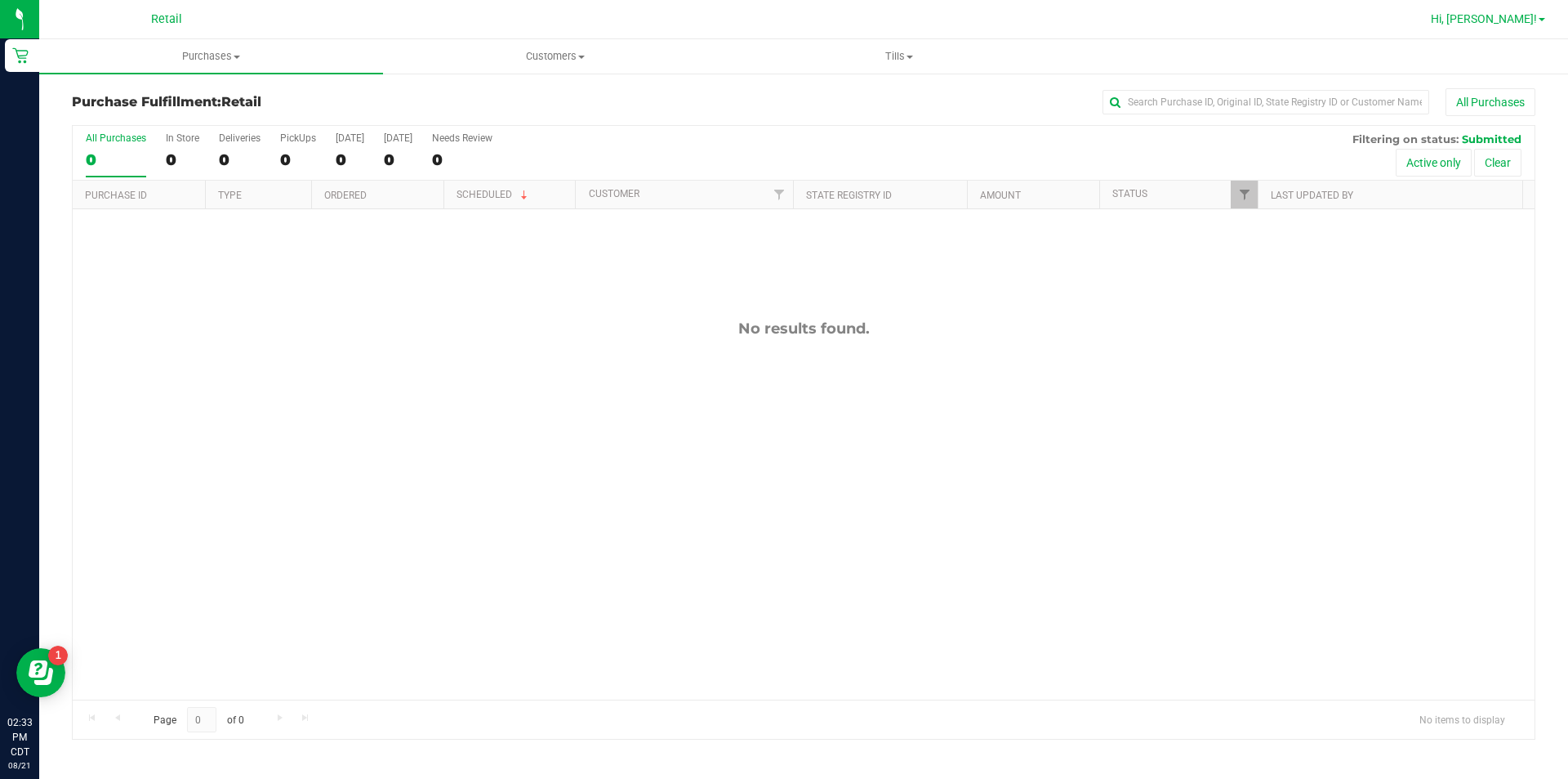
click at [1542, 19] on span at bounding box center [1542, 19] width 7 height 3
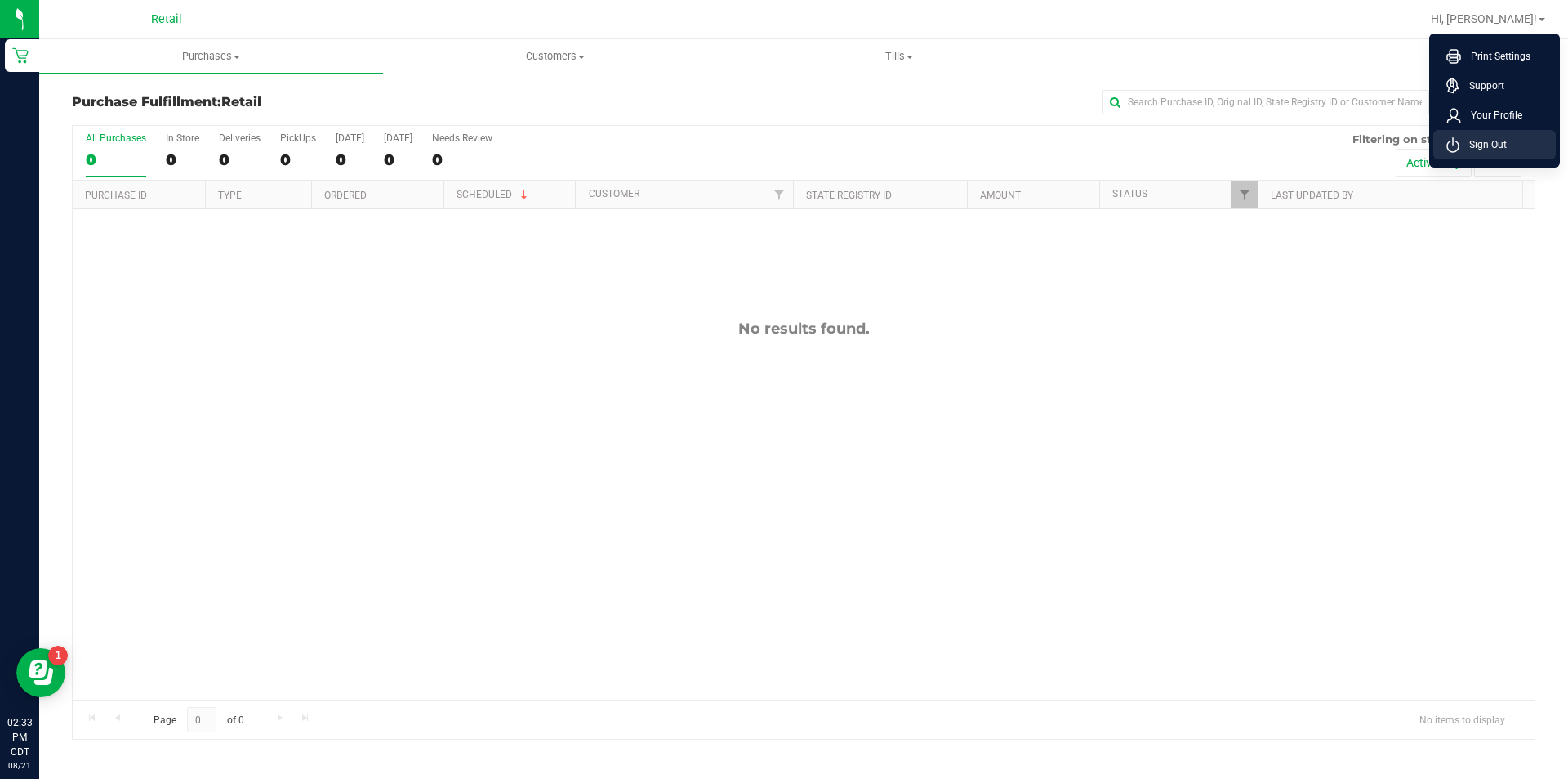
click at [1470, 151] on span "Sign Out" at bounding box center [1483, 144] width 48 height 17
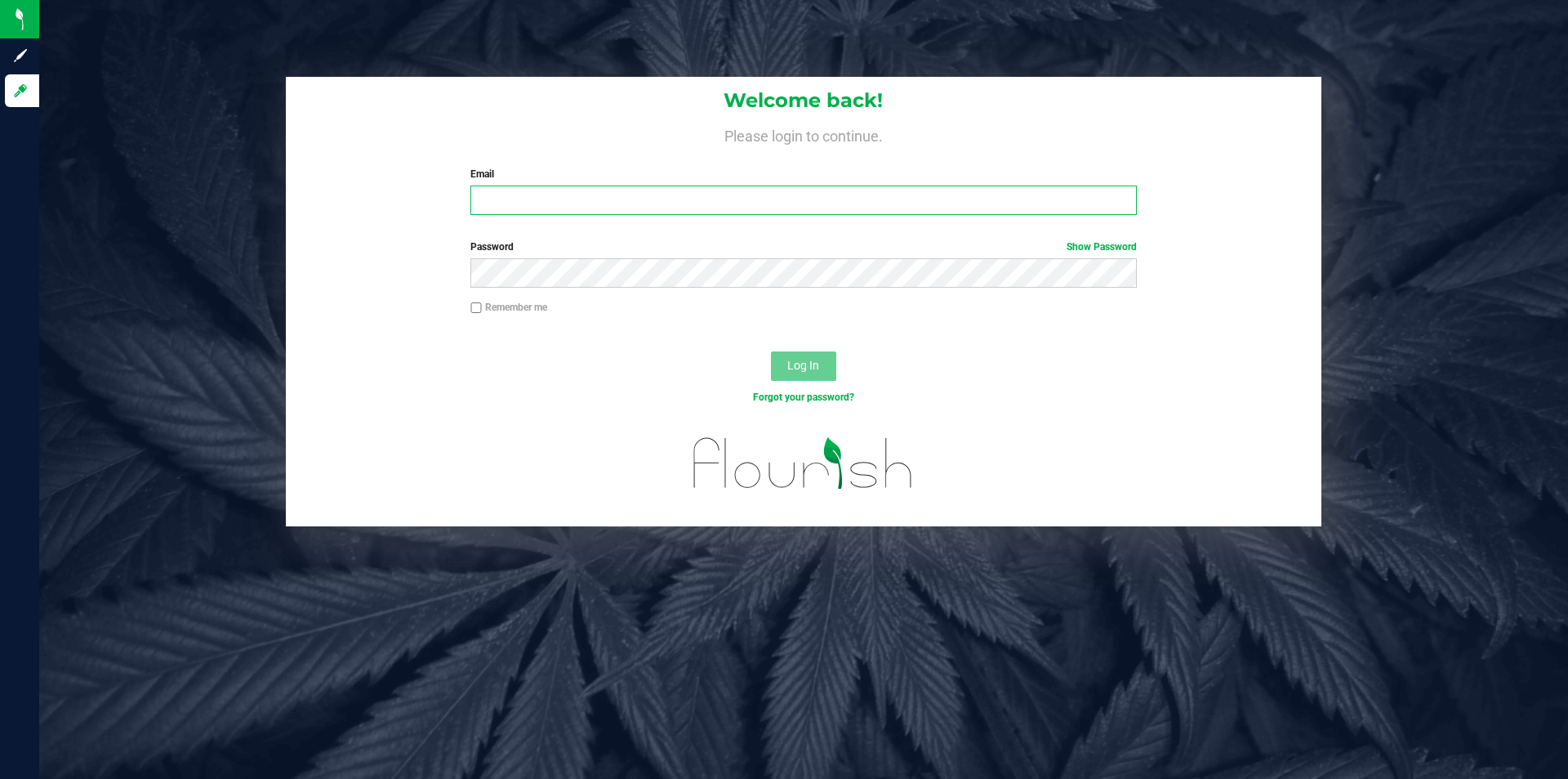
click at [653, 202] on input "Email" at bounding box center [803, 201] width 666 height 29
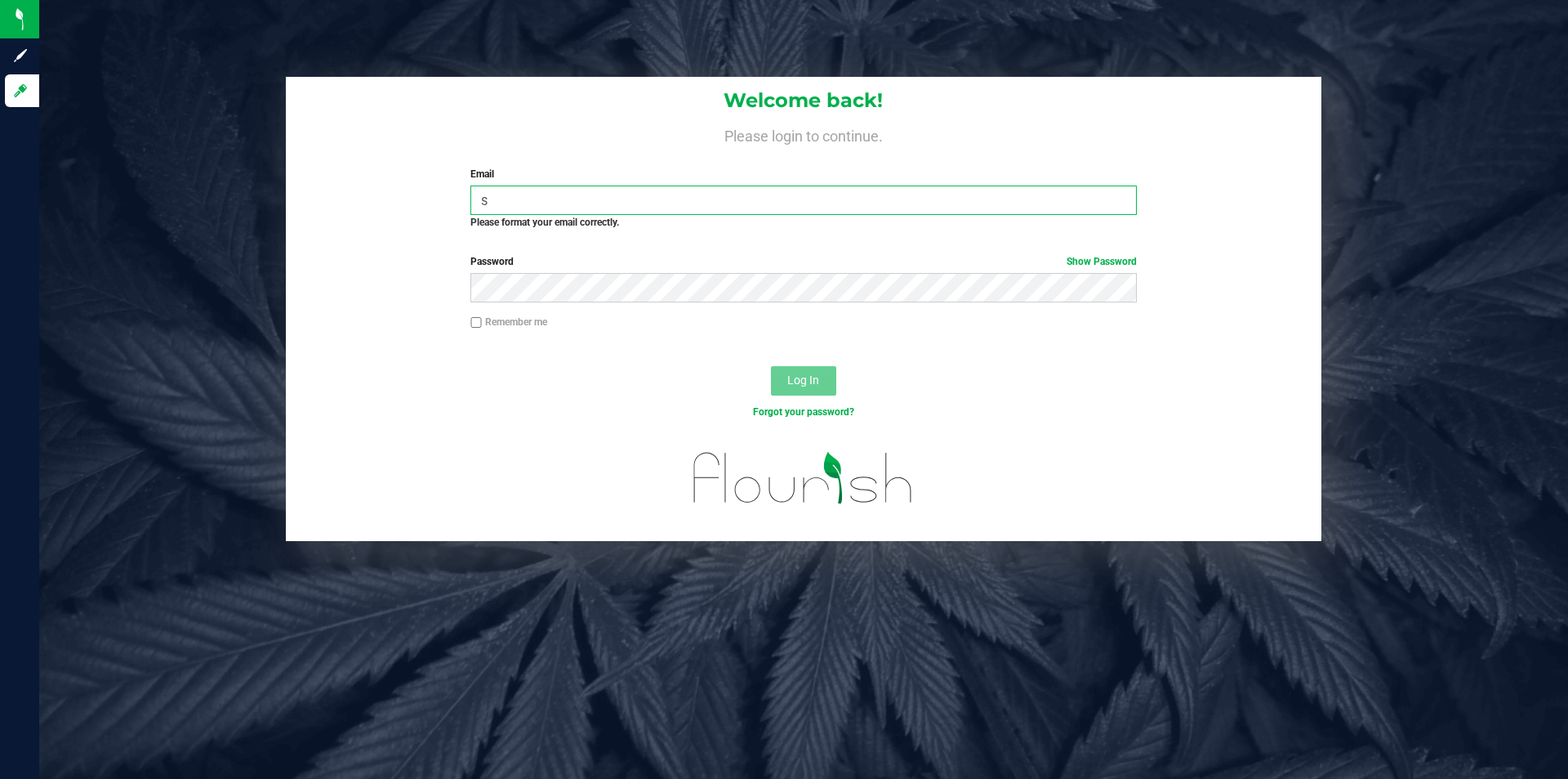
type input "[PERSON_NAME][EMAIL_ADDRESS][PERSON_NAME][DOMAIN_NAME]"
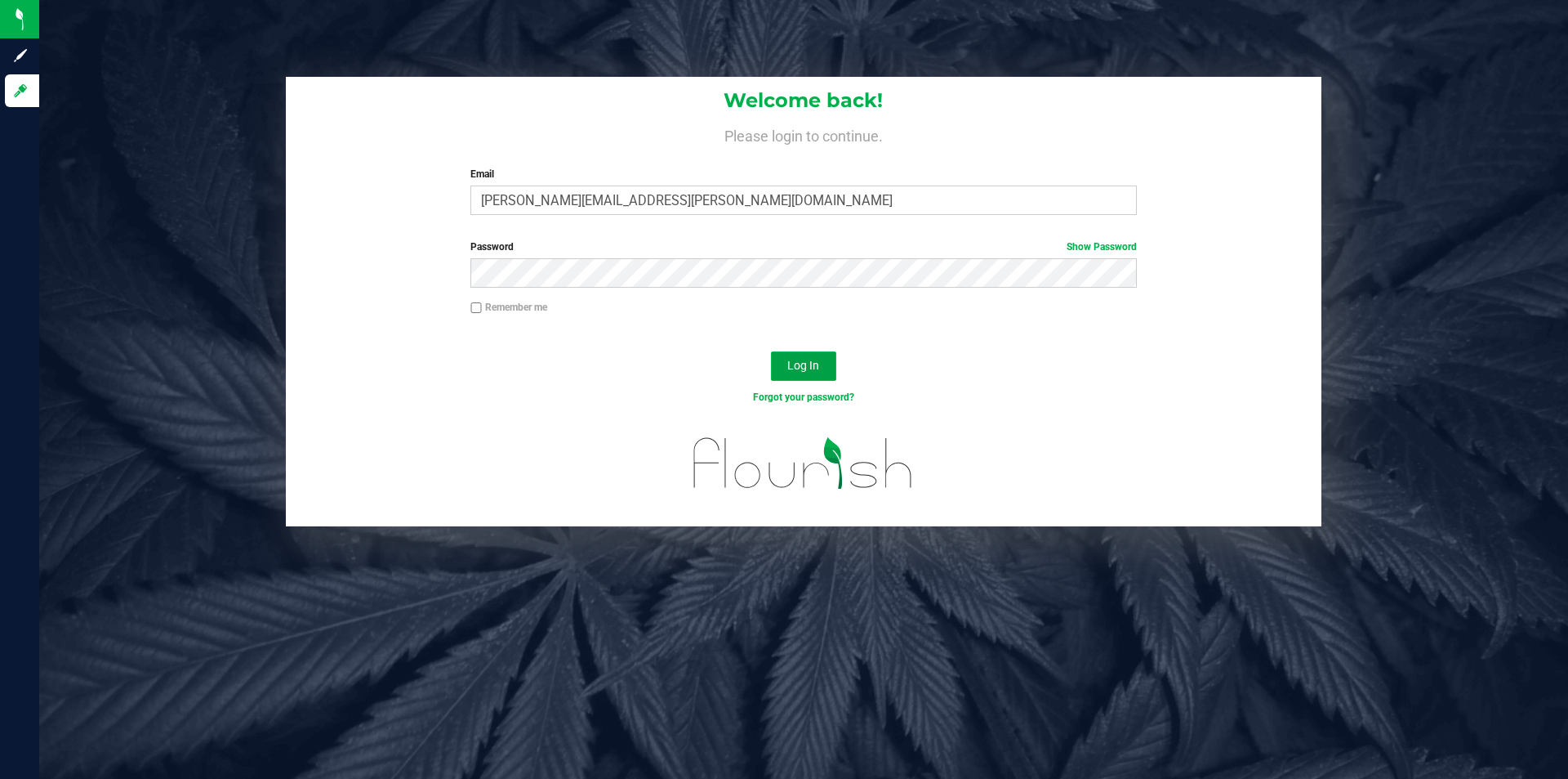
click at [793, 361] on span "Log In" at bounding box center [803, 364] width 32 height 13
click at [810, 362] on span "Log In" at bounding box center [803, 364] width 32 height 13
